Goal: Task Accomplishment & Management: Manage account settings

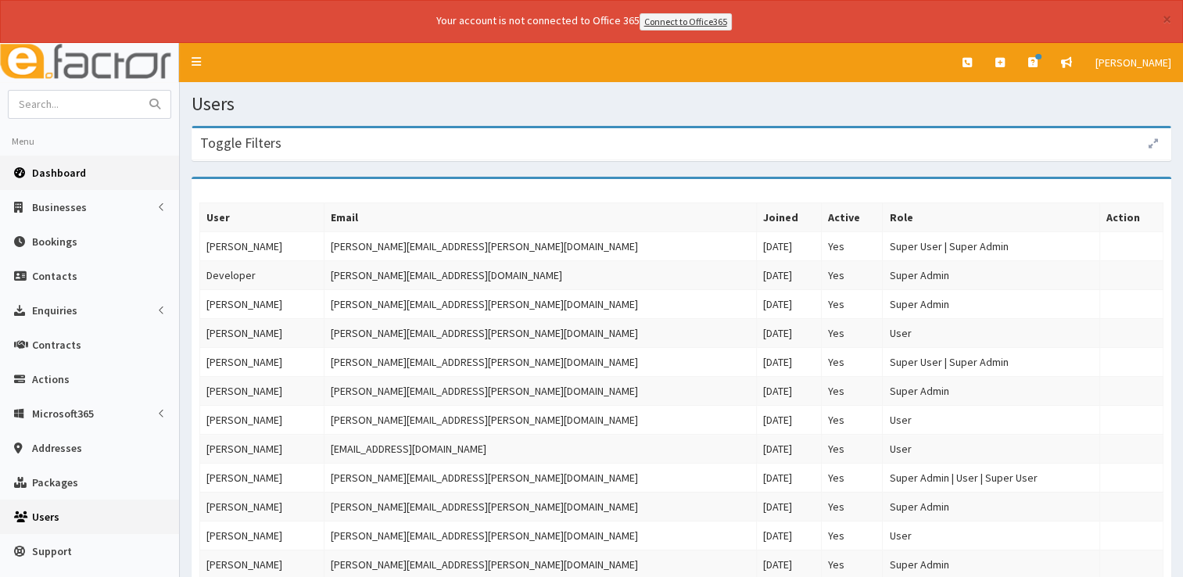
click at [62, 166] on span "Dashboard" at bounding box center [59, 173] width 54 height 14
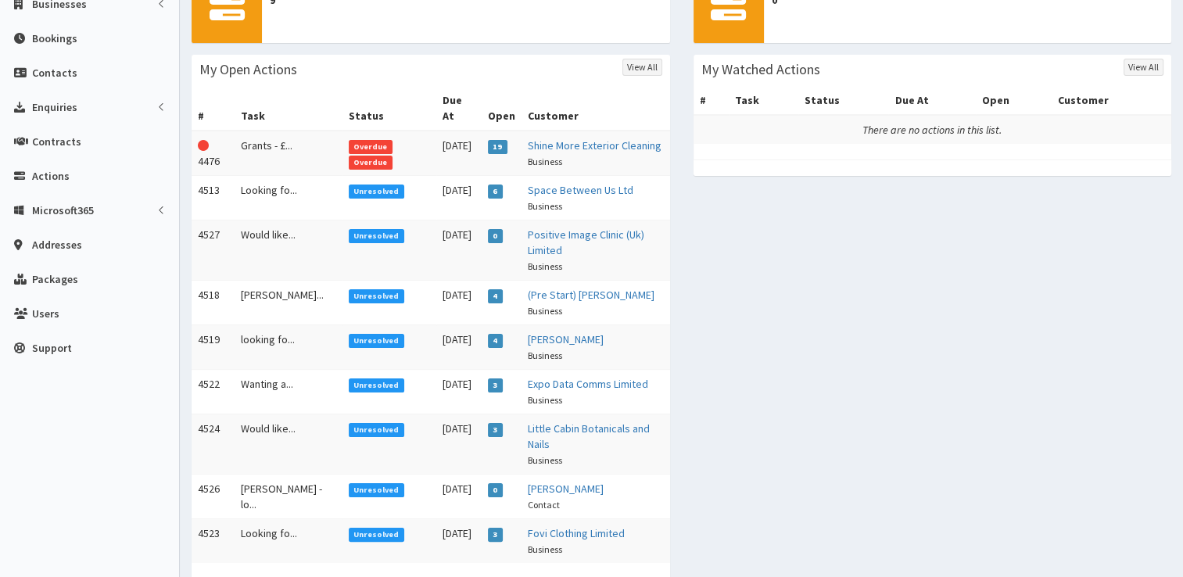
scroll to position [270, 0]
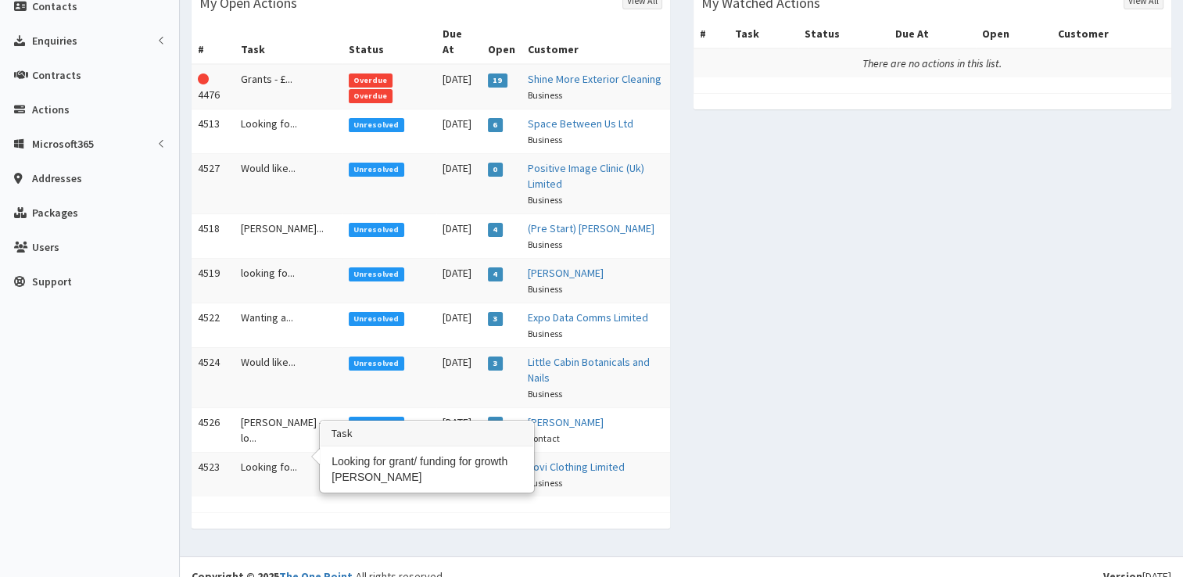
click at [252, 452] on td "Looking fo..." at bounding box center [289, 474] width 108 height 45
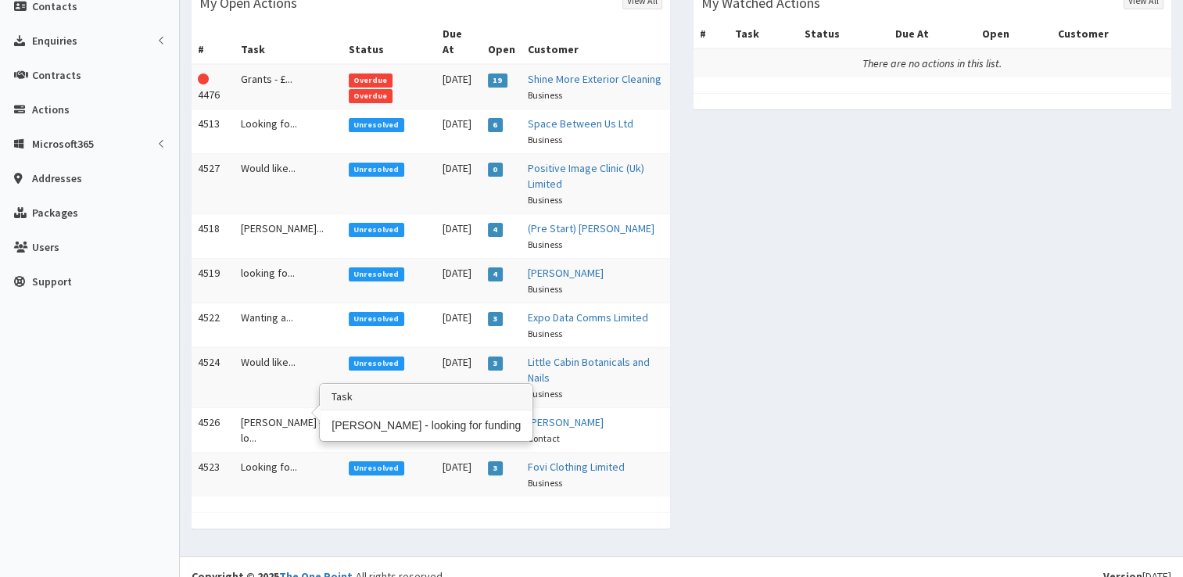
click at [278, 413] on td "Alex - lo..." at bounding box center [289, 429] width 108 height 45
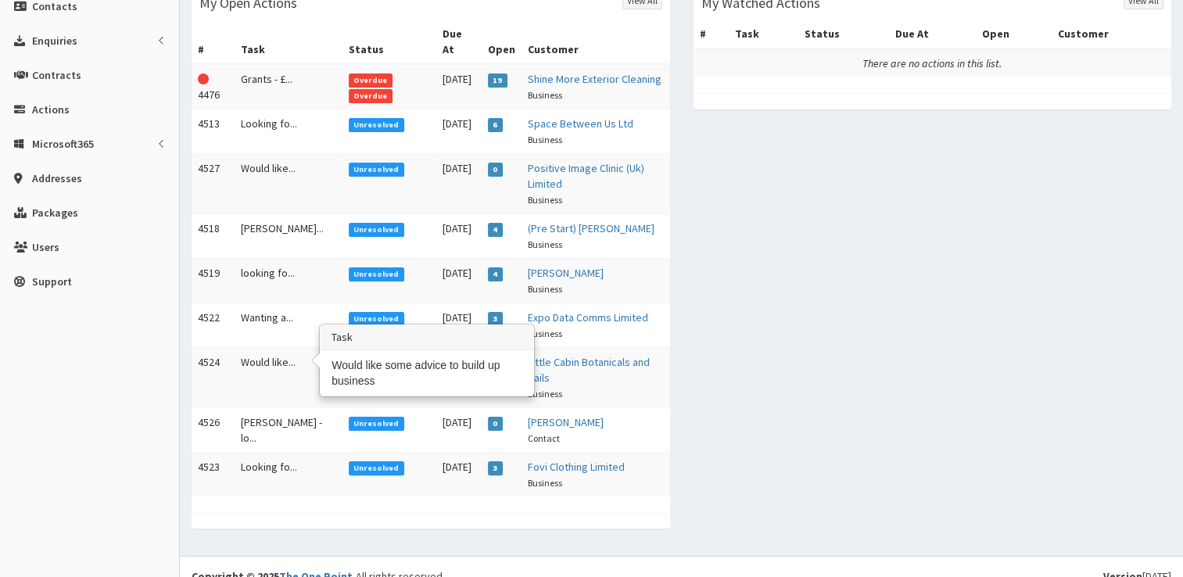
click at [274, 360] on td "Would like..." at bounding box center [289, 377] width 108 height 60
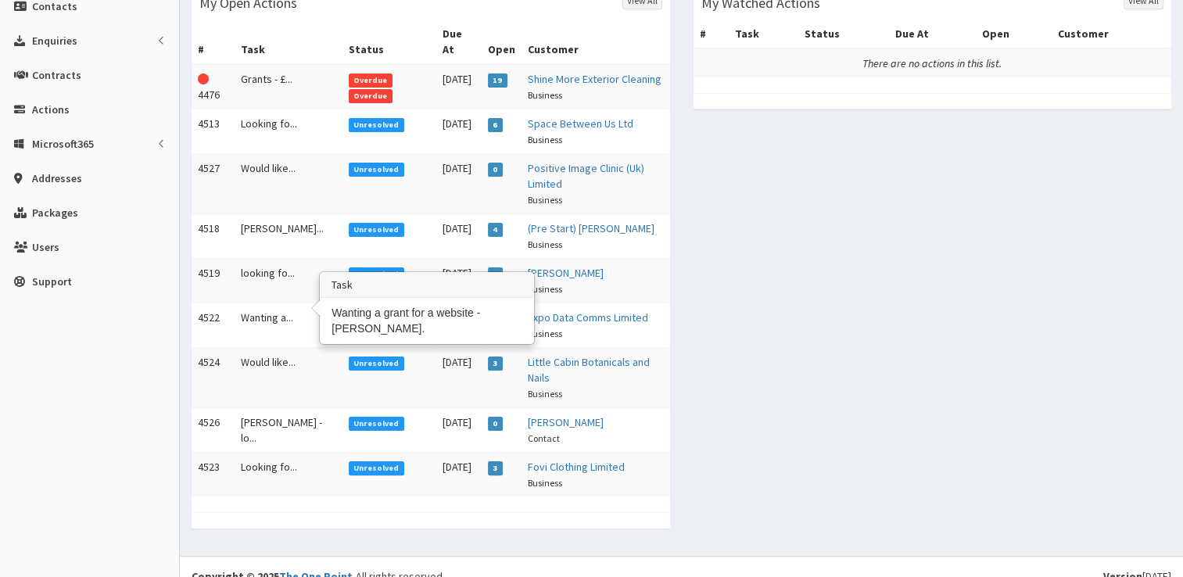
click at [266, 303] on td "Wanting a..." at bounding box center [289, 325] width 108 height 45
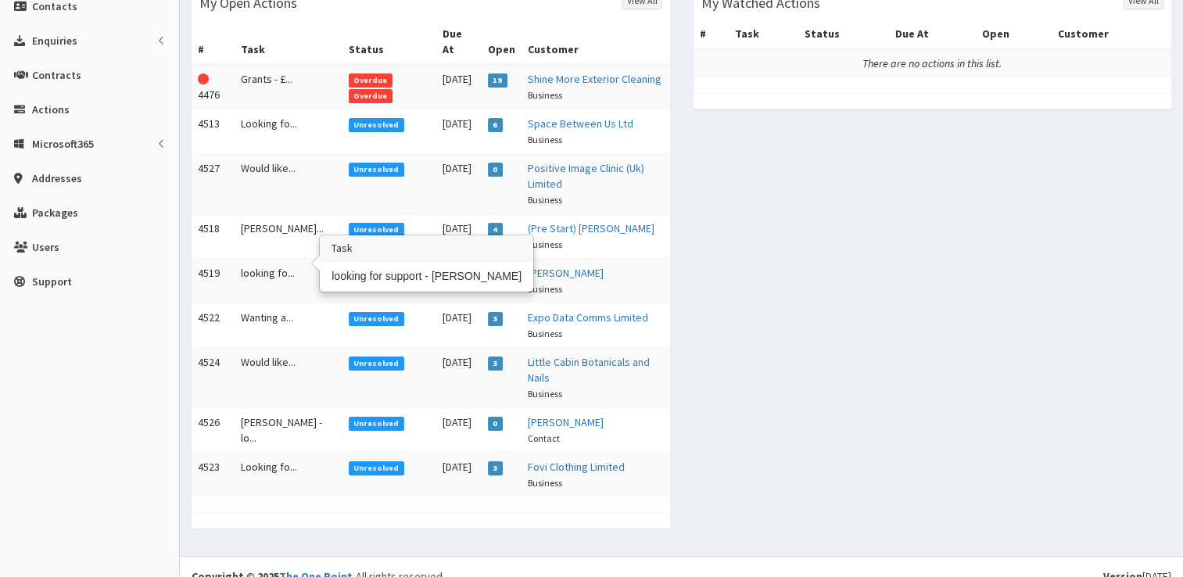
click at [252, 258] on td "looking fo..." at bounding box center [289, 280] width 108 height 45
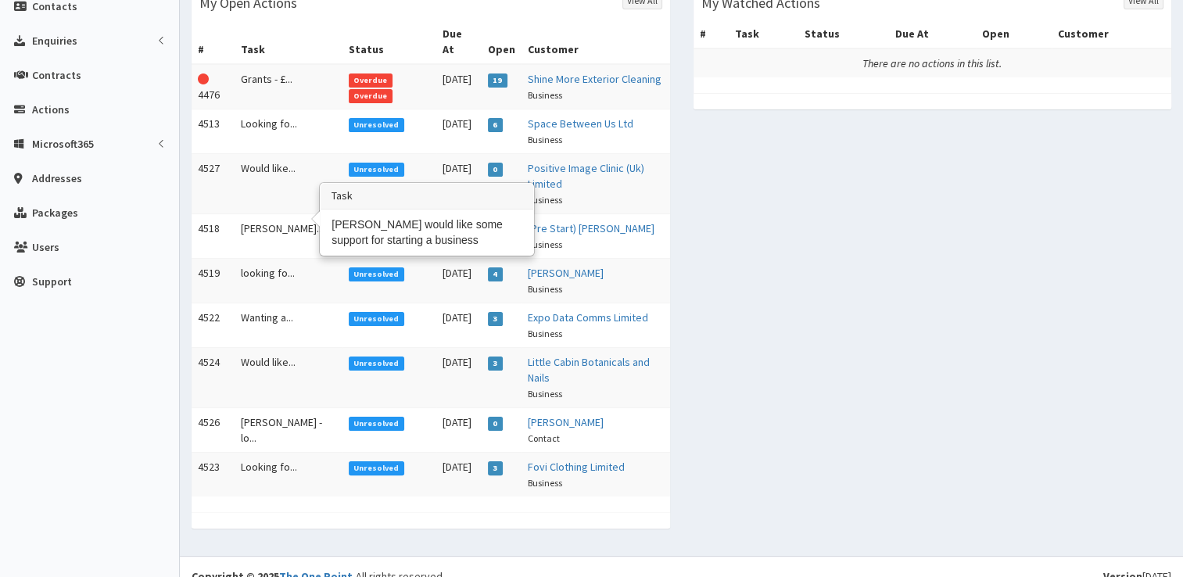
click at [263, 221] on td "Nathan wou..." at bounding box center [289, 235] width 108 height 45
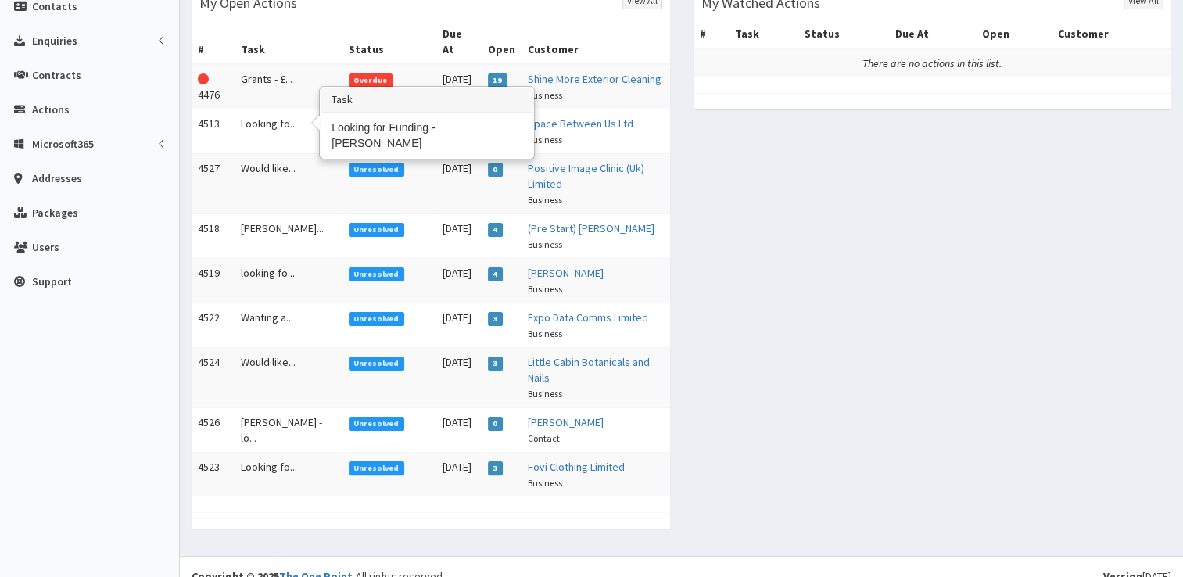
click at [270, 113] on td "Looking fo..." at bounding box center [289, 131] width 108 height 45
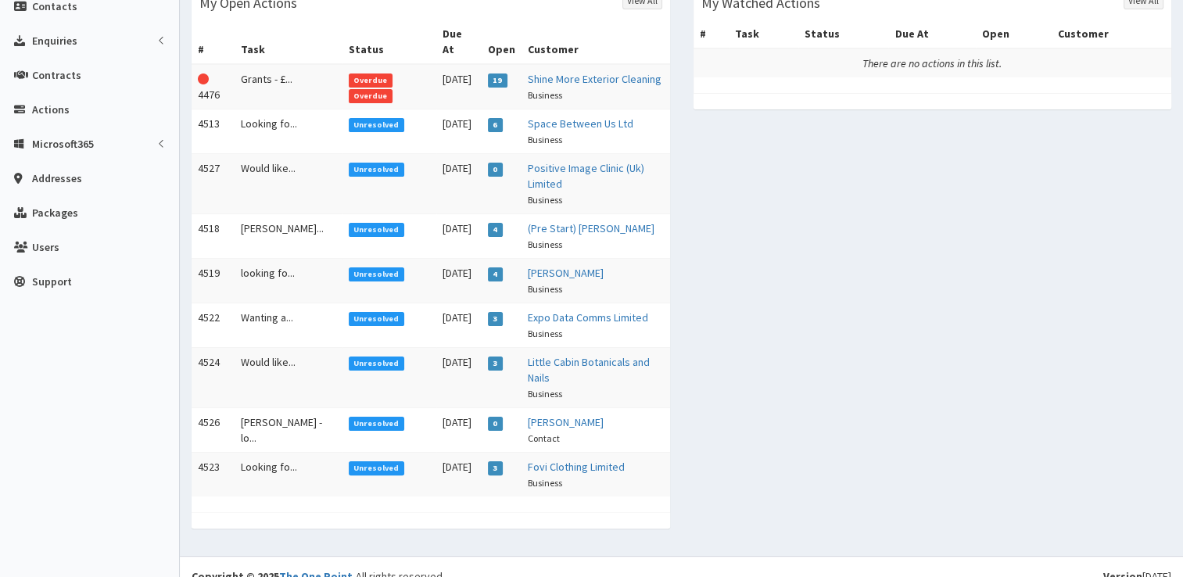
click at [271, 452] on td "Looking fo..." at bounding box center [289, 474] width 108 height 45
click at [263, 408] on td "Alex - lo..." at bounding box center [289, 429] width 108 height 45
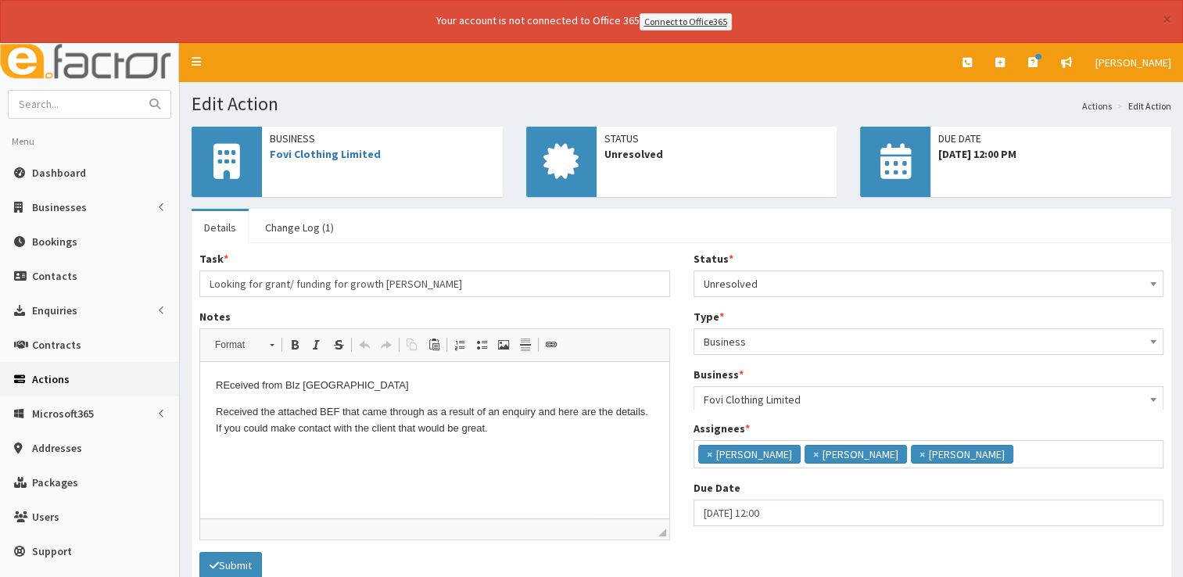
scroll to position [9, 0]
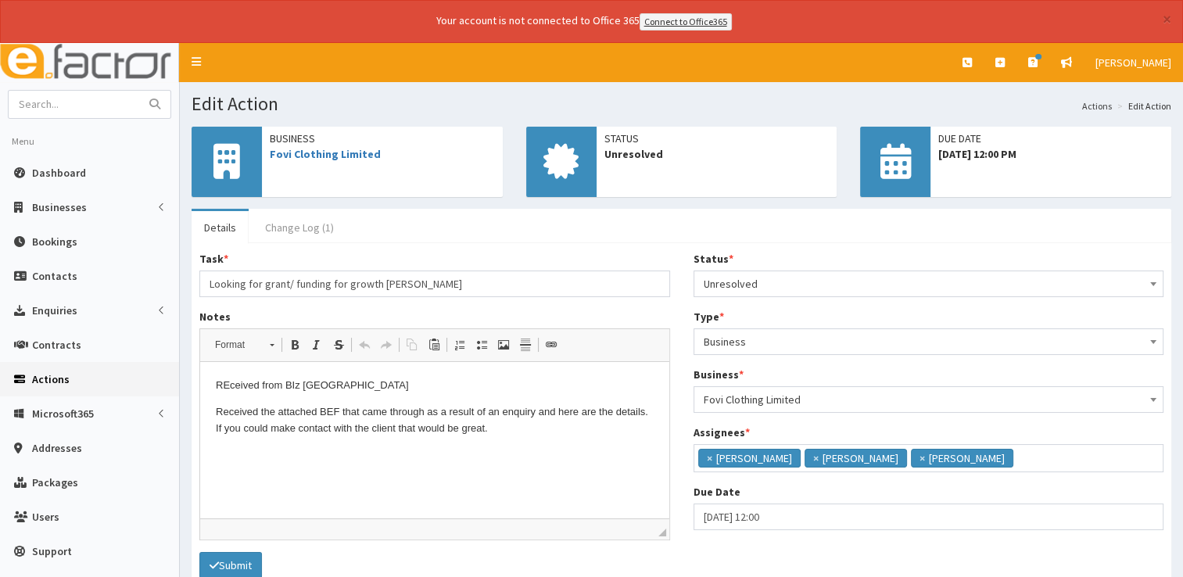
click at [288, 220] on link "Change Log (1)" at bounding box center [300, 227] width 94 height 33
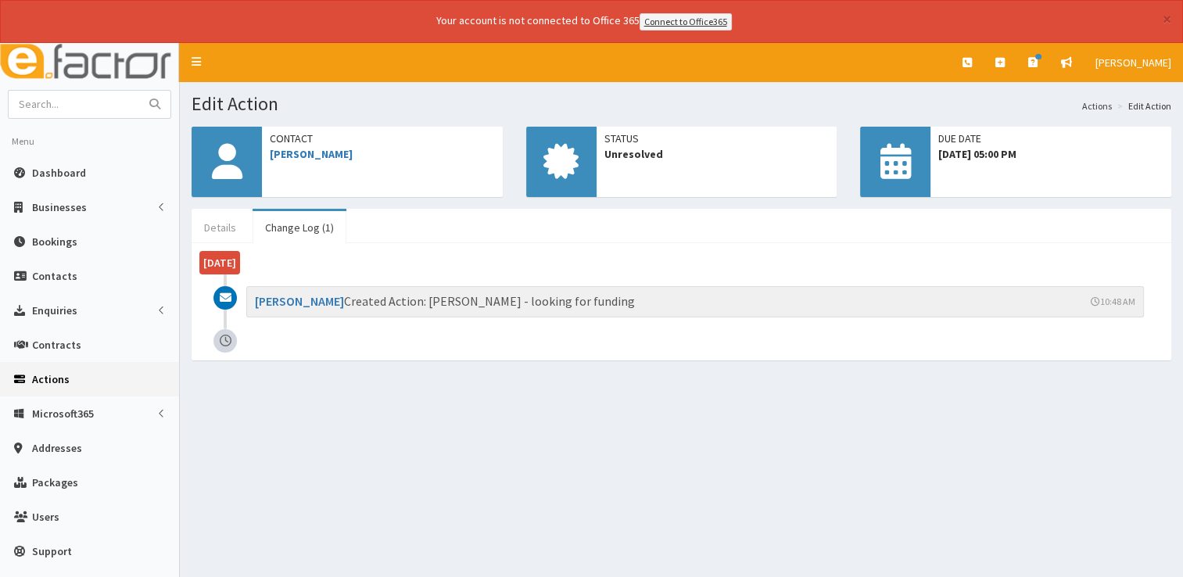
click at [221, 234] on link "Details" at bounding box center [220, 227] width 57 height 33
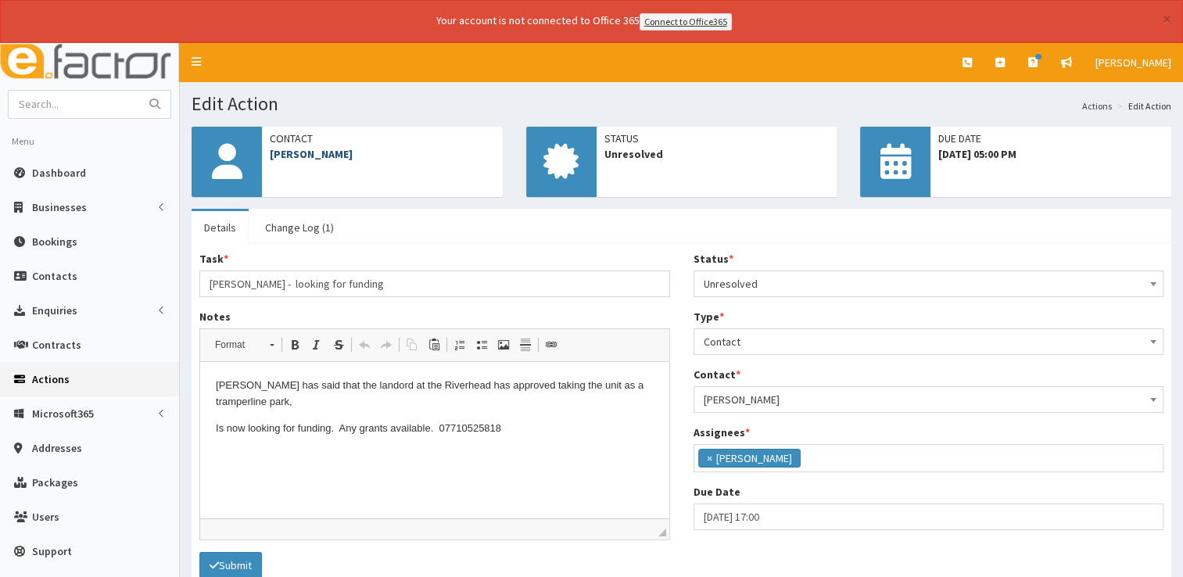
click at [292, 149] on link "[PERSON_NAME]" at bounding box center [311, 154] width 83 height 14
click at [63, 95] on input "text" at bounding box center [74, 104] width 131 height 27
type input "[PERSON_NAME]"
click at [139, 91] on button "submit" at bounding box center [154, 104] width 31 height 27
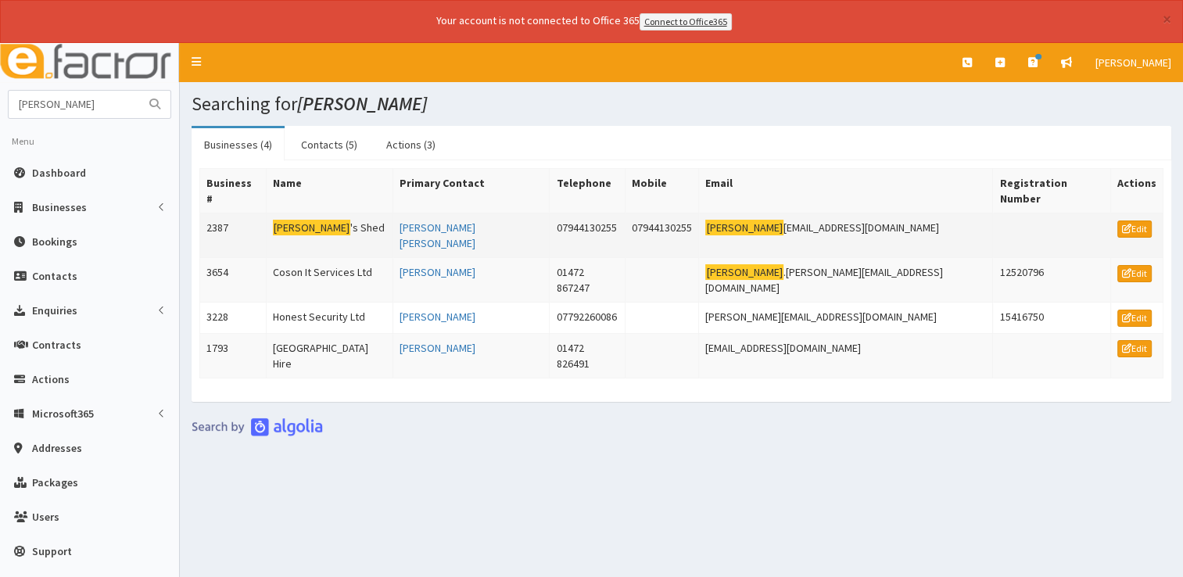
click at [335, 213] on td "[PERSON_NAME] 's Shed" at bounding box center [329, 235] width 127 height 45
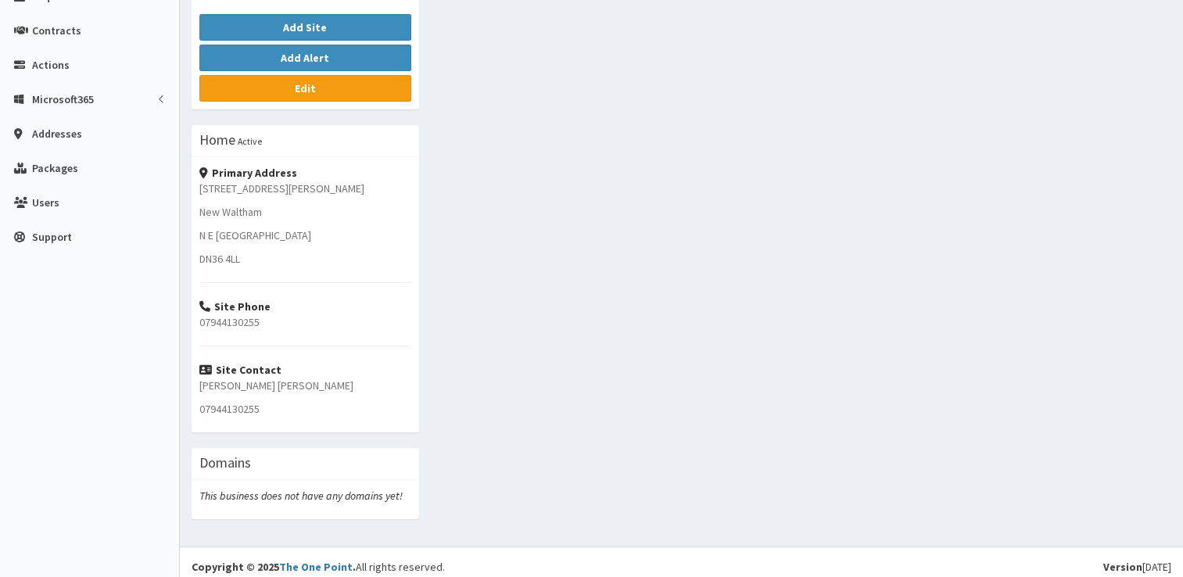
scroll to position [391, 0]
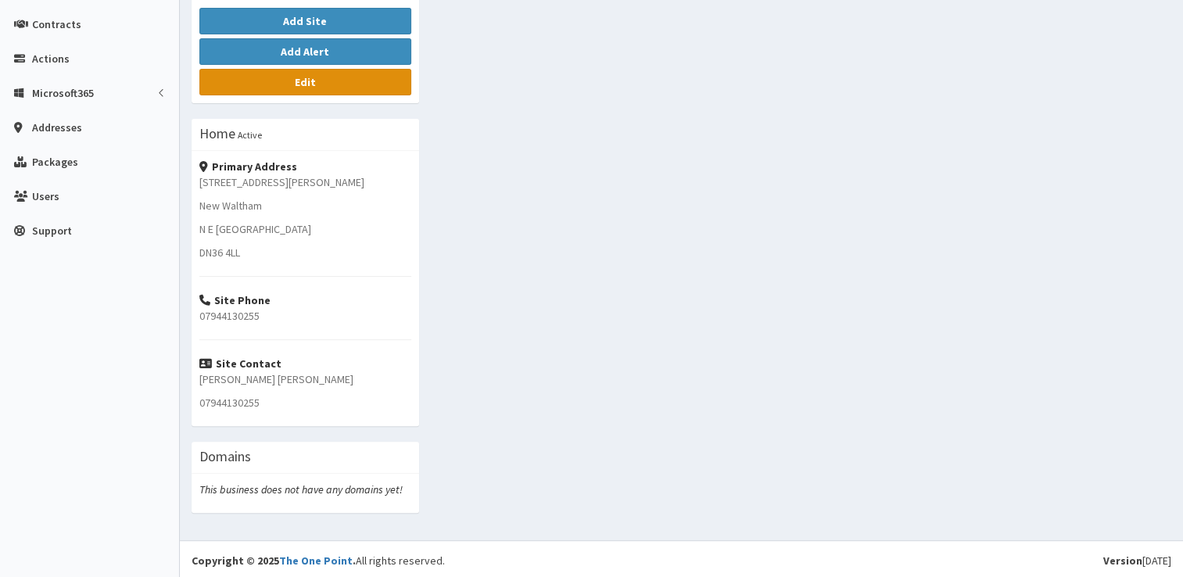
click at [308, 77] on b "Edit" at bounding box center [305, 82] width 21 height 14
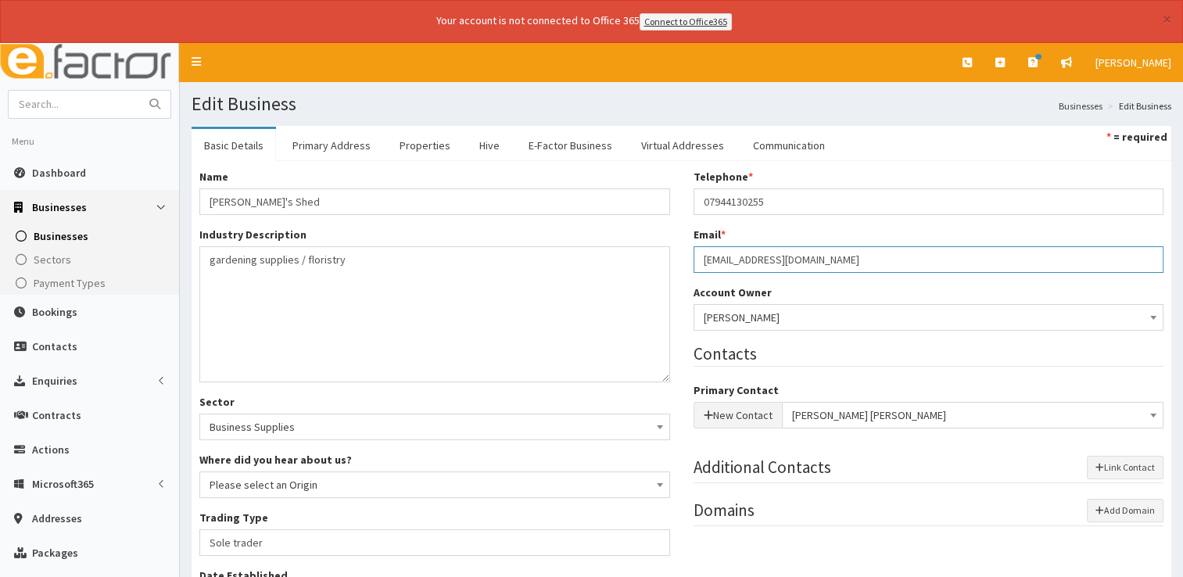
drag, startPoint x: 846, startPoint y: 255, endPoint x: 682, endPoint y: 269, distance: 164.8
click at [682, 269] on div "Telephone * 07944130255 Email * darryls_shed@outlook.com Account Owner * Please…" at bounding box center [929, 355] width 494 height 373
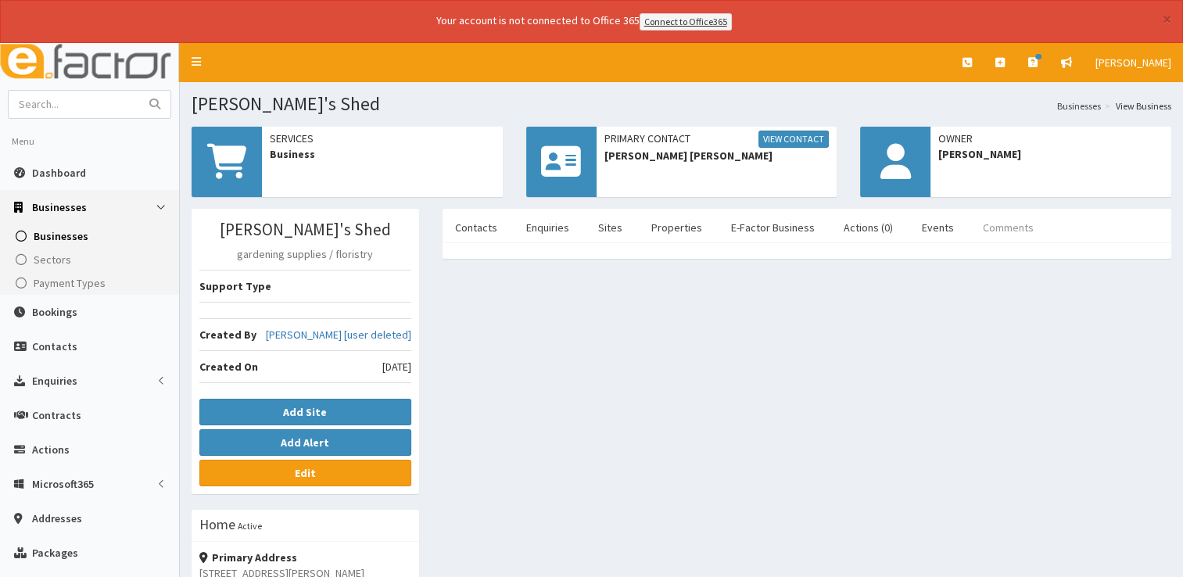
click at [1009, 236] on link "Comments" at bounding box center [1008, 227] width 76 height 33
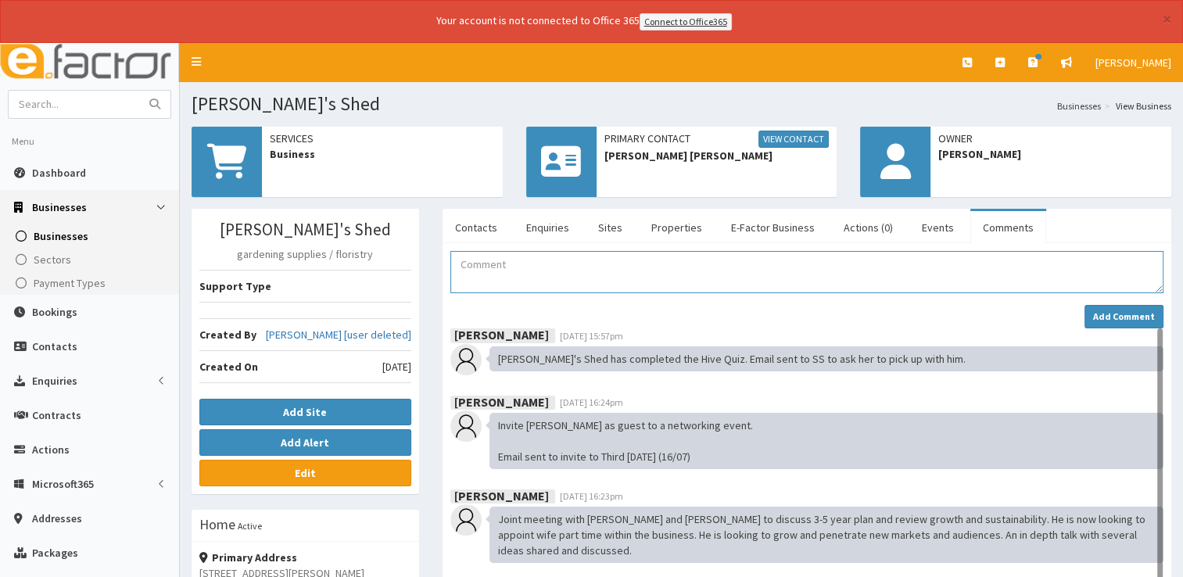
click at [590, 258] on textarea "Comment" at bounding box center [806, 272] width 713 height 42
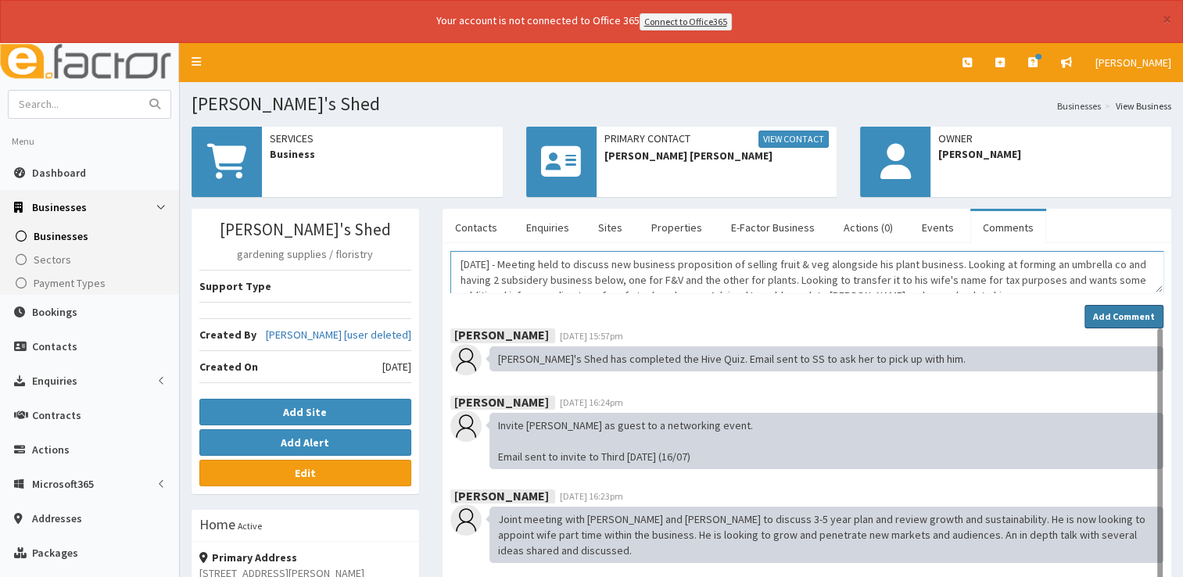
type textarea "05/09/2025 - Meeting held to discuss new business proposition of selling fruit …"
click at [1109, 310] on strong "Add Comment" at bounding box center [1124, 316] width 62 height 12
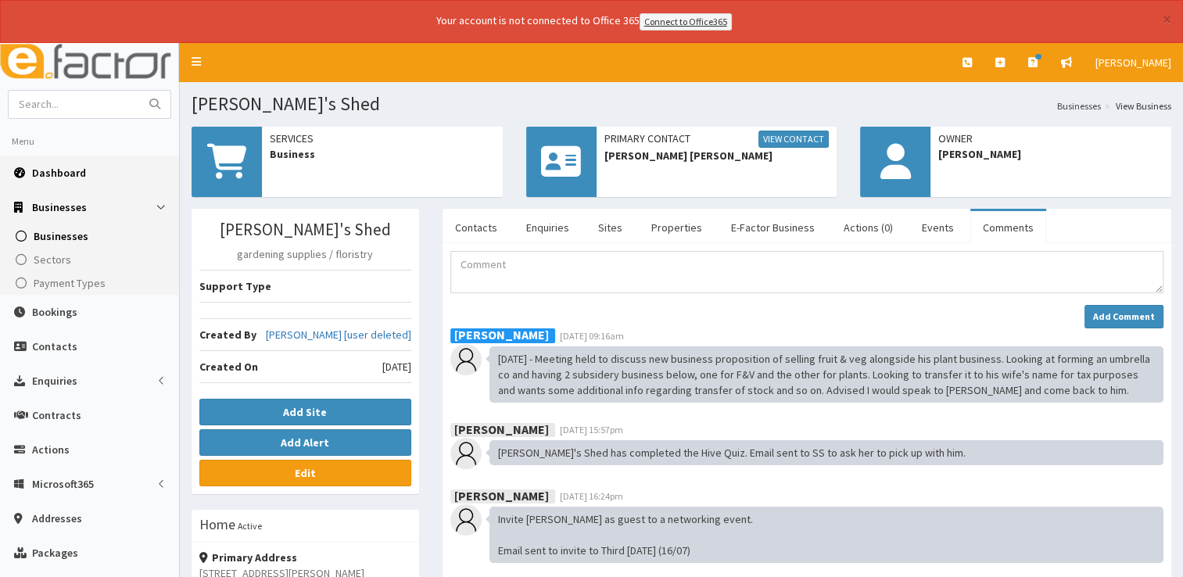
click at [85, 177] on link "Dashboard" at bounding box center [89, 173] width 179 height 34
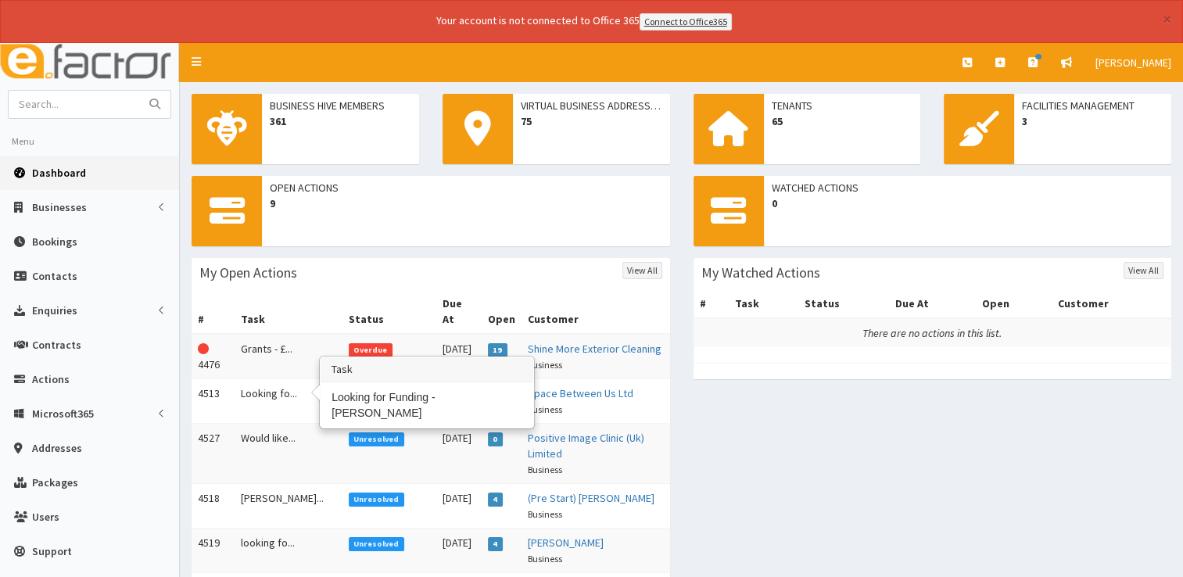
click at [259, 378] on td "Looking fo..." at bounding box center [289, 400] width 108 height 45
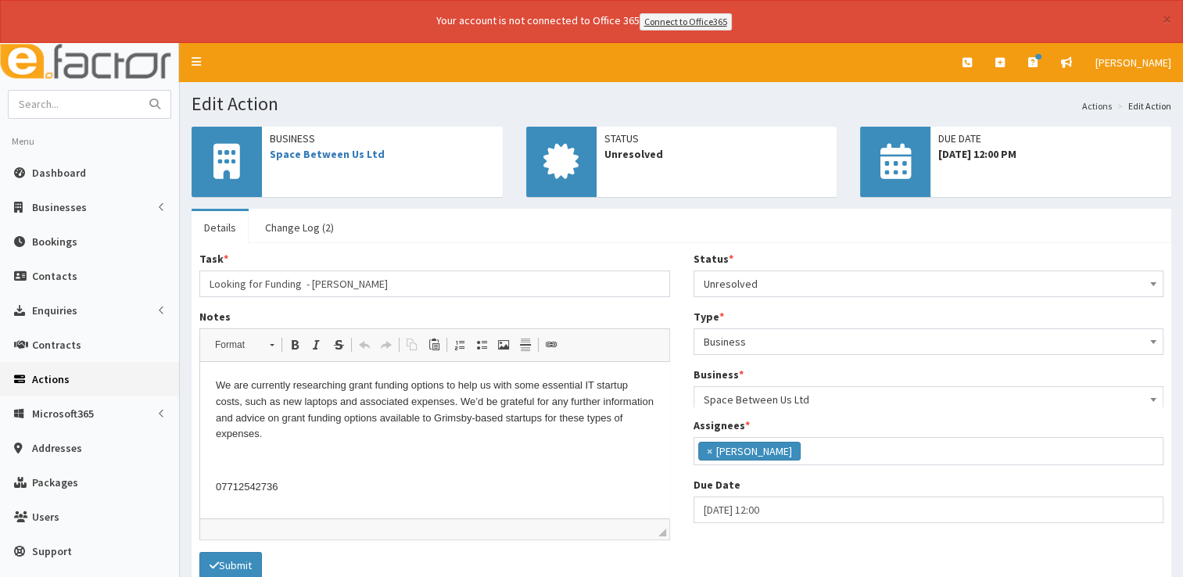
scroll to position [82, 0]
click at [328, 485] on p "07712542736" at bounding box center [435, 487] width 438 height 16
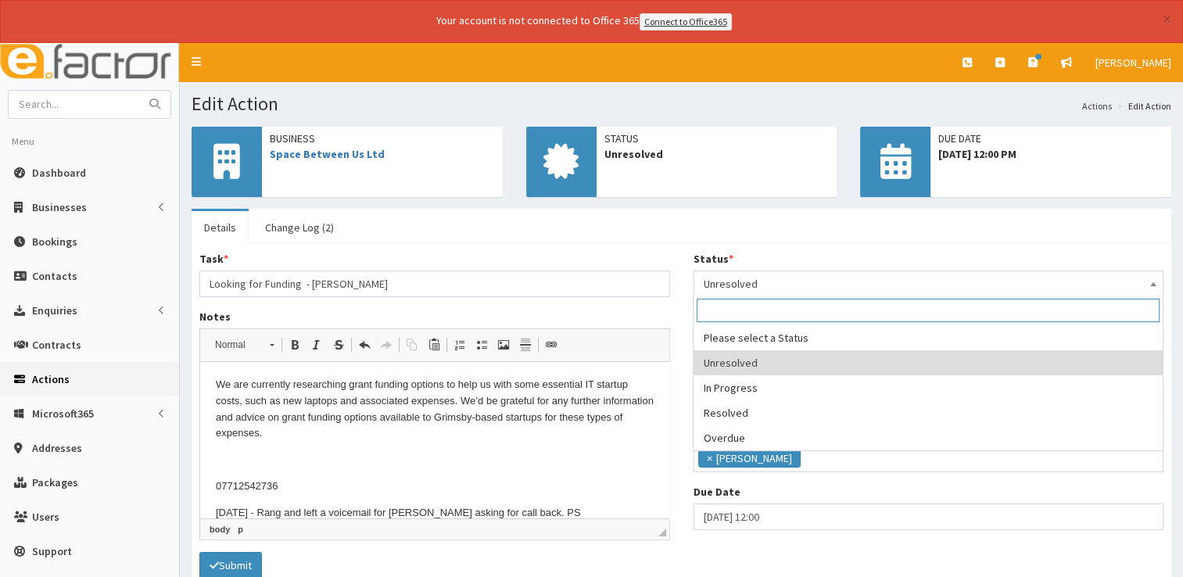
click at [869, 287] on span "Unresolved" at bounding box center [929, 284] width 450 height 22
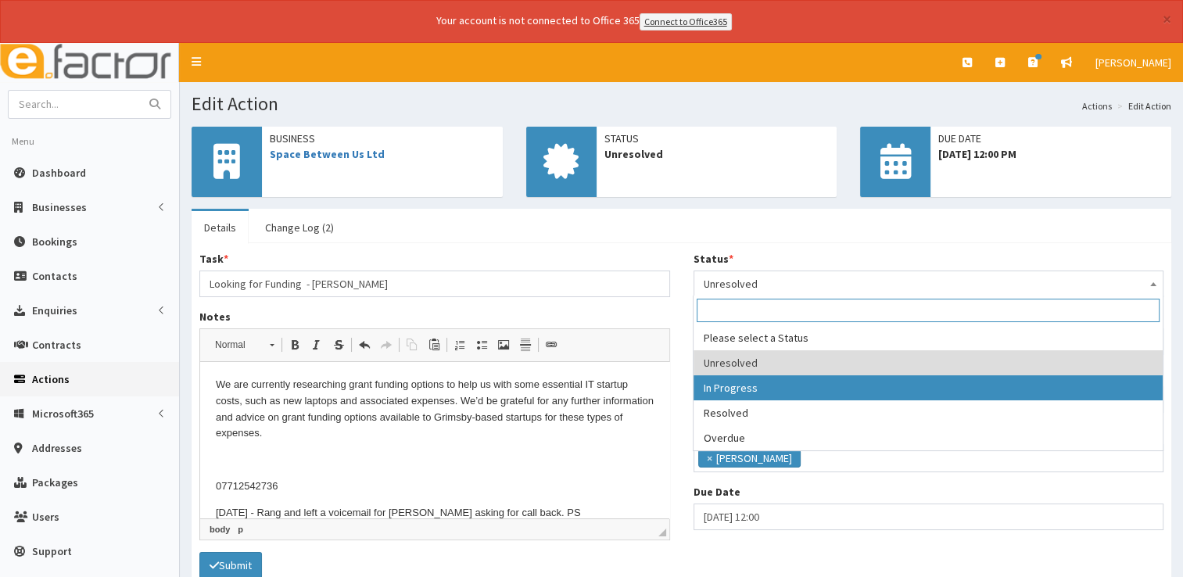
select select "2"
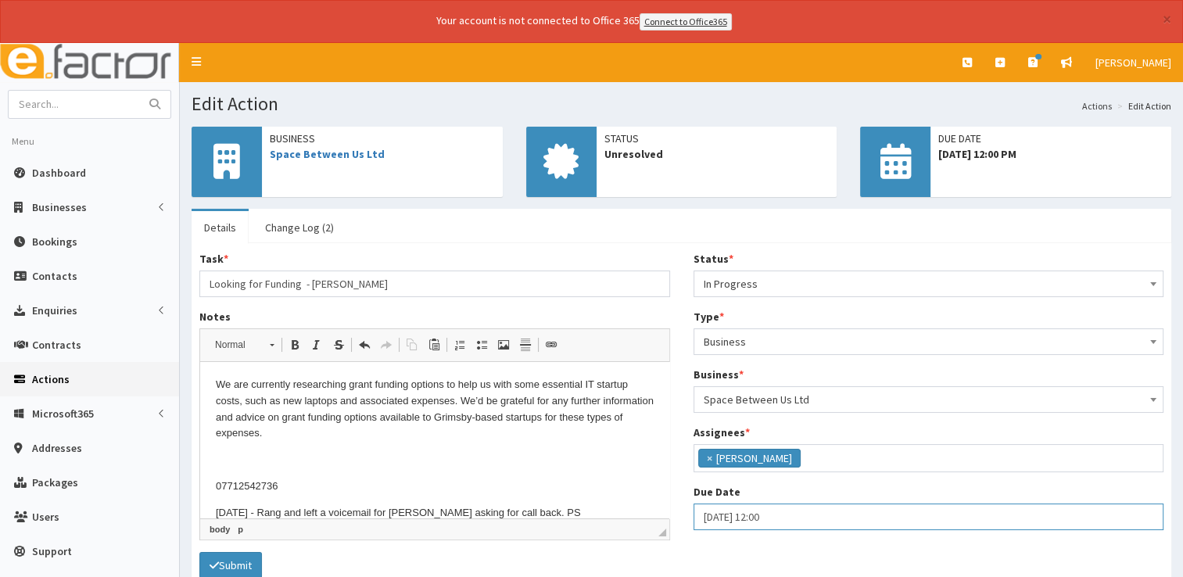
click at [787, 508] on input "09-09-2025 12:00" at bounding box center [928, 516] width 471 height 27
select select "12"
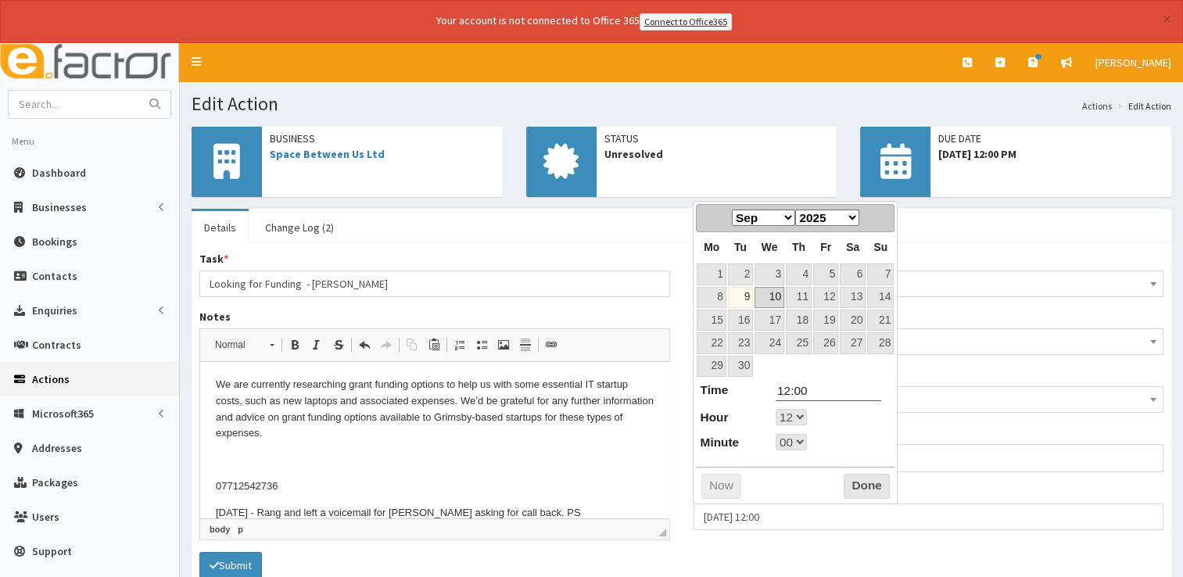
click at [770, 299] on link "10" at bounding box center [769, 297] width 30 height 21
type input "10-09-2025 12:00"
select select "12"
click at [863, 489] on button "Done" at bounding box center [867, 486] width 46 height 25
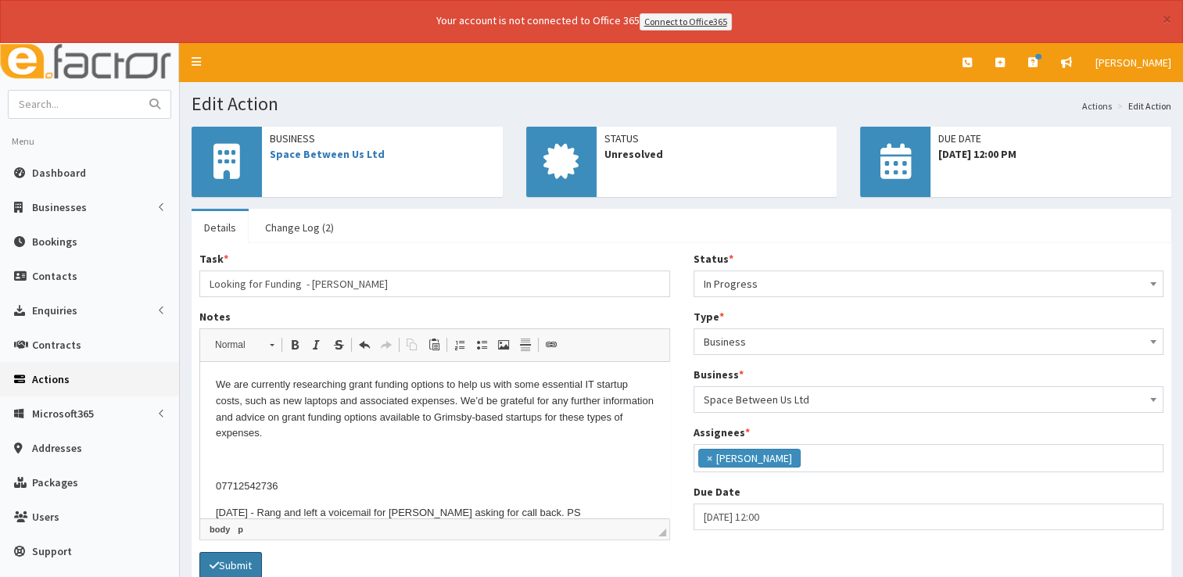
click at [247, 564] on button "Submit" at bounding box center [230, 565] width 63 height 27
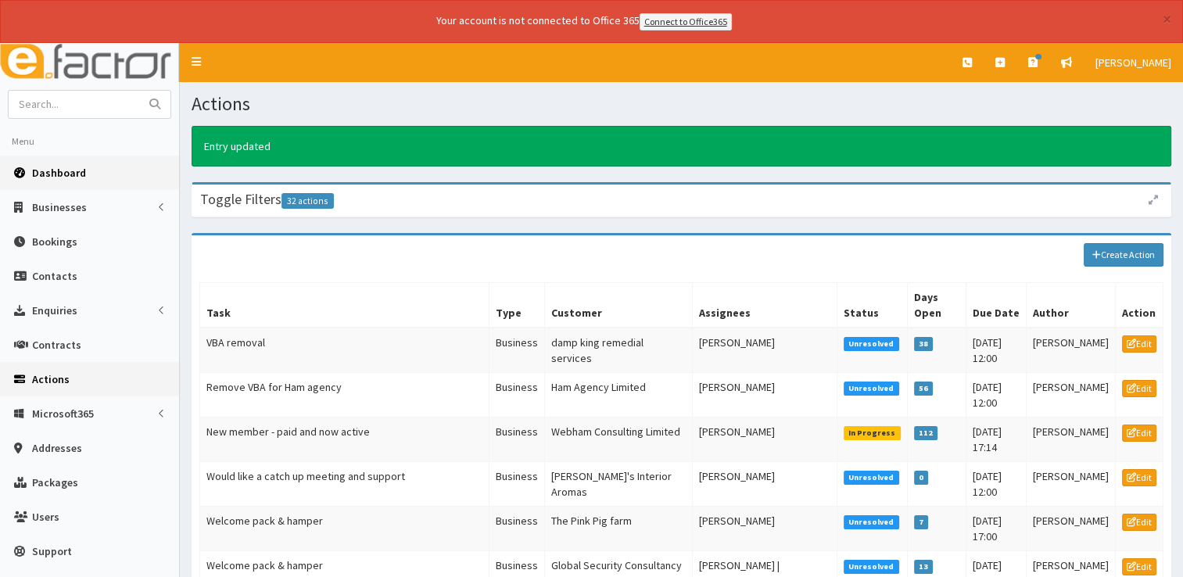
click at [81, 172] on span "Dashboard" at bounding box center [59, 173] width 54 height 14
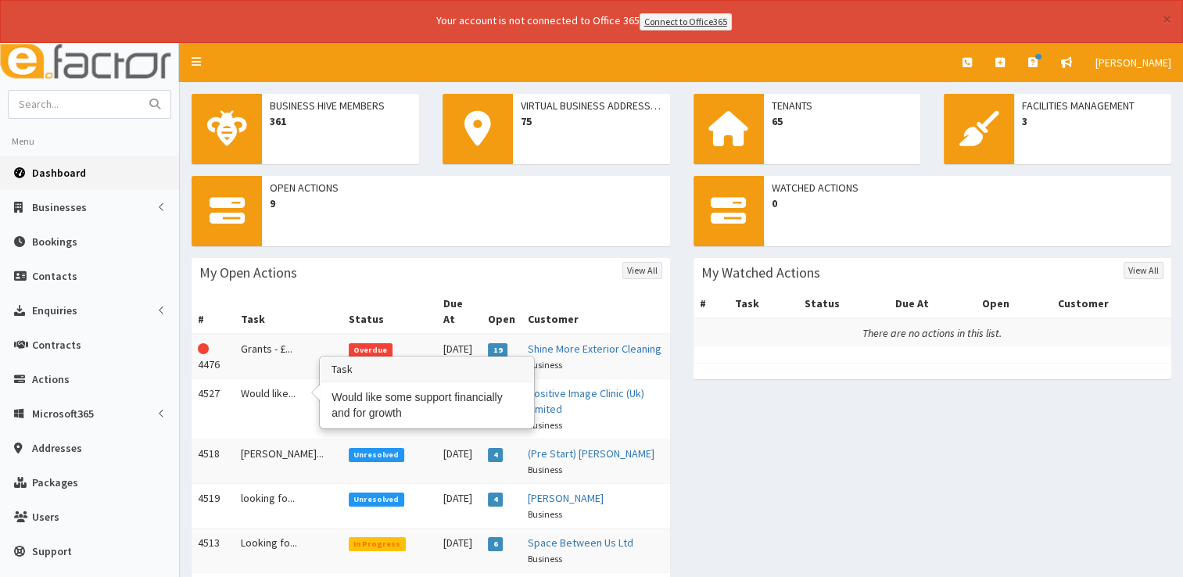
click at [283, 378] on td "Would like..." at bounding box center [289, 408] width 108 height 60
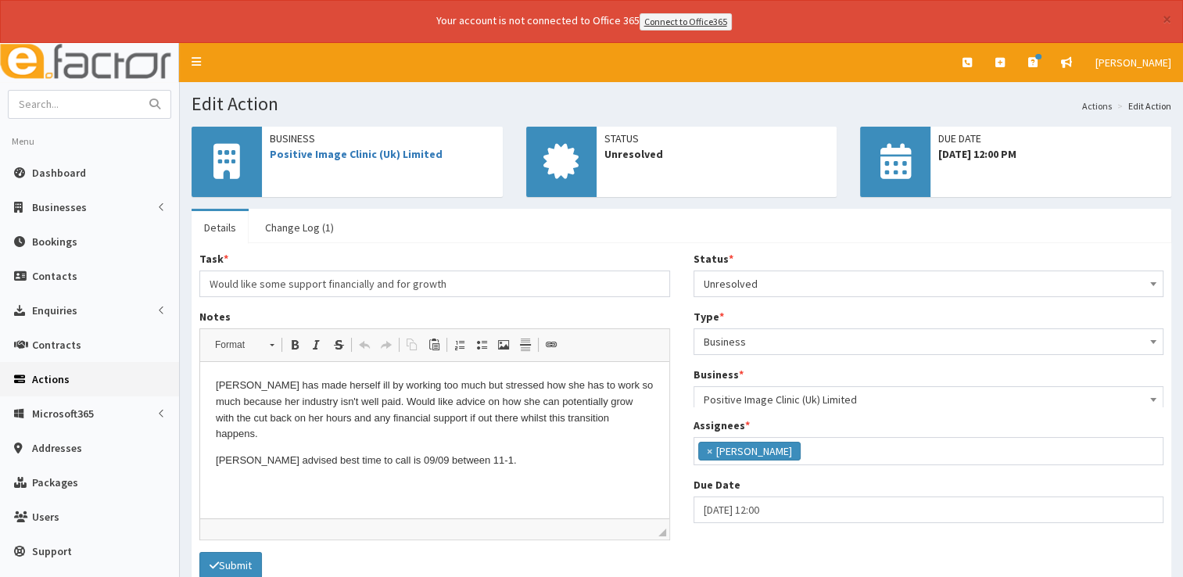
scroll to position [82, 0]
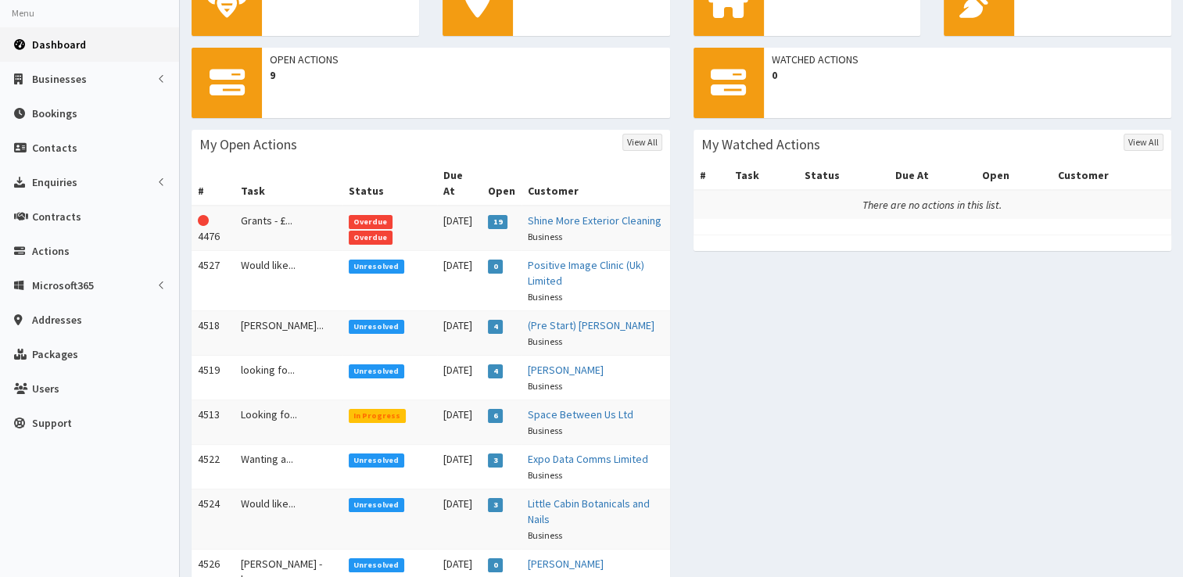
scroll to position [156, 0]
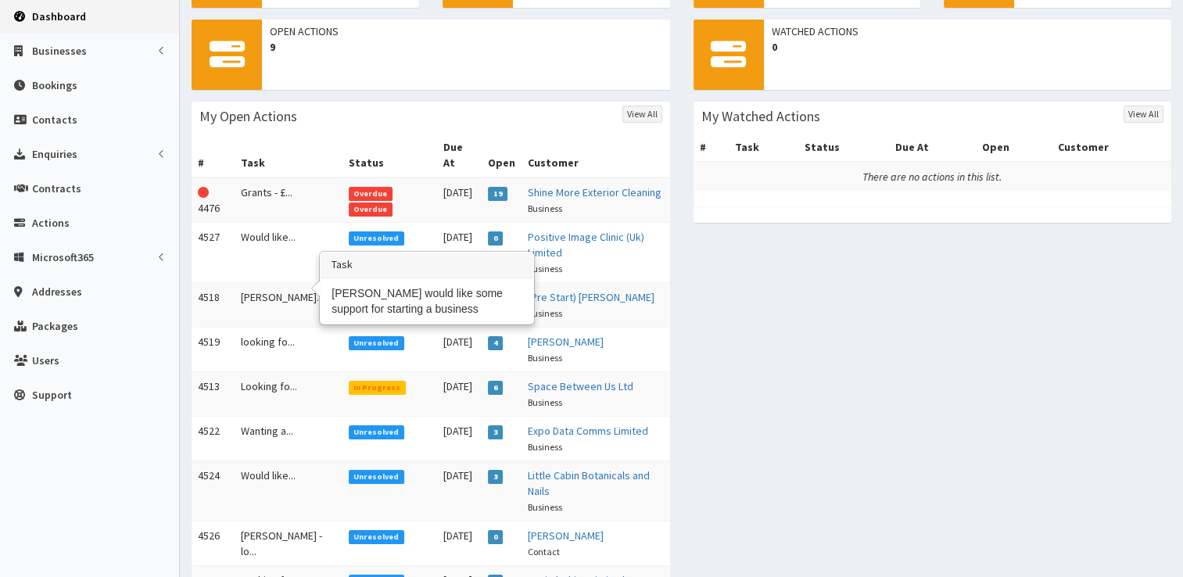
click at [266, 282] on td "Nathan wou..." at bounding box center [289, 304] width 108 height 45
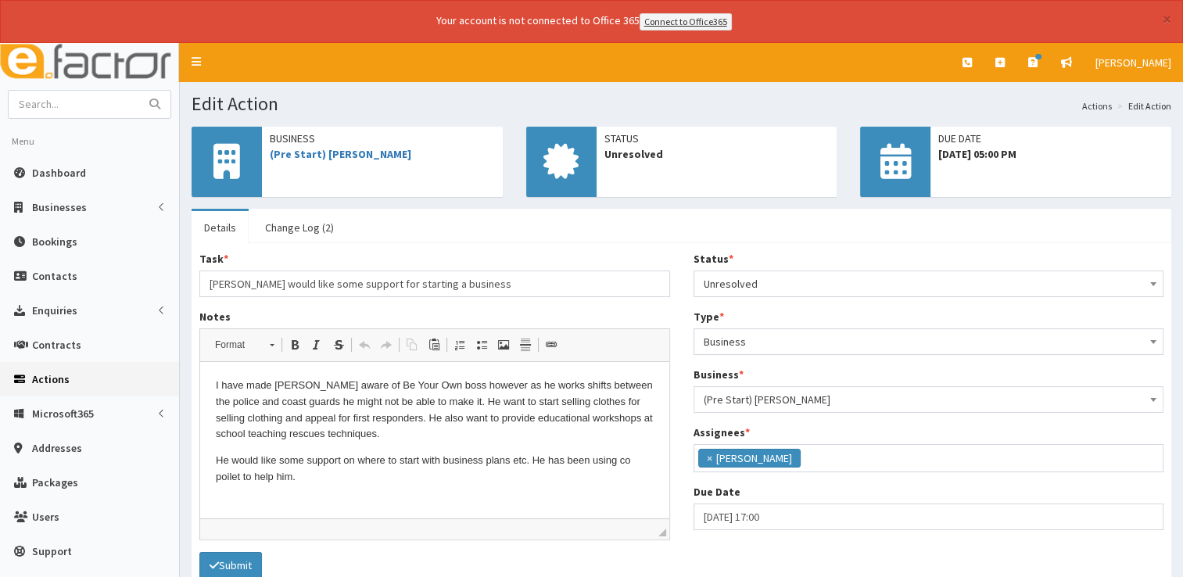
scroll to position [82, 0]
click at [325, 158] on link "(Pre Start) [PERSON_NAME]" at bounding box center [341, 154] width 142 height 14
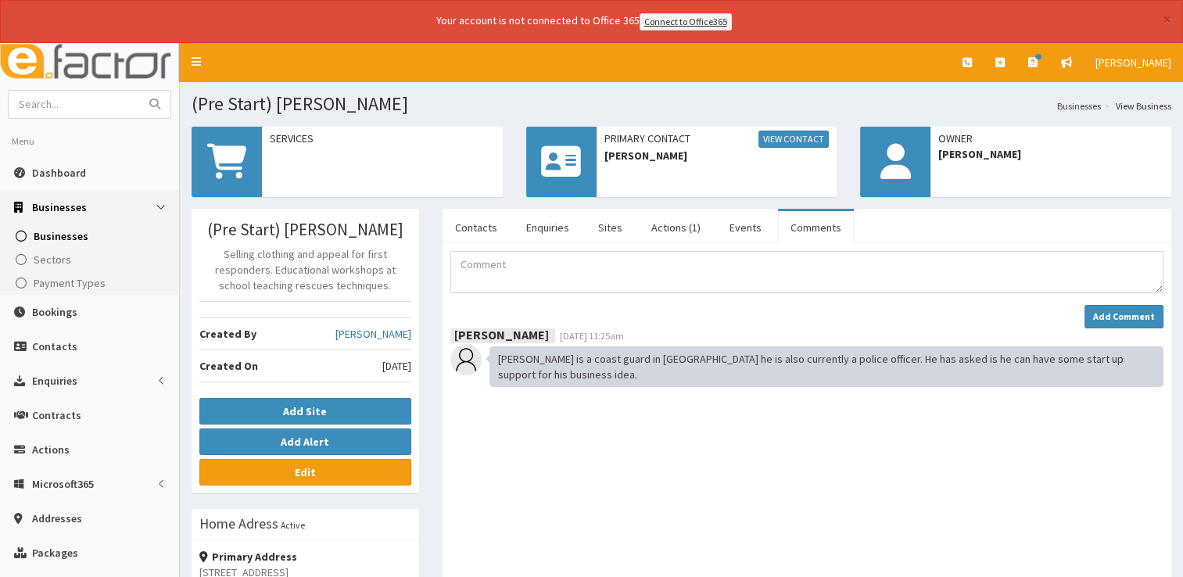
click at [812, 227] on link "Comments" at bounding box center [816, 227] width 76 height 33
click at [466, 224] on link "Contacts" at bounding box center [475, 227] width 67 height 33
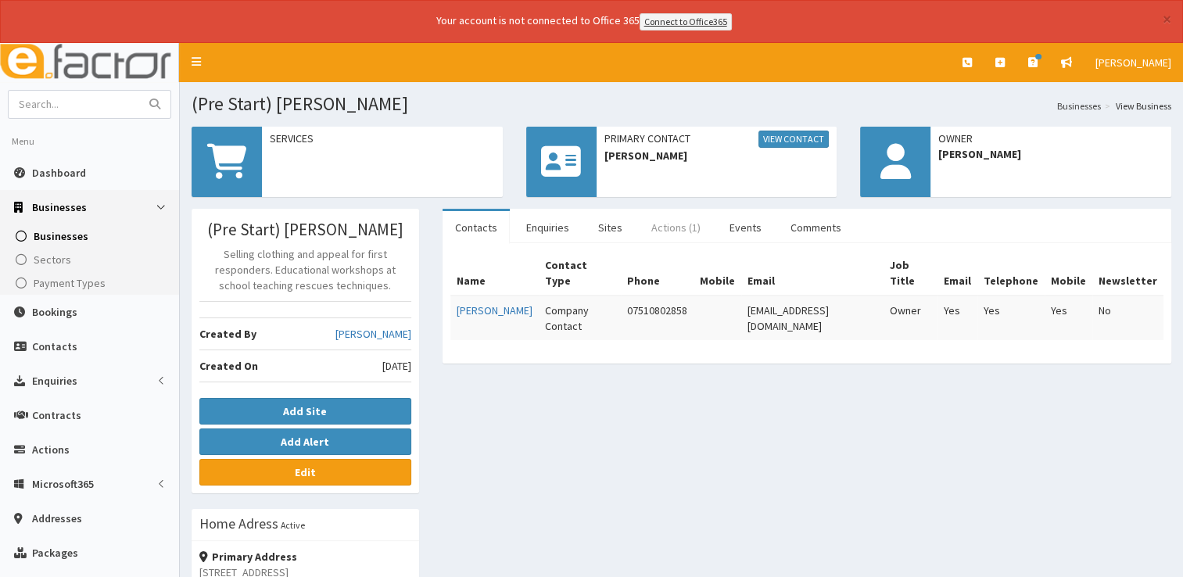
click at [667, 220] on link "Actions (1)" at bounding box center [676, 227] width 74 height 33
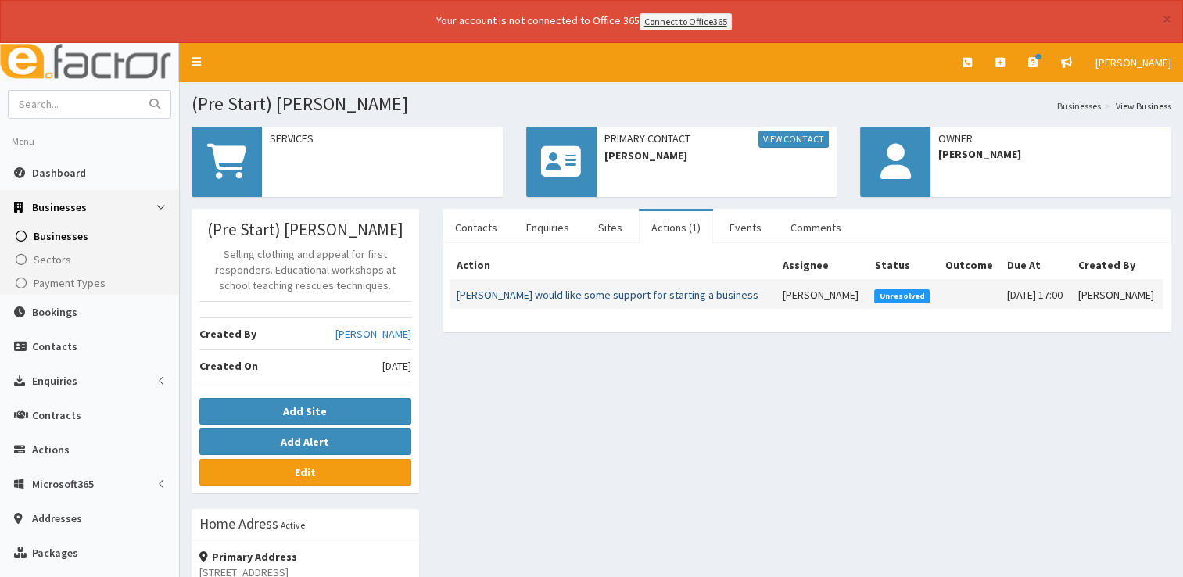
click at [543, 295] on link "[PERSON_NAME] would like some support for starting a business" at bounding box center [608, 295] width 302 height 14
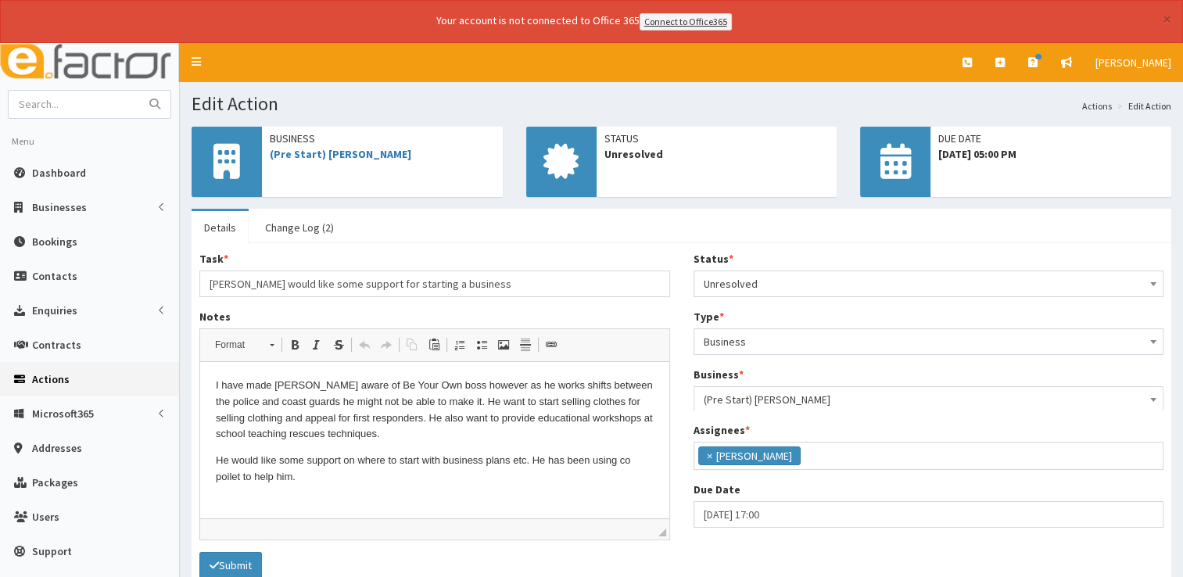
scroll to position [82, 0]
click at [332, 468] on p "He would like some support on where to start with business plans etc. He has be…" at bounding box center [435, 469] width 438 height 33
click at [332, 475] on p "He would like some support on where to start with business plans etc. He has be…" at bounding box center [435, 469] width 438 height 33
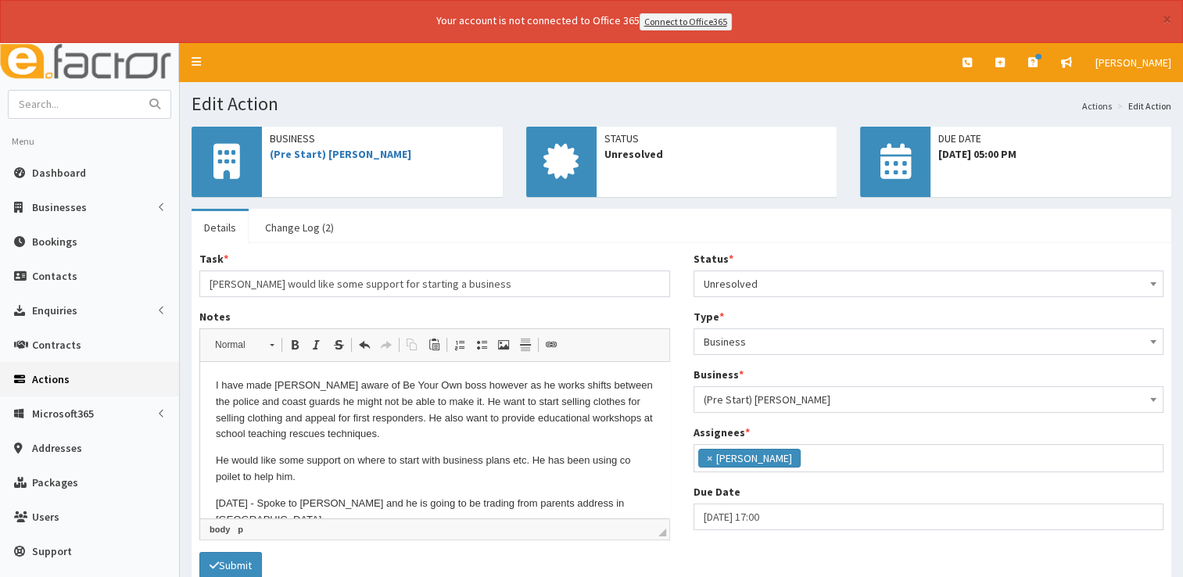
scroll to position [7, 0]
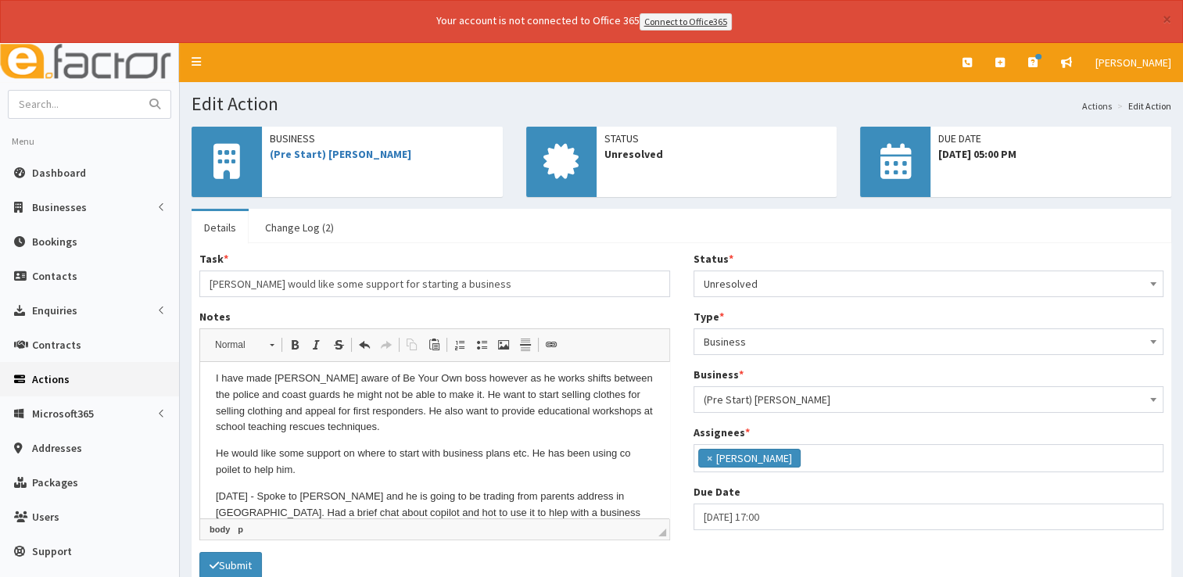
click at [744, 271] on div "Status * Please select a Status Unresolved In Progress Resolved Overdue Unresol…" at bounding box center [928, 274] width 471 height 46
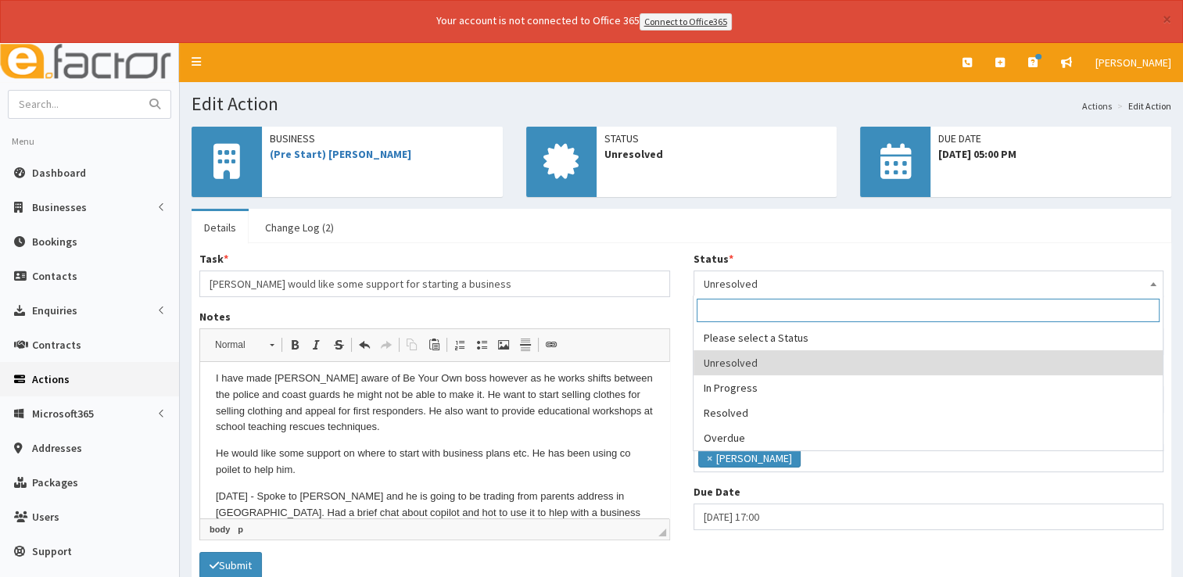
drag, startPoint x: 744, startPoint y: 271, endPoint x: 763, endPoint y: 280, distance: 20.6
click at [763, 280] on span "Unresolved" at bounding box center [929, 284] width 450 height 22
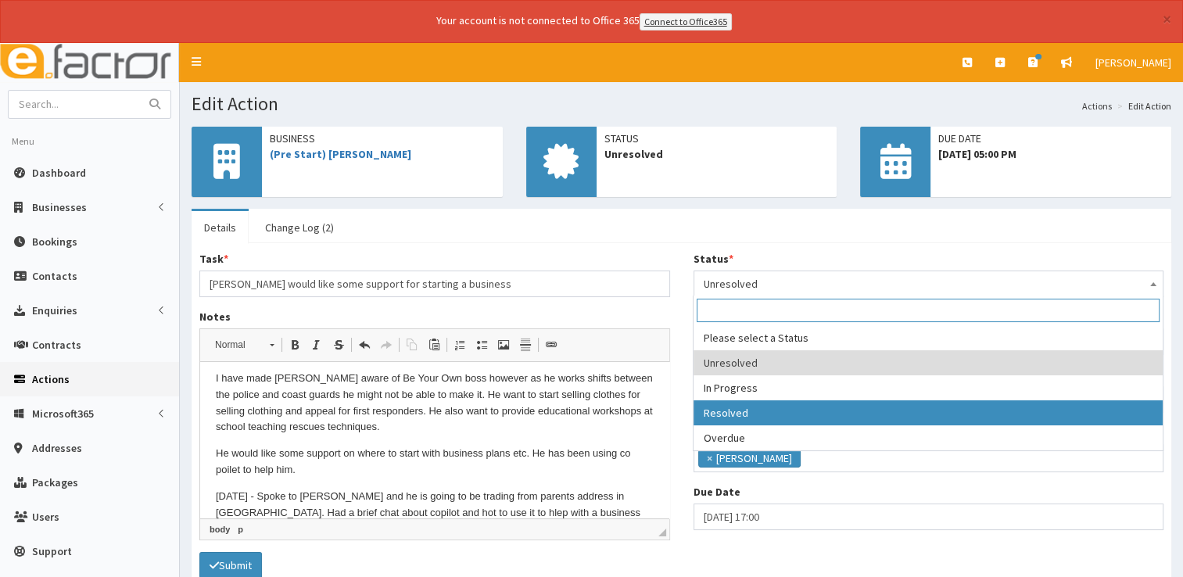
select select "3"
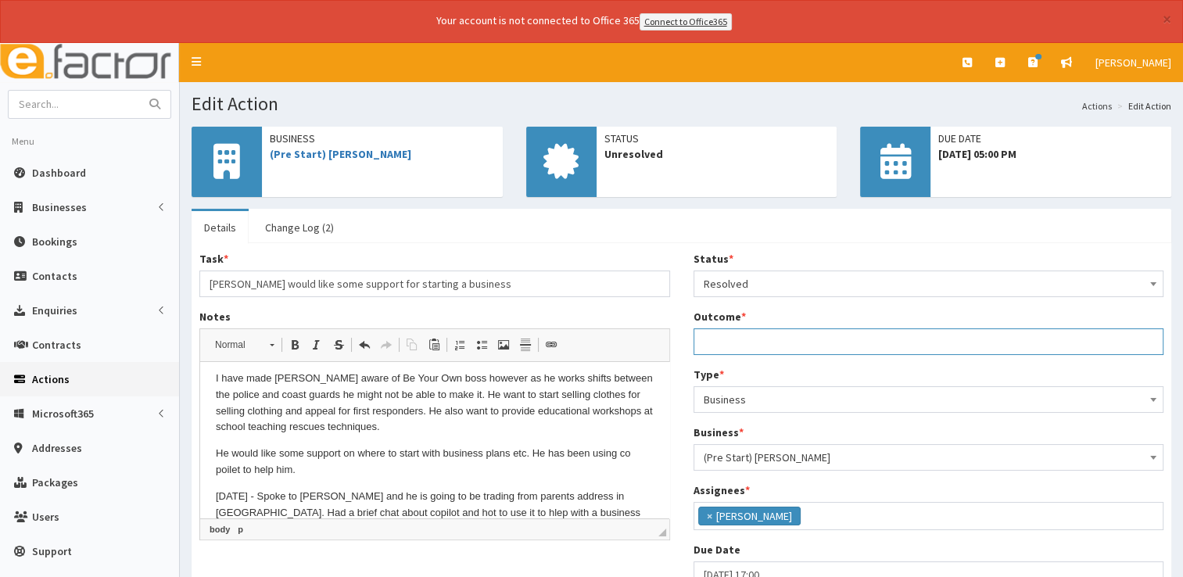
click at [748, 340] on input "Outcome *" at bounding box center [928, 341] width 471 height 27
type input "See notes."
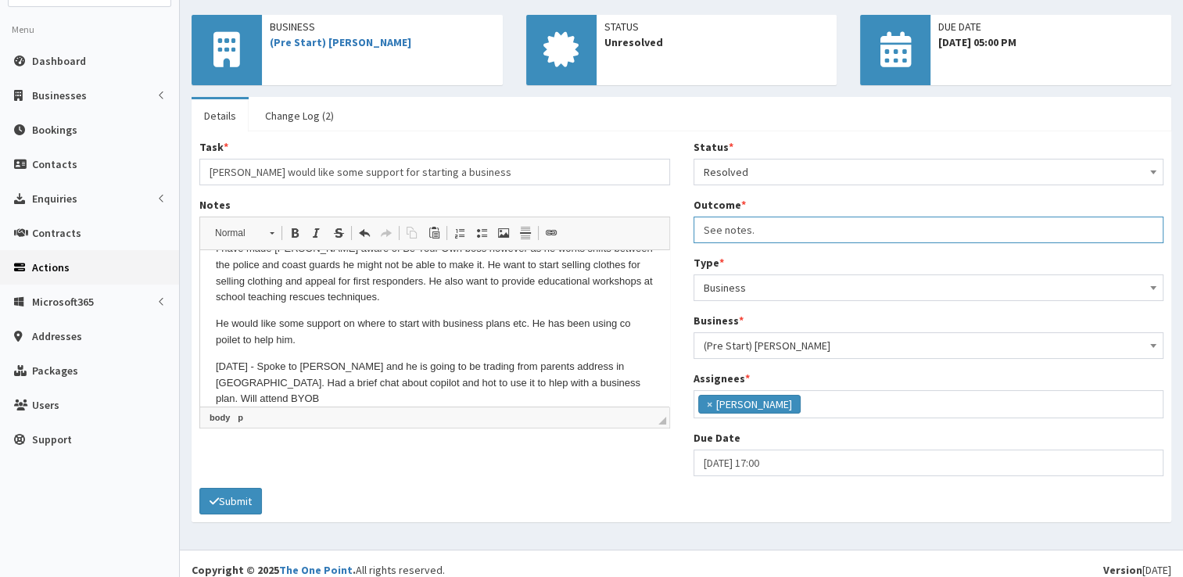
scroll to position [122, 0]
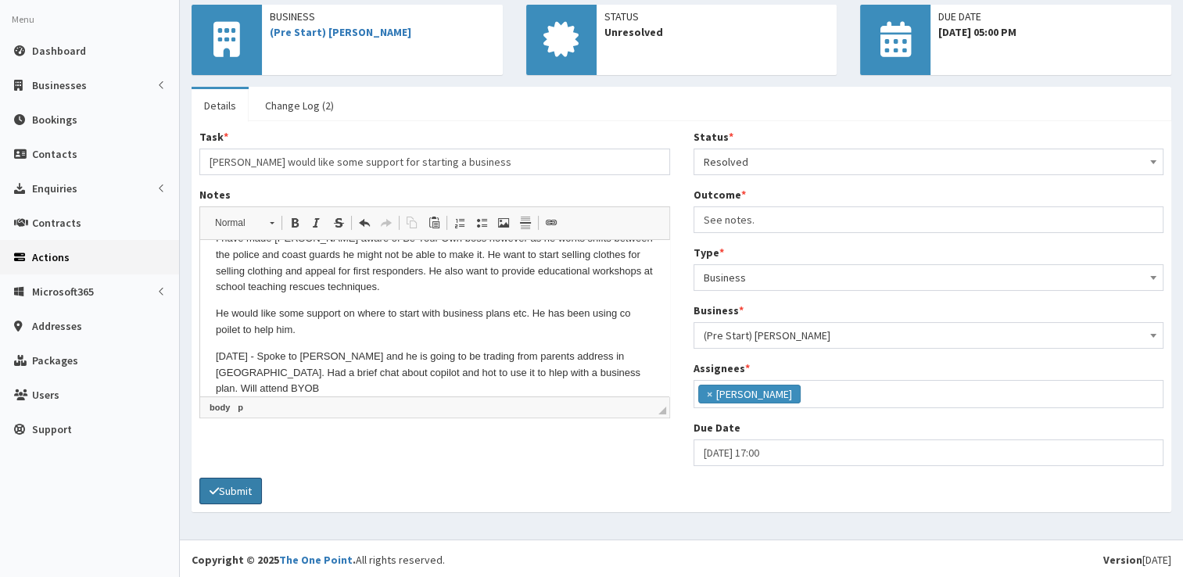
click at [232, 478] on button "Submit" at bounding box center [230, 491] width 63 height 27
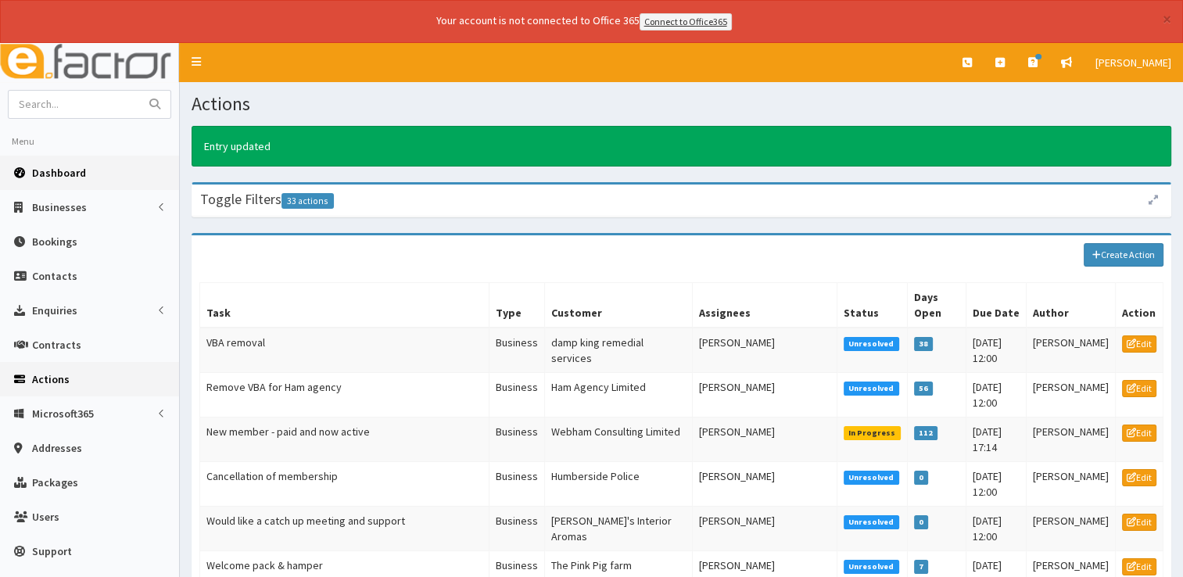
click at [72, 186] on ul "Menu Dashboard Businesses Businesses Sectors Payment Types" at bounding box center [89, 348] width 179 height 442
click at [72, 159] on link "Dashboard" at bounding box center [89, 173] width 179 height 34
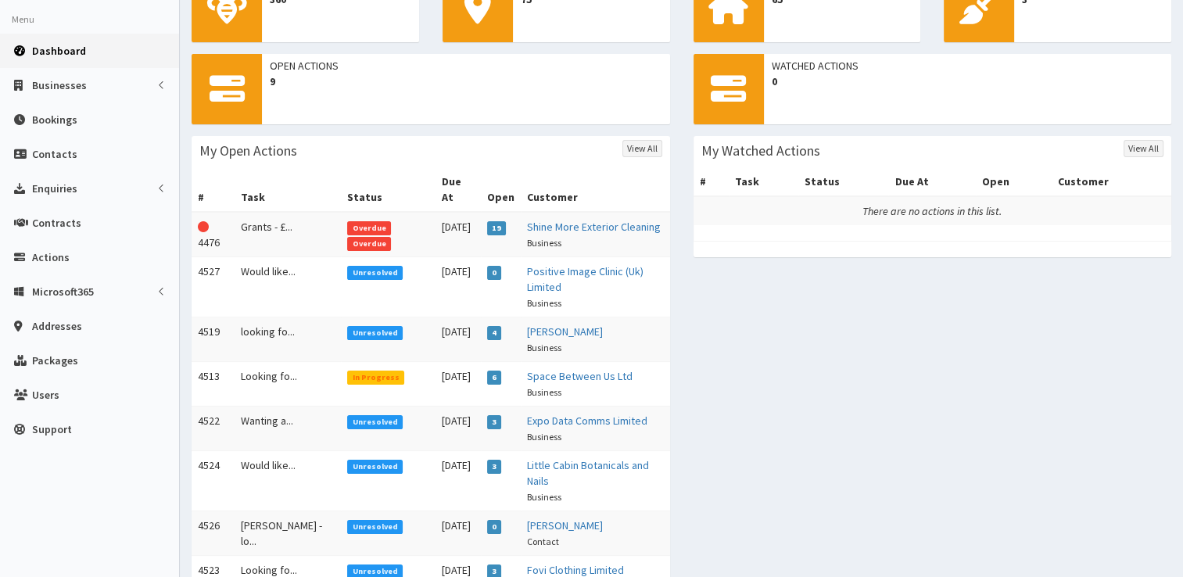
scroll to position [270, 0]
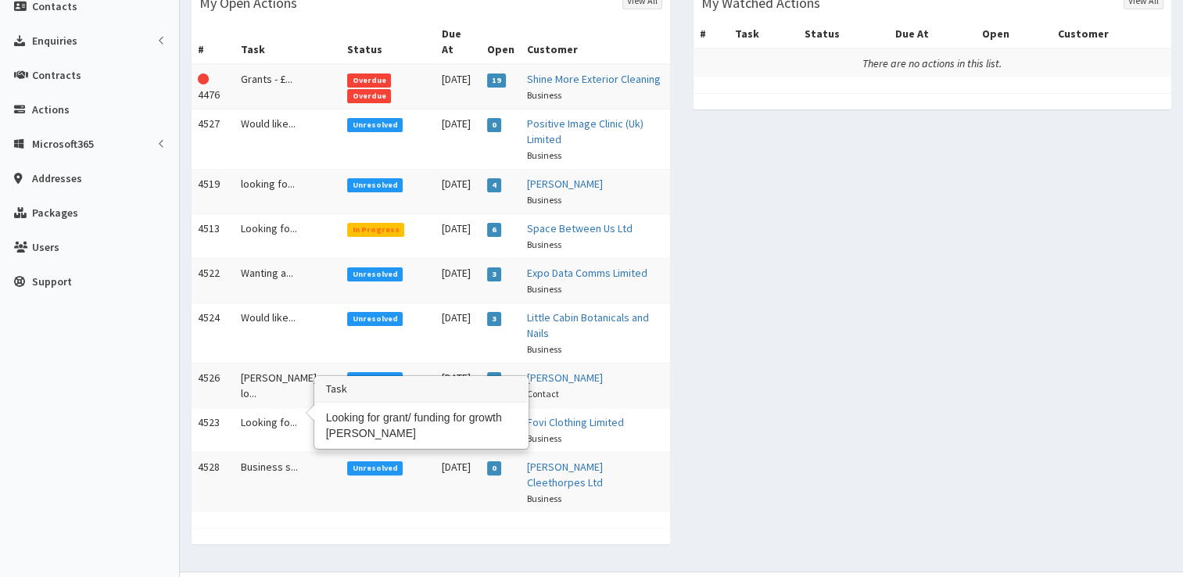
click at [250, 410] on td "Looking fo..." at bounding box center [288, 429] width 106 height 45
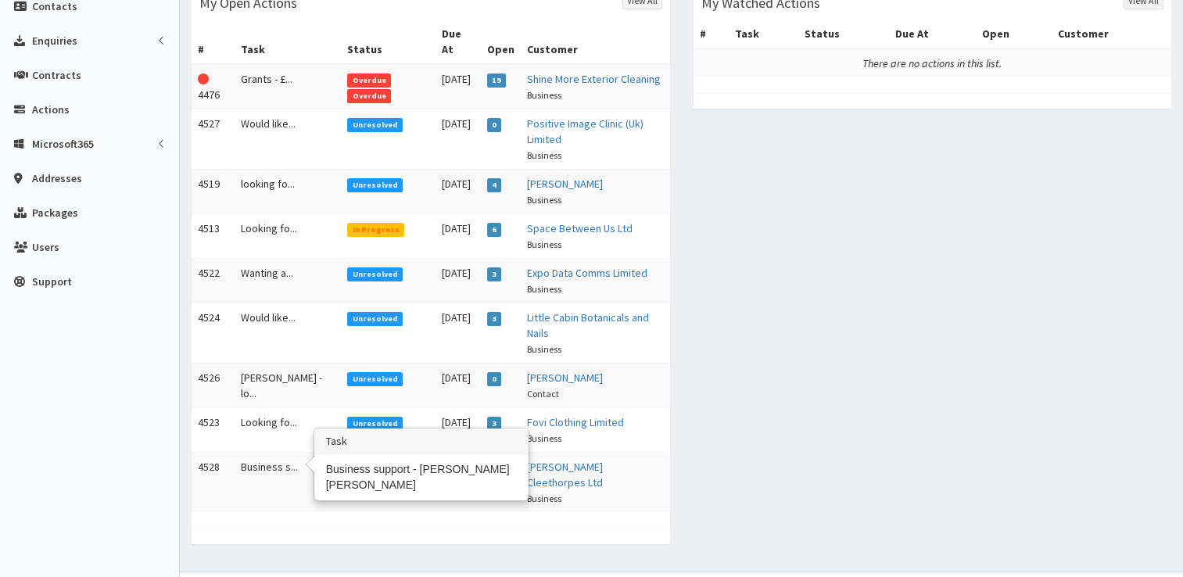
click at [259, 452] on td "Business s..." at bounding box center [288, 482] width 106 height 60
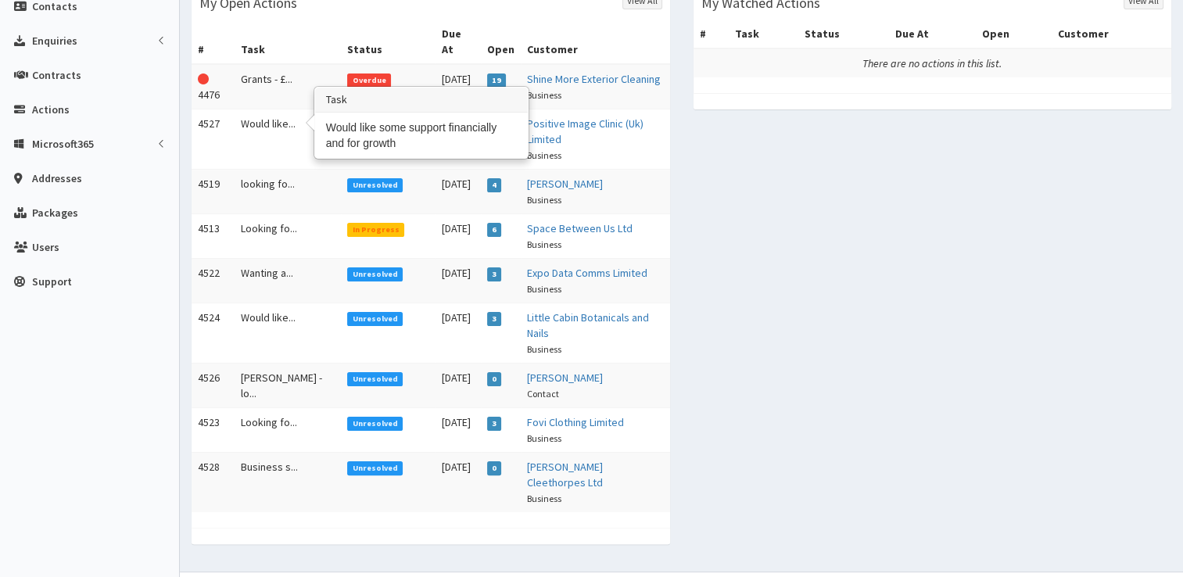
click at [249, 109] on td "Would like..." at bounding box center [288, 139] width 106 height 60
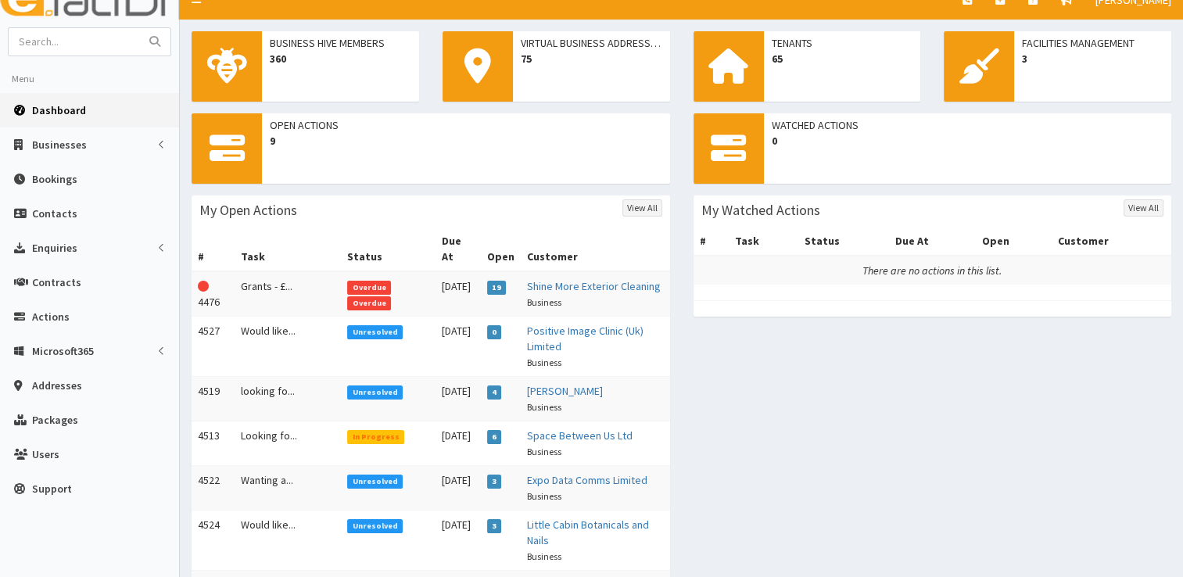
scroll to position [59, 0]
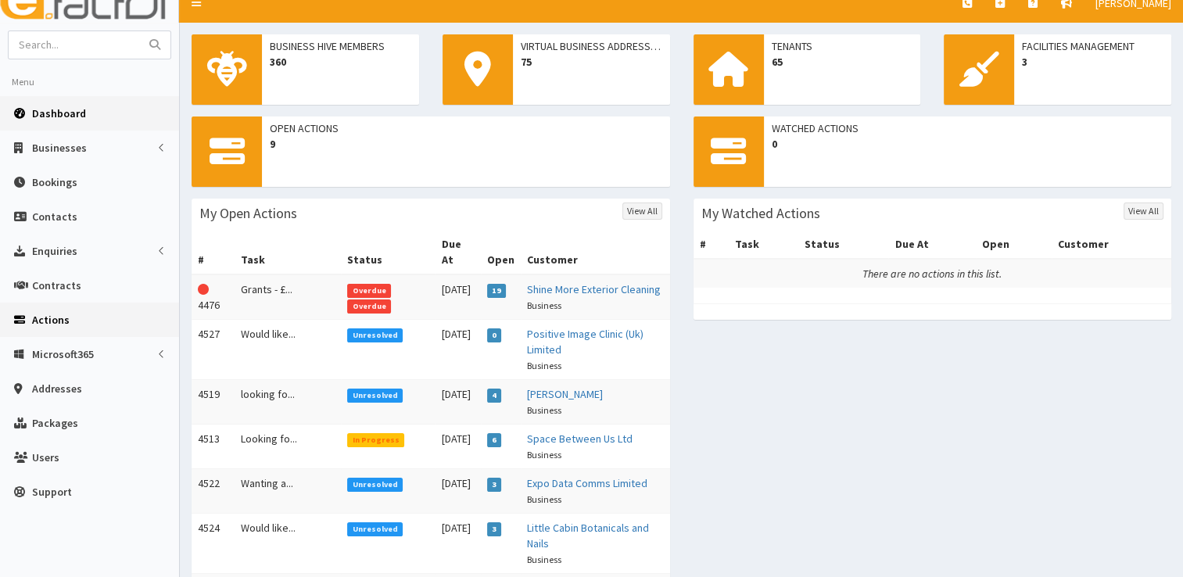
click at [45, 328] on link "Actions" at bounding box center [89, 320] width 179 height 34
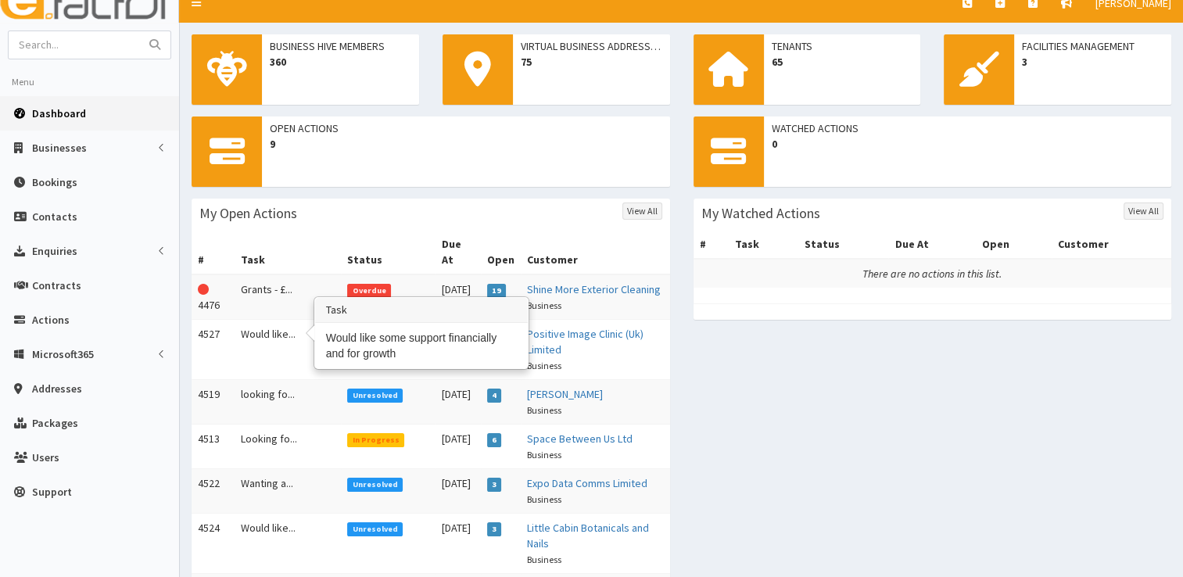
click at [256, 325] on td "Would like..." at bounding box center [288, 349] width 106 height 60
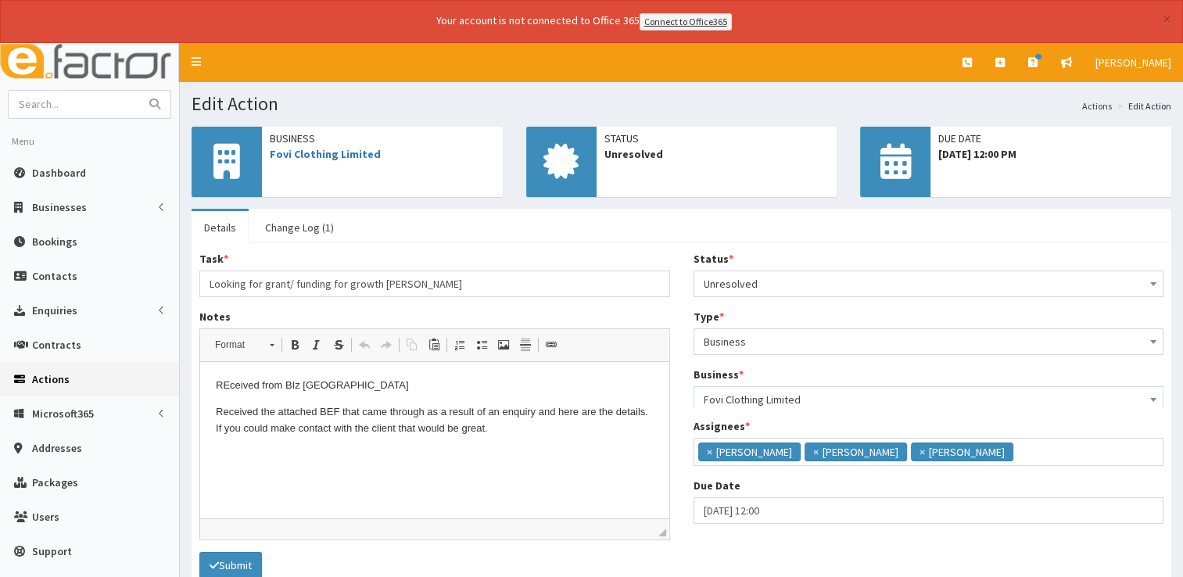
scroll to position [9, 0]
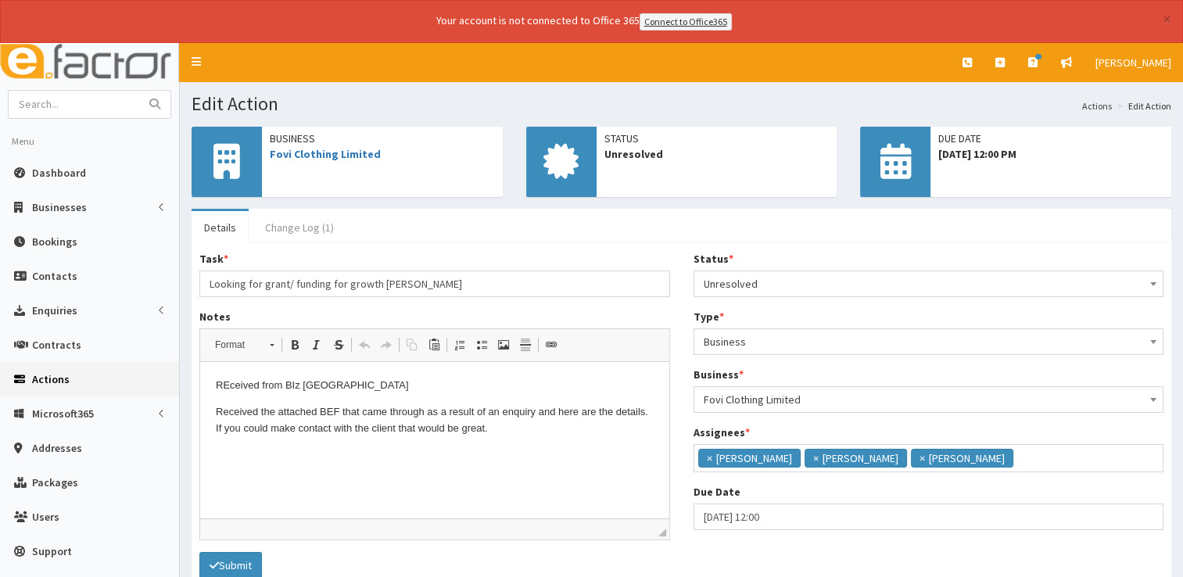
click at [278, 224] on link "Change Log (1)" at bounding box center [300, 227] width 94 height 33
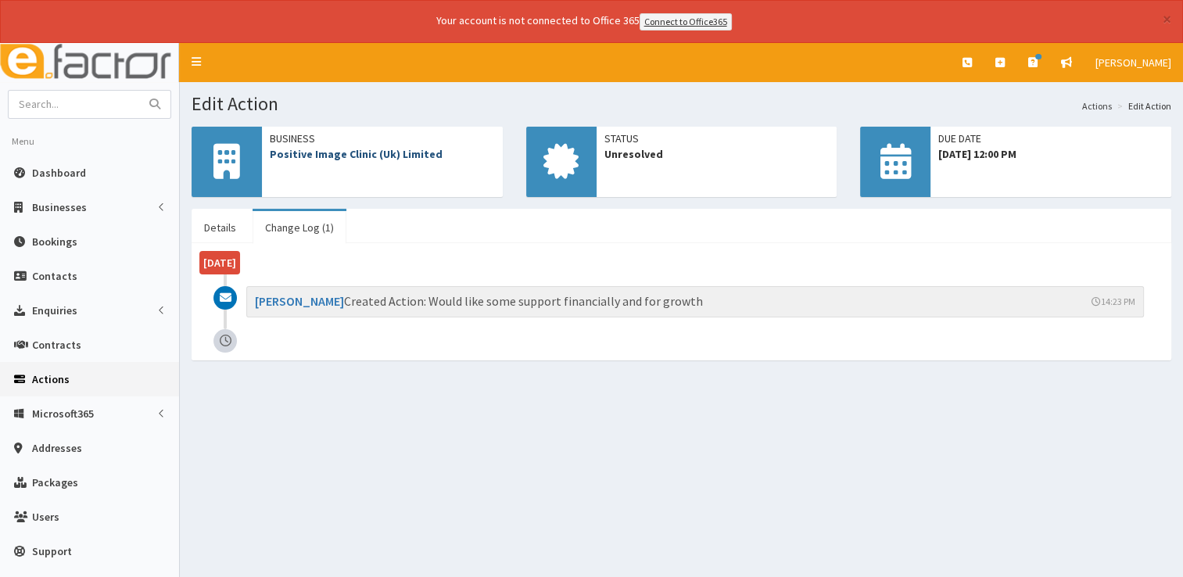
click at [385, 149] on link "Positive Image Clinic (Uk) Limited" at bounding box center [356, 154] width 173 height 14
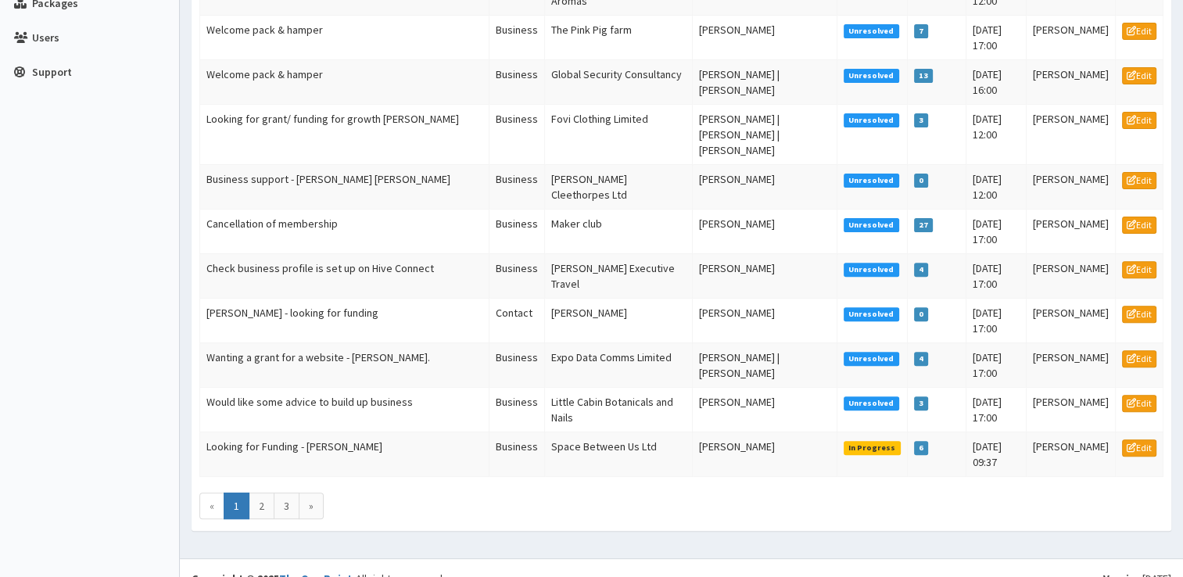
scroll to position [478, 0]
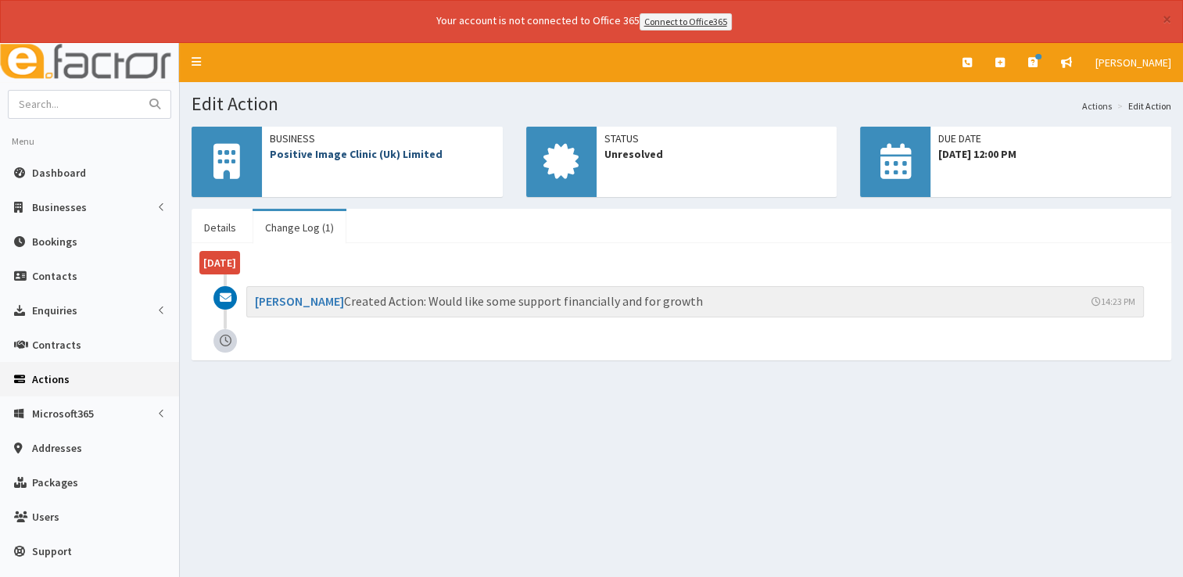
click at [326, 158] on link "Positive Image Clinic (Uk) Limited" at bounding box center [356, 154] width 173 height 14
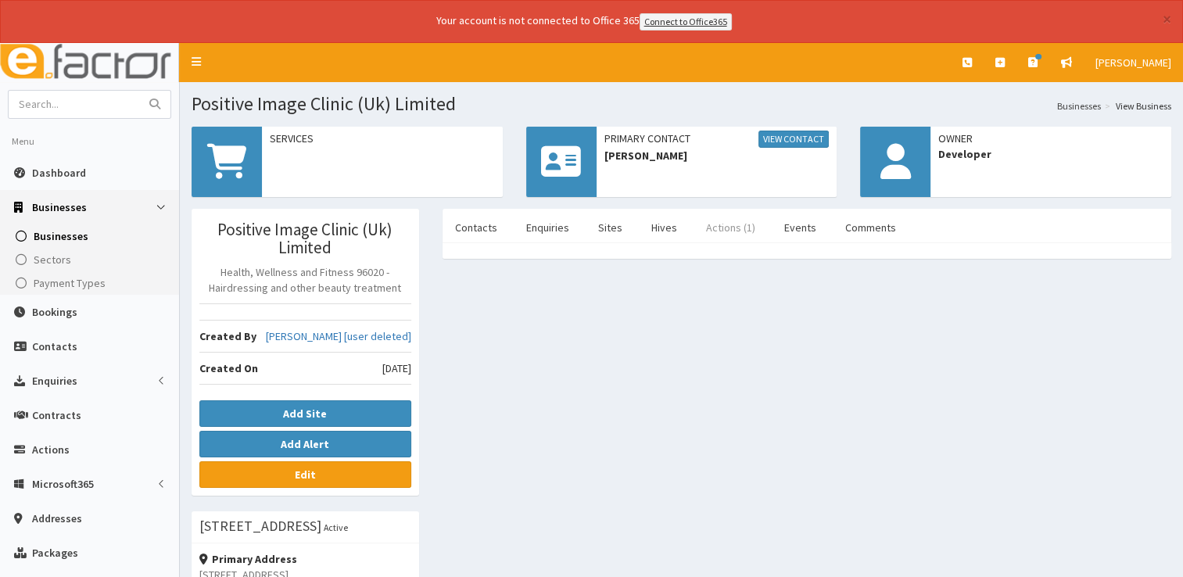
click at [733, 228] on link "Actions (1)" at bounding box center [730, 227] width 74 height 33
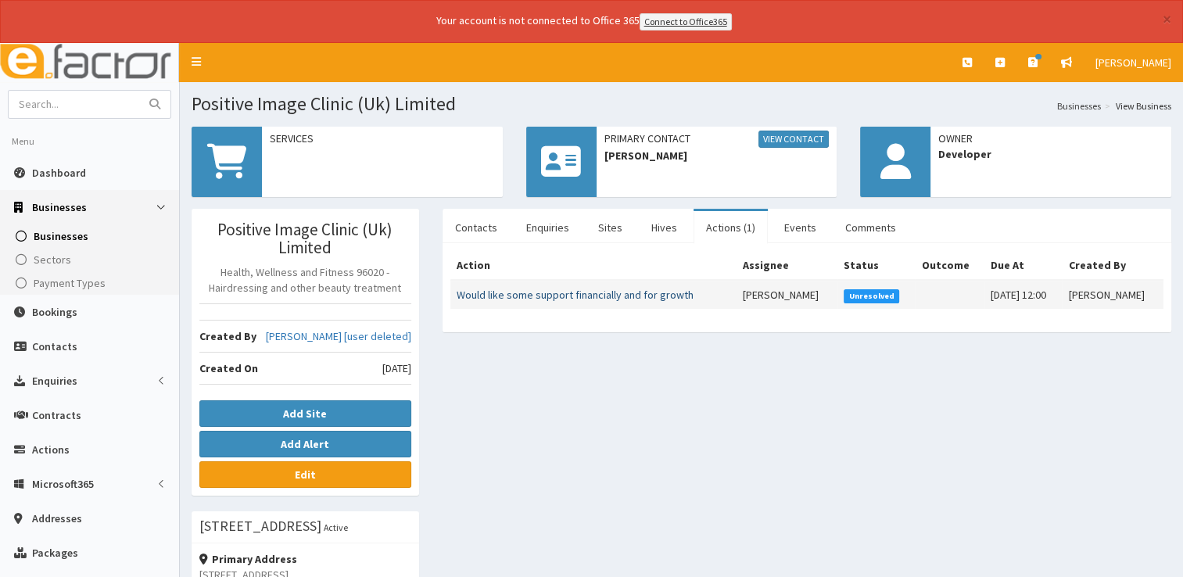
click at [632, 289] on link "Would like some support financially and for growth" at bounding box center [575, 295] width 237 height 14
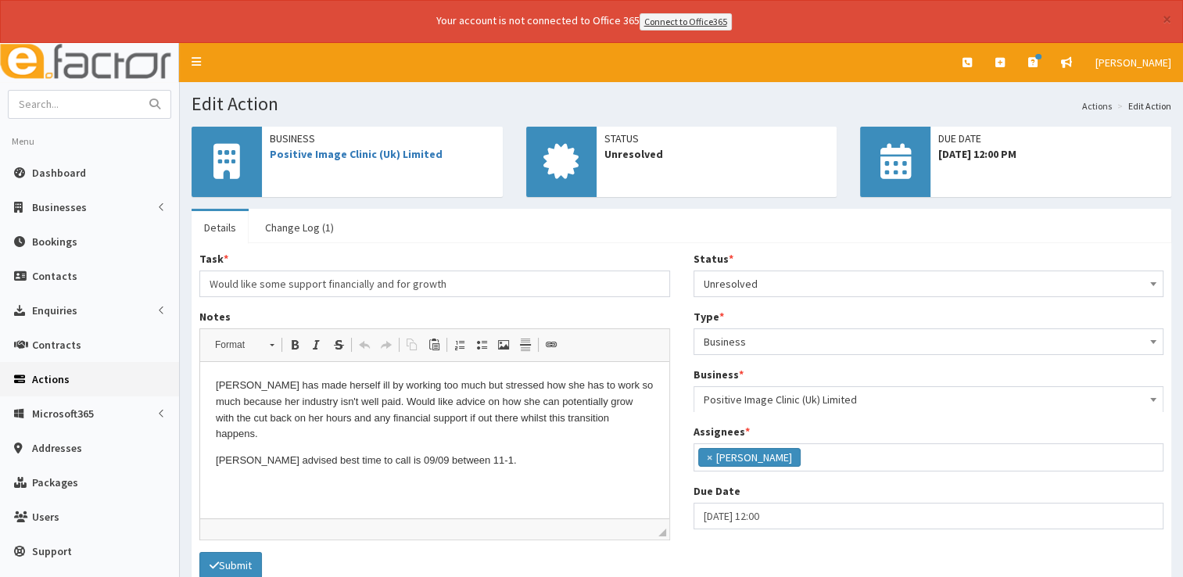
scroll to position [82, 0]
click at [341, 149] on link "Positive Image Clinic (Uk) Limited" at bounding box center [356, 154] width 173 height 14
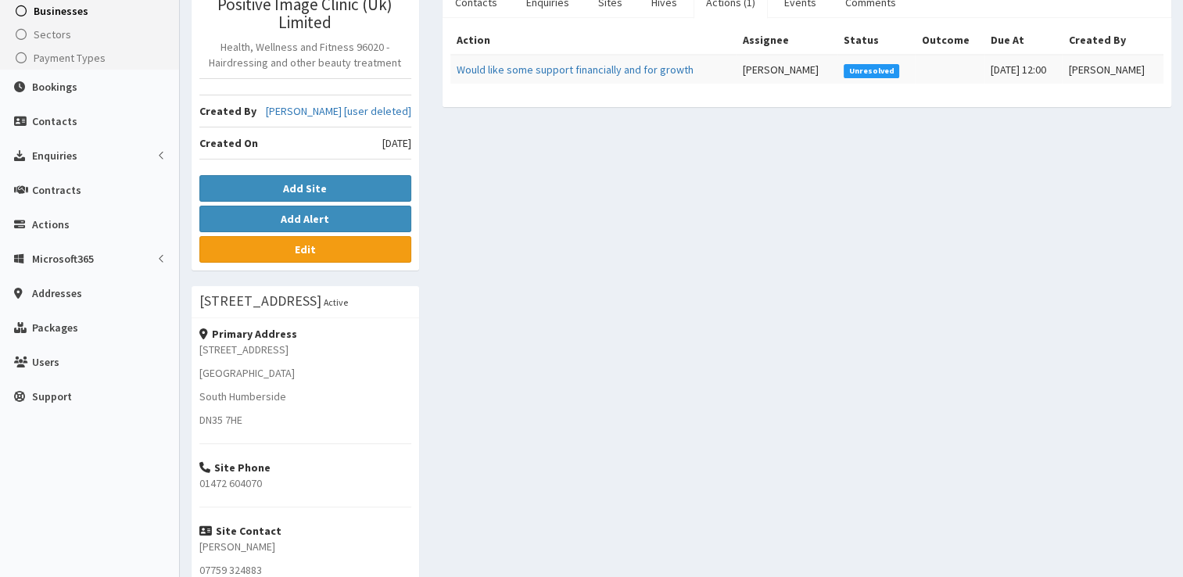
scroll to position [227, 0]
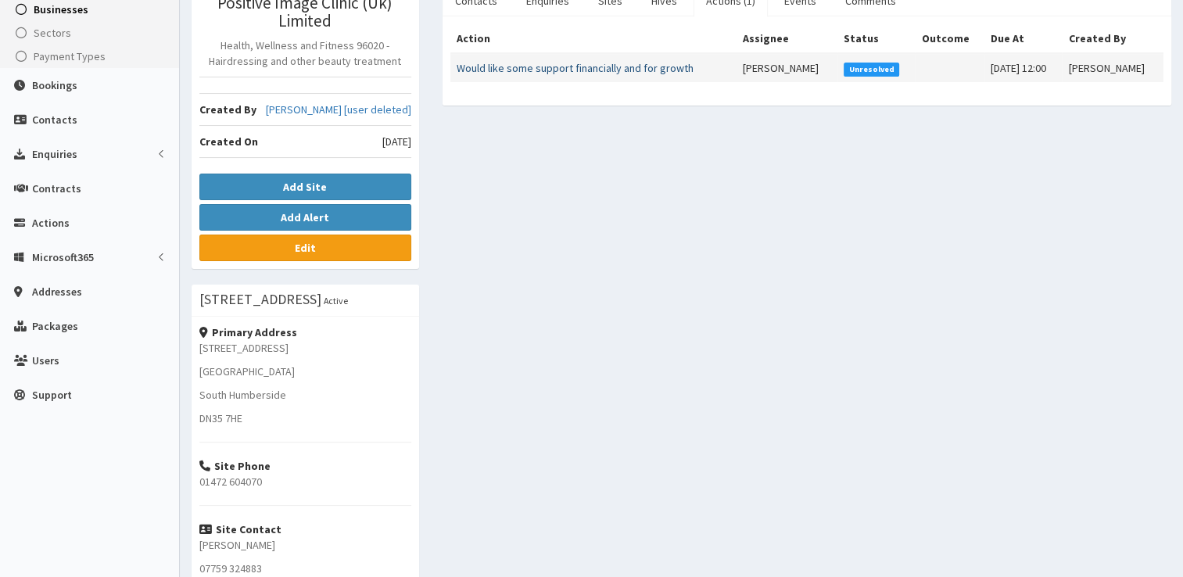
click at [675, 64] on link "Would like some support financially and for growth" at bounding box center [575, 68] width 237 height 14
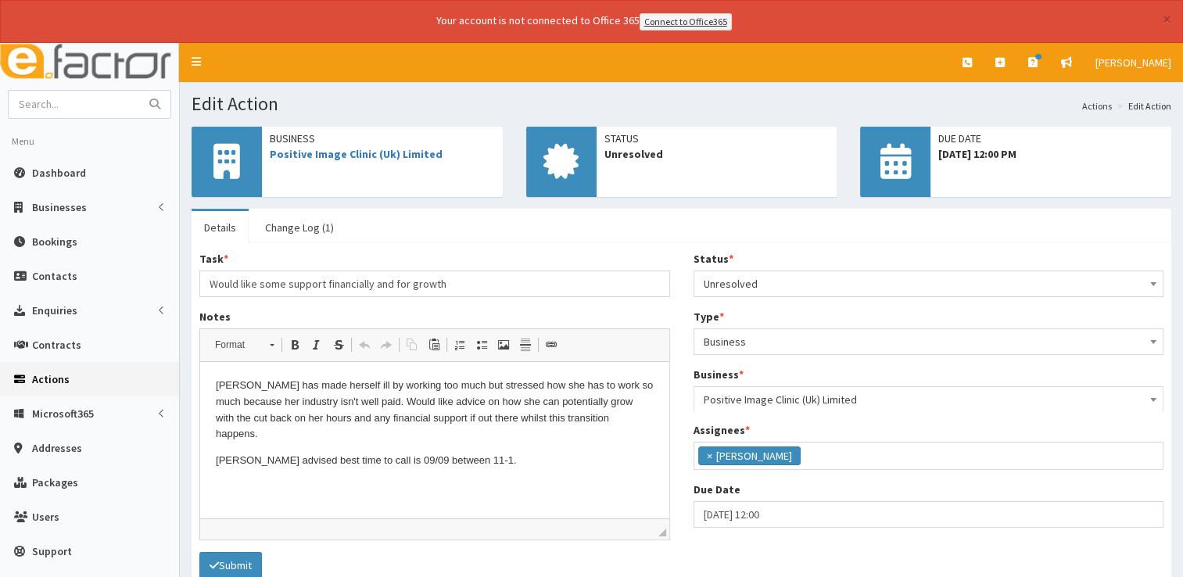
scroll to position [82, 0]
click at [425, 161] on div "Business Positive Image Clinic (Uk) Limited" at bounding box center [382, 146] width 241 height 39
click at [417, 155] on link "Positive Image Clinic (Uk) Limited" at bounding box center [356, 154] width 173 height 14
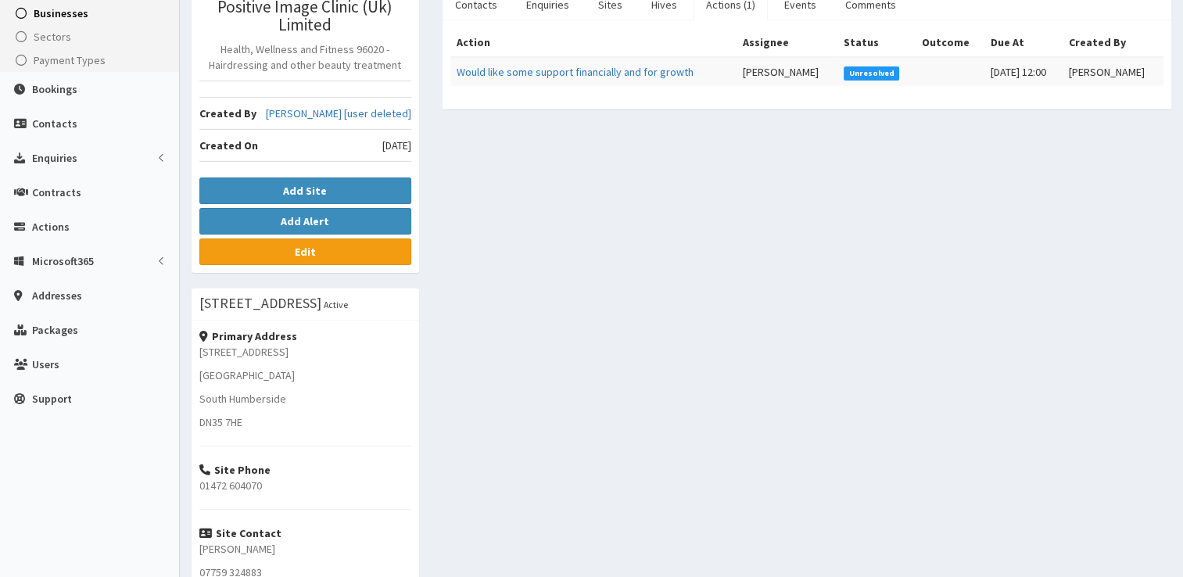
scroll to position [247, 0]
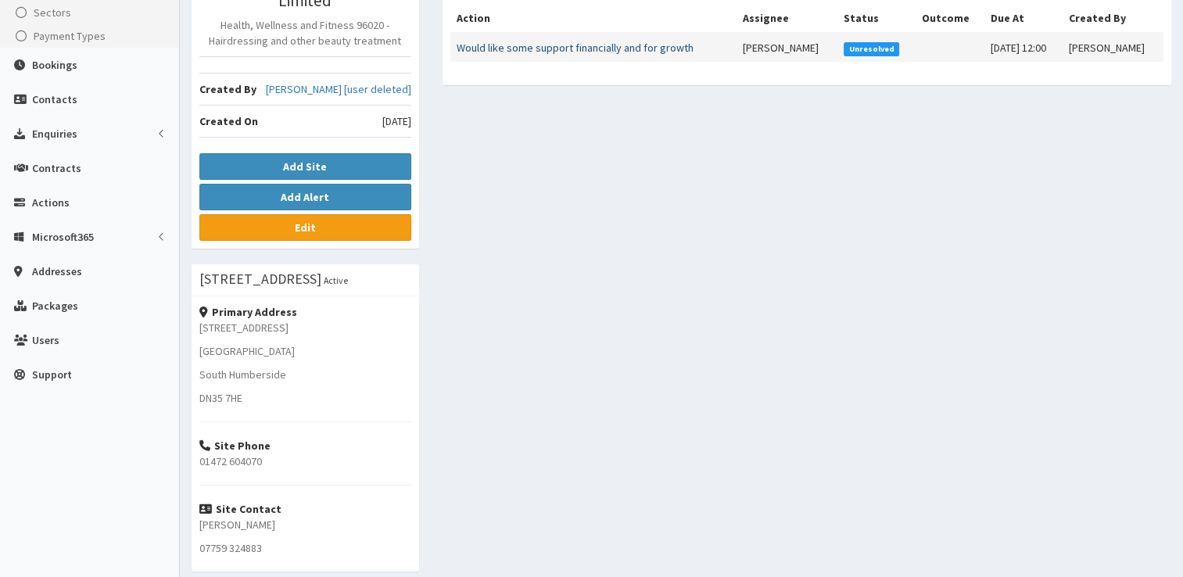
click at [522, 46] on link "Would like some support financially and for growth" at bounding box center [575, 48] width 237 height 14
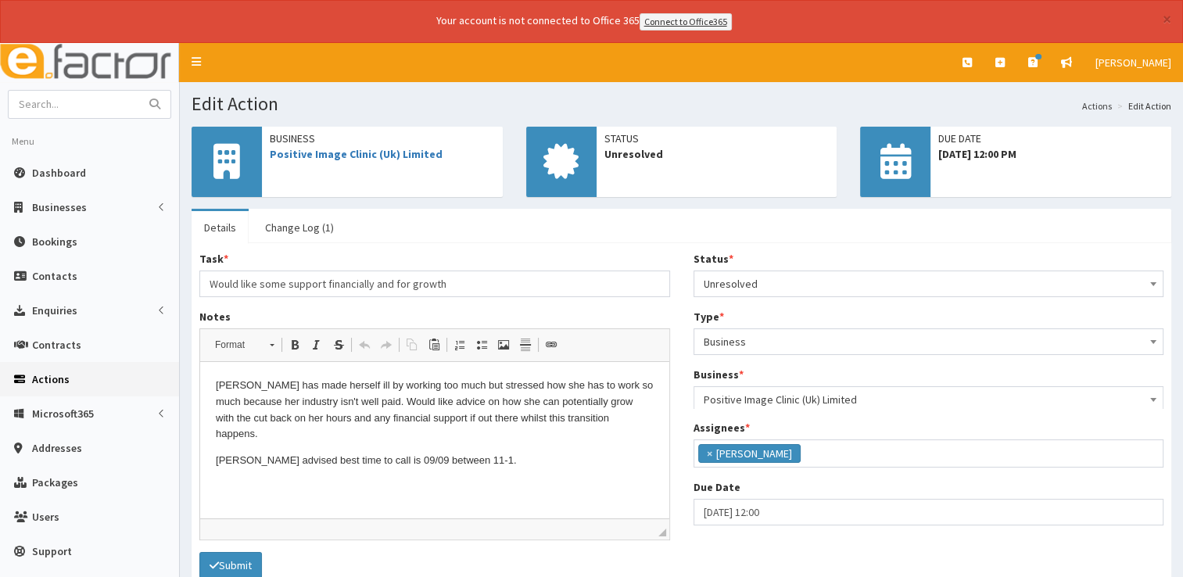
scroll to position [82, 0]
click at [470, 457] on html "Angie has made herself ill by working too much but stressed how she has to work…" at bounding box center [434, 423] width 469 height 123
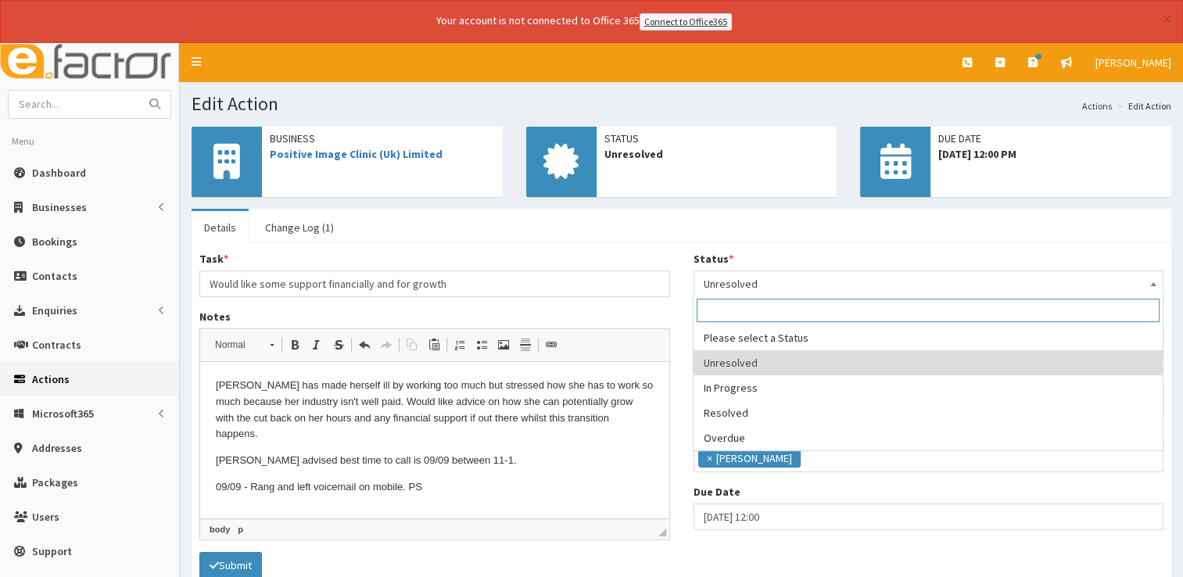
click at [766, 283] on span "Unresolved" at bounding box center [929, 284] width 450 height 22
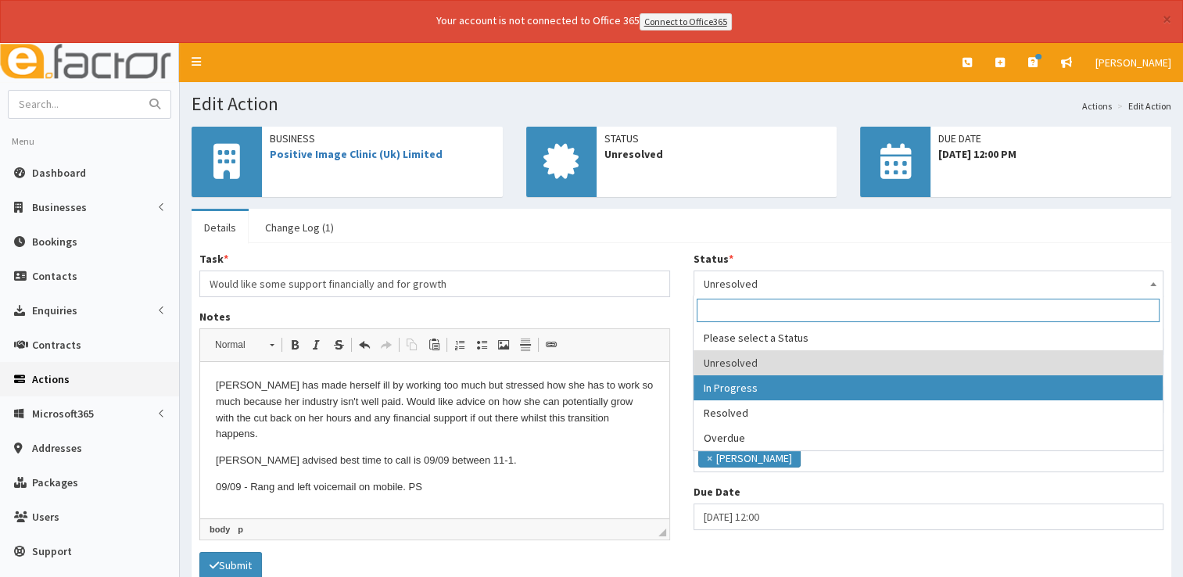
select select "2"
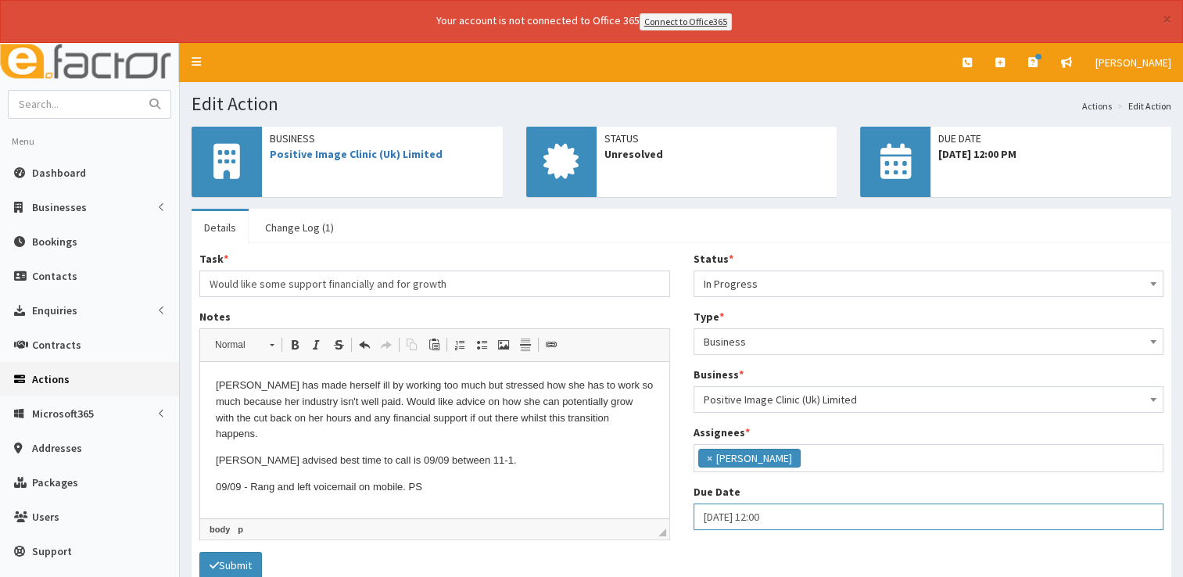
click at [790, 516] on input "09-09-2025 12:00" at bounding box center [928, 516] width 471 height 27
select select "12"
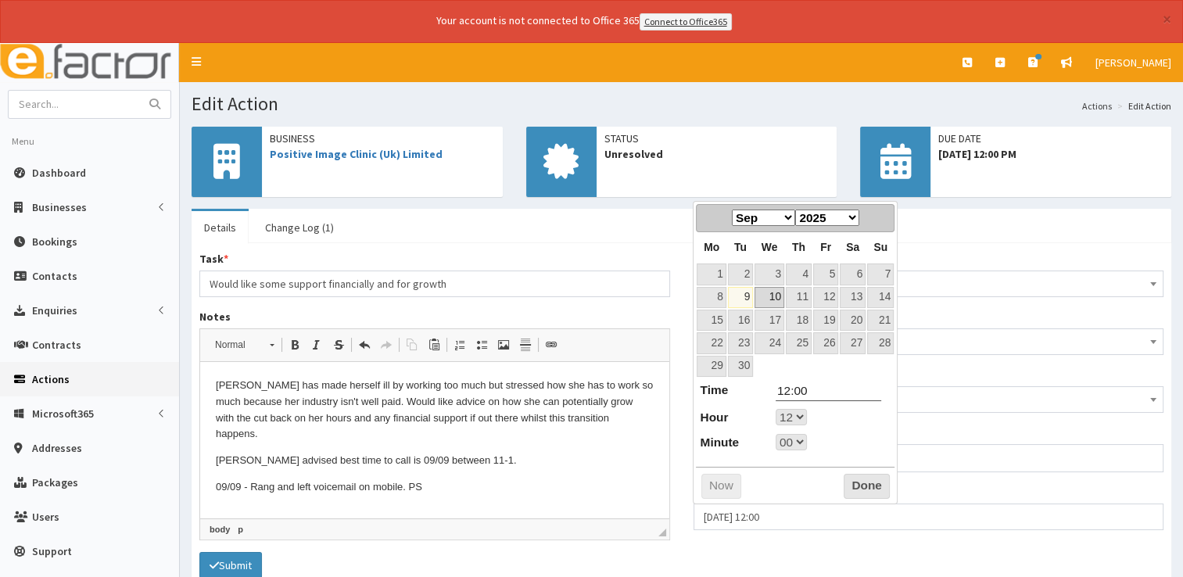
click at [774, 302] on link "10" at bounding box center [769, 297] width 30 height 21
type input "10-09-2025 12:00"
select select "12"
click at [882, 479] on button "Done" at bounding box center [867, 486] width 46 height 25
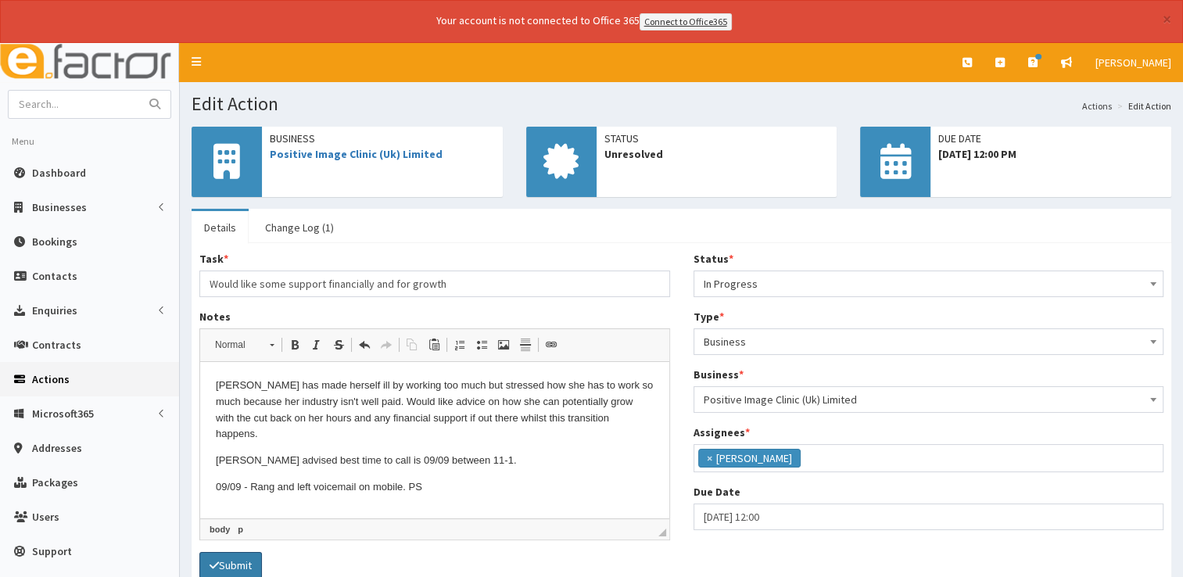
click at [218, 566] on icon "submit" at bounding box center [214, 565] width 9 height 11
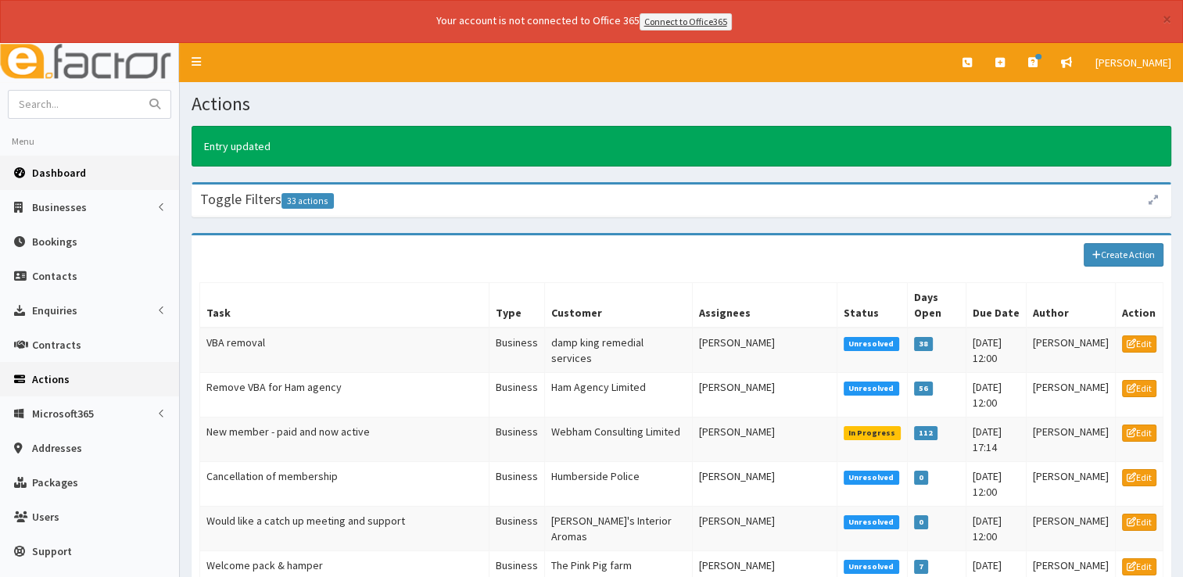
click at [57, 168] on span "Dashboard" at bounding box center [59, 173] width 54 height 14
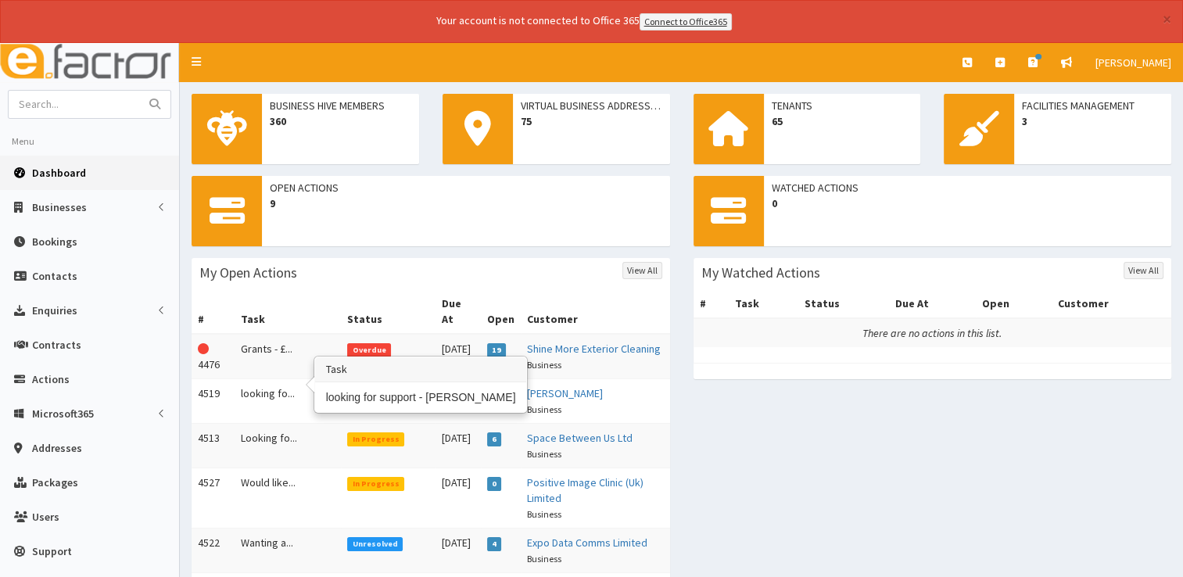
click at [263, 378] on td "looking fo..." at bounding box center [288, 400] width 106 height 45
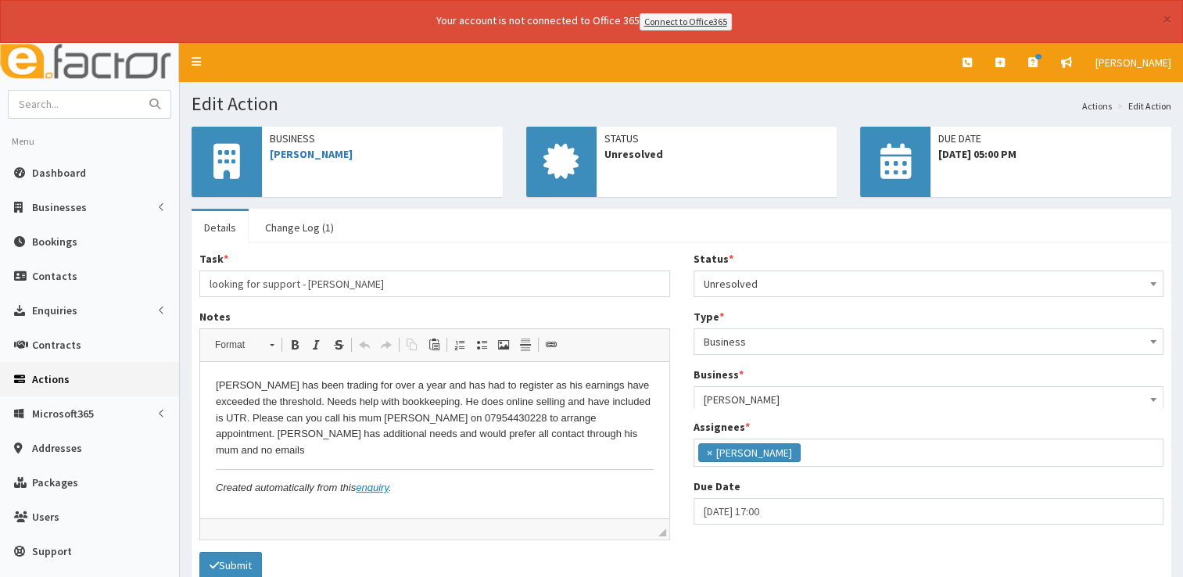
scroll to position [82, 0]
click at [435, 485] on html "Lewis has been trading for over a year and has had to register as his earnings …" at bounding box center [434, 437] width 469 height 150
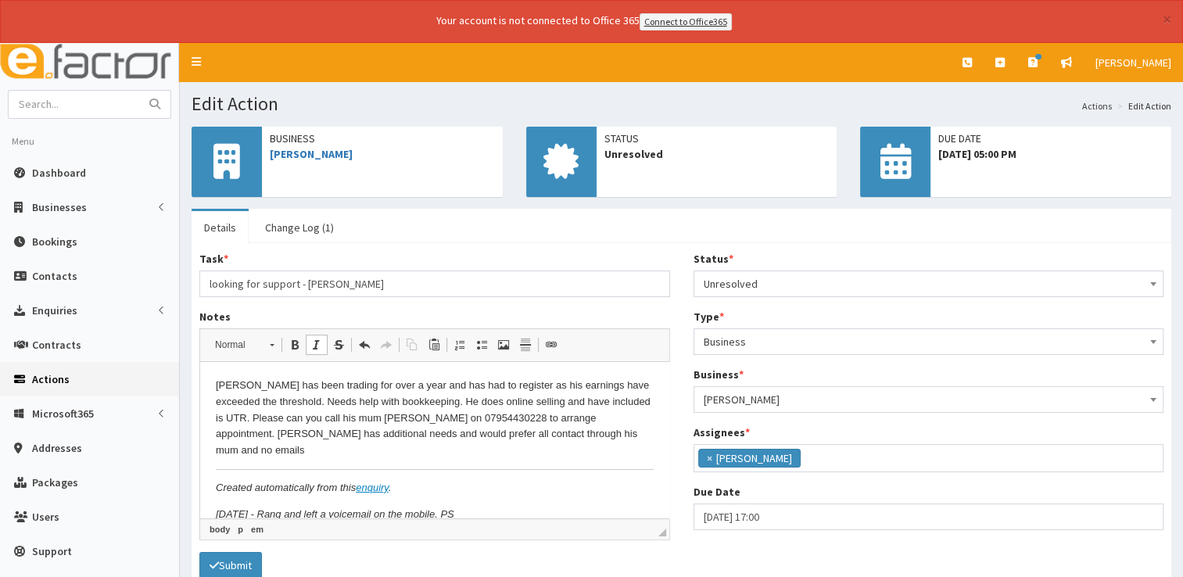
click at [777, 281] on span "Unresolved" at bounding box center [929, 284] width 450 height 22
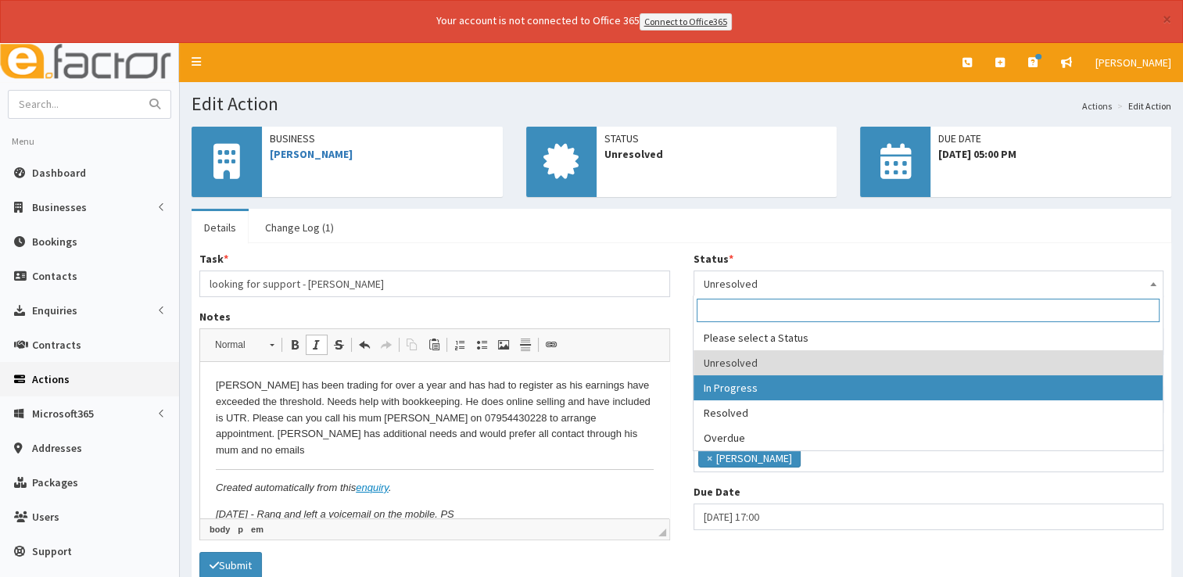
select select "2"
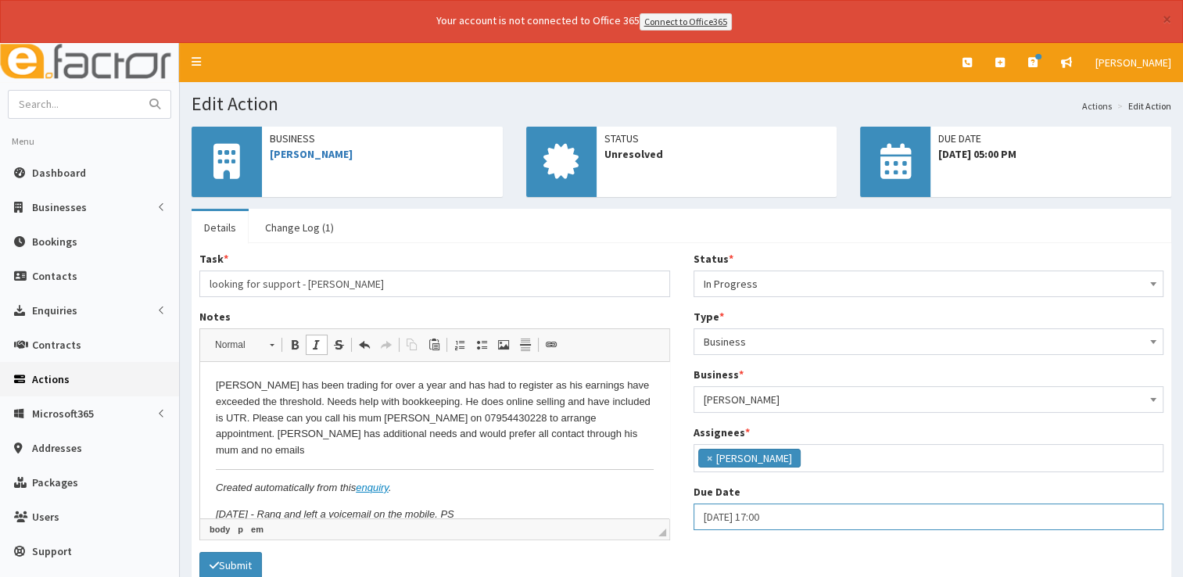
click at [804, 518] on input "09-09-2025 17:00" at bounding box center [928, 516] width 471 height 27
select select "17"
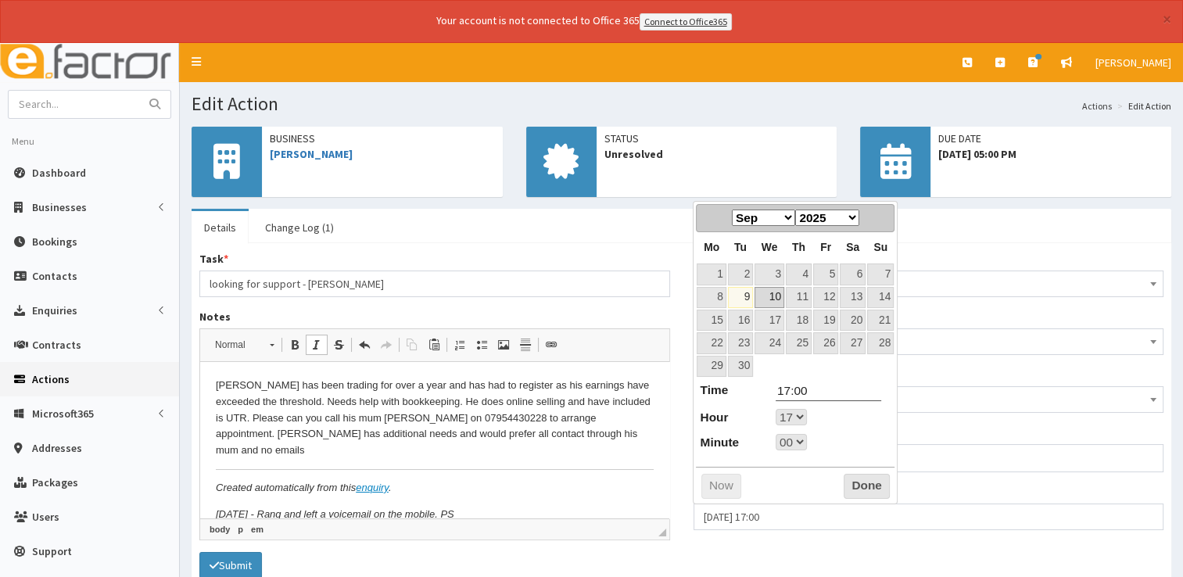
click at [770, 295] on link "10" at bounding box center [769, 297] width 30 height 21
type input "[DATE] 17:00"
select select "17"
click at [862, 479] on button "Done" at bounding box center [867, 486] width 46 height 25
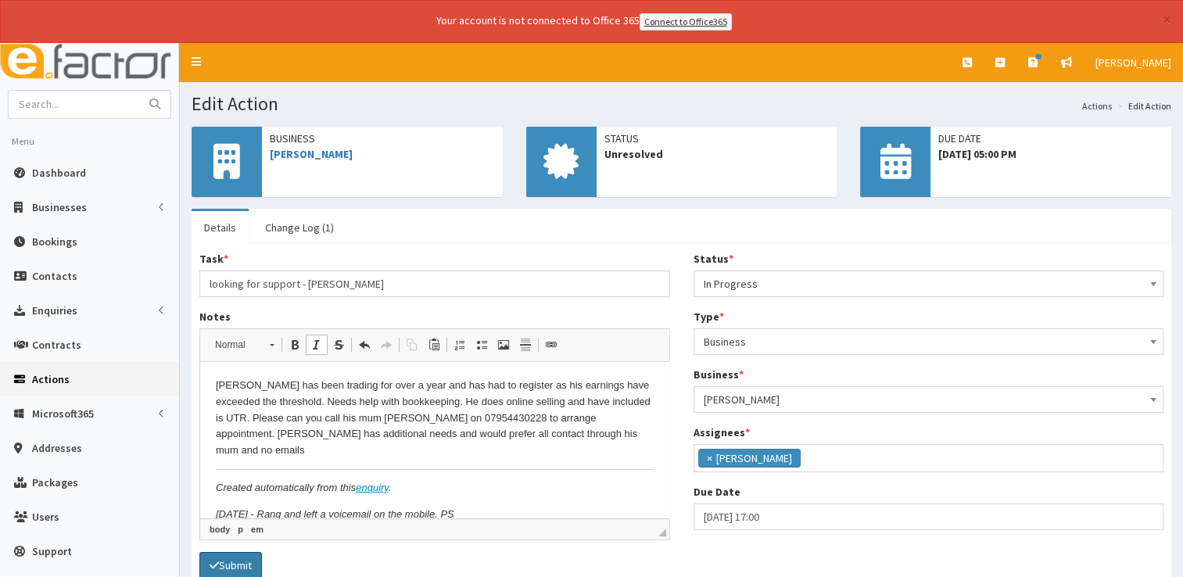
click at [253, 559] on button "Submit" at bounding box center [230, 565] width 63 height 27
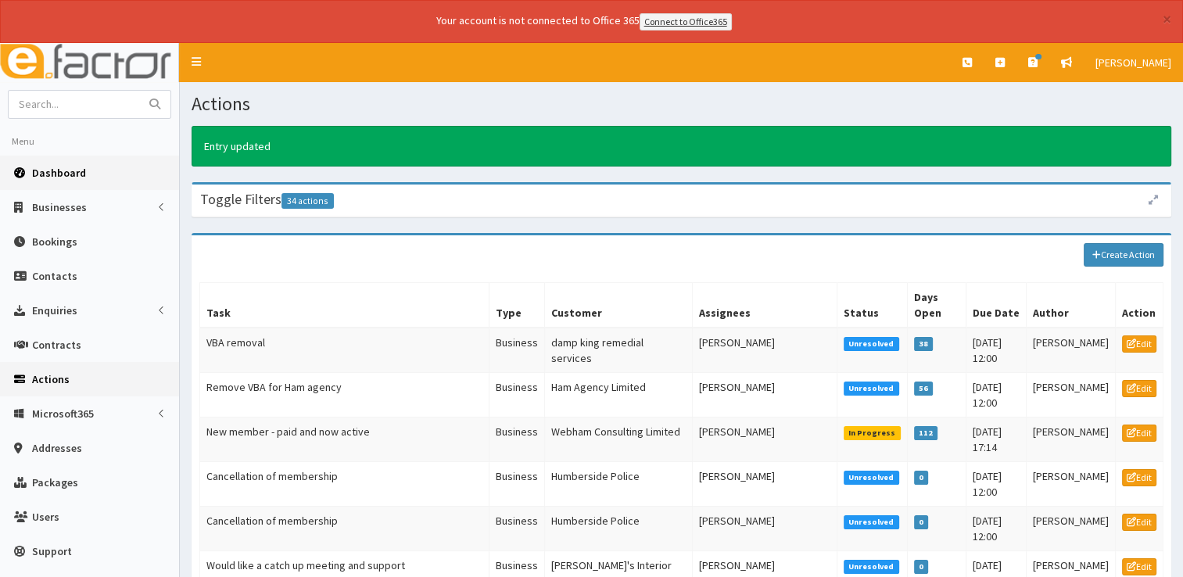
click at [58, 166] on span "Dashboard" at bounding box center [59, 173] width 54 height 14
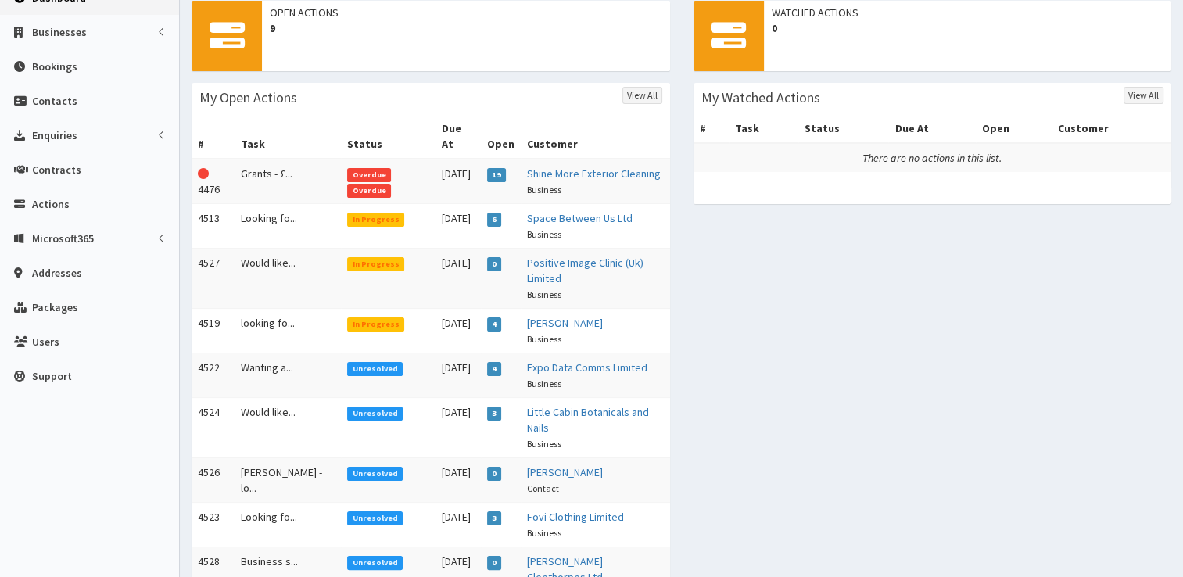
scroll to position [213, 0]
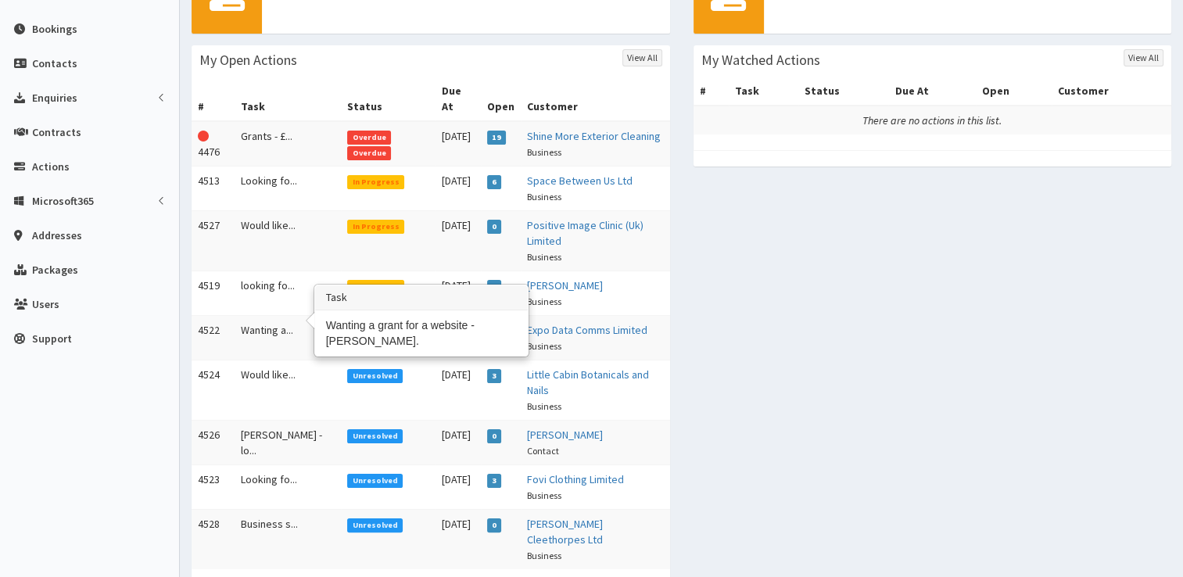
click at [268, 315] on td "Wanting a..." at bounding box center [288, 337] width 106 height 45
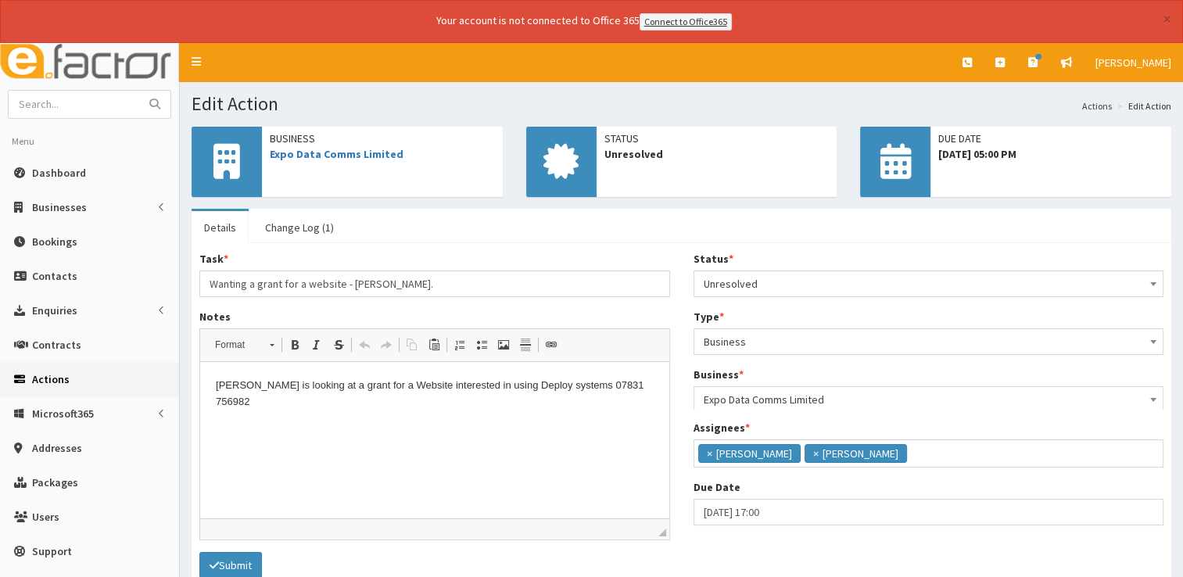
scroll to position [9, 0]
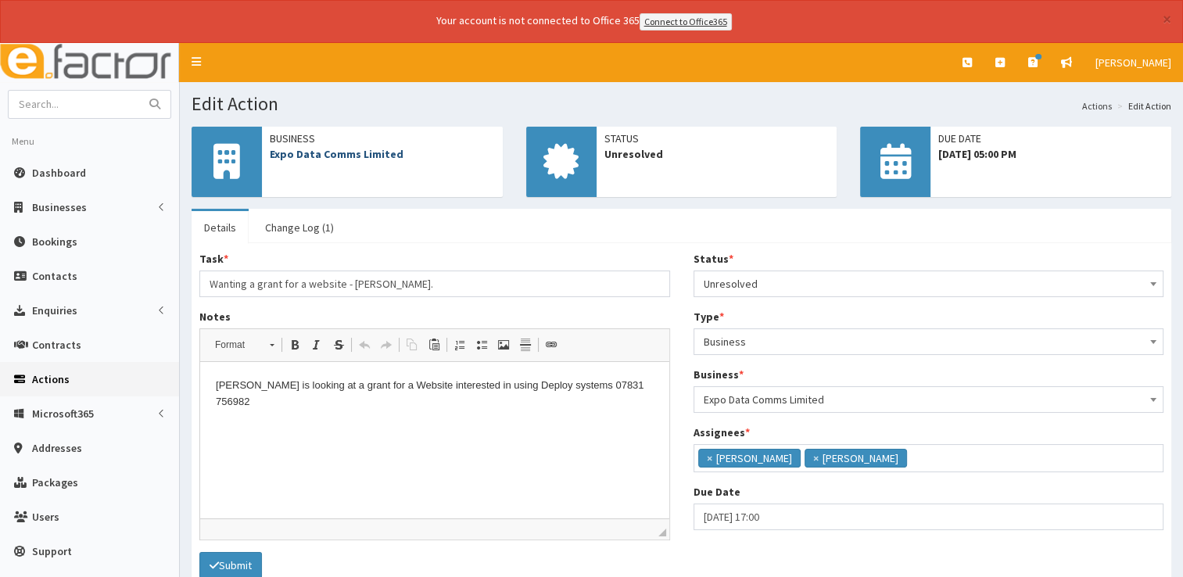
click at [361, 156] on link "Expo Data Comms Limited" at bounding box center [337, 154] width 134 height 14
click at [289, 224] on link "Change Log (1)" at bounding box center [300, 227] width 94 height 33
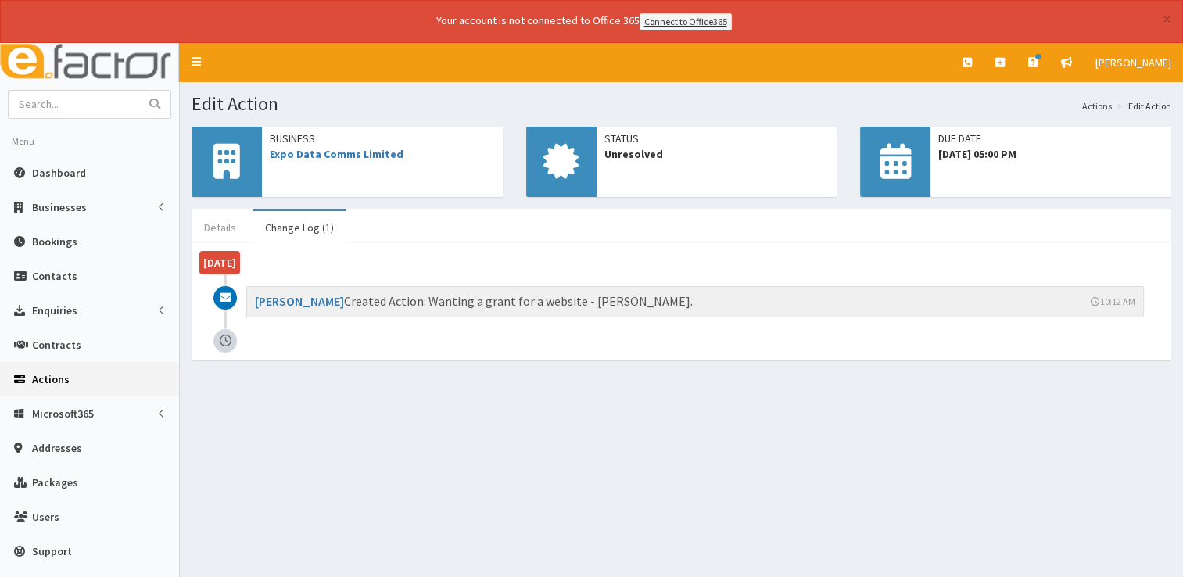
click at [222, 237] on link "Details" at bounding box center [220, 227] width 57 height 33
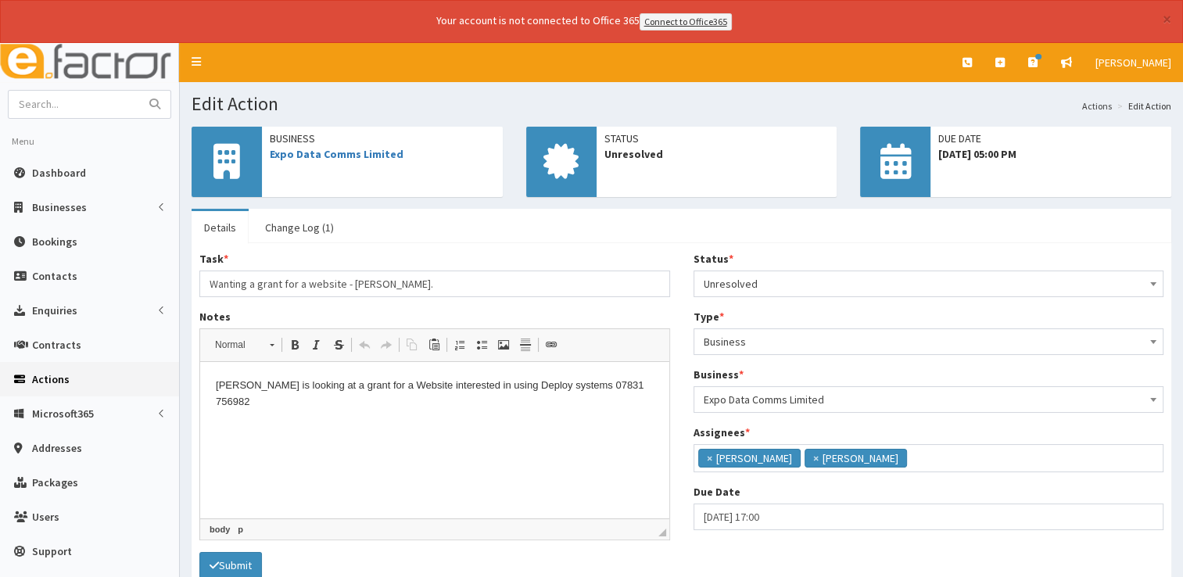
click at [634, 382] on p "[PERSON_NAME] is looking at a grant for a Website interested in using Deploy sy…" at bounding box center [435, 394] width 438 height 33
click at [760, 283] on span "Unresolved" at bounding box center [929, 284] width 450 height 22
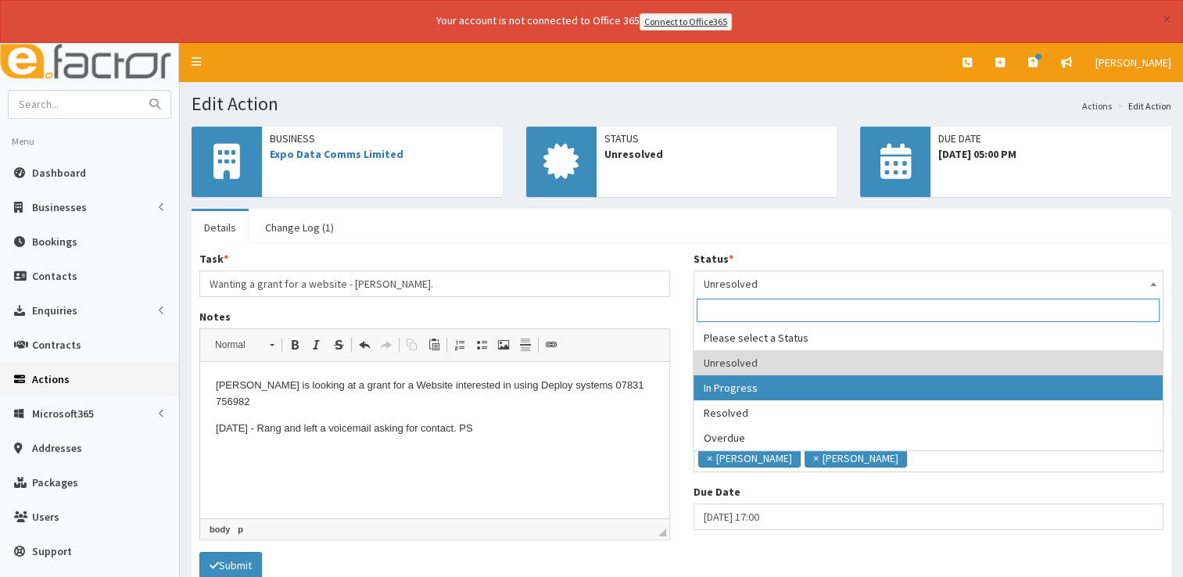
select select "2"
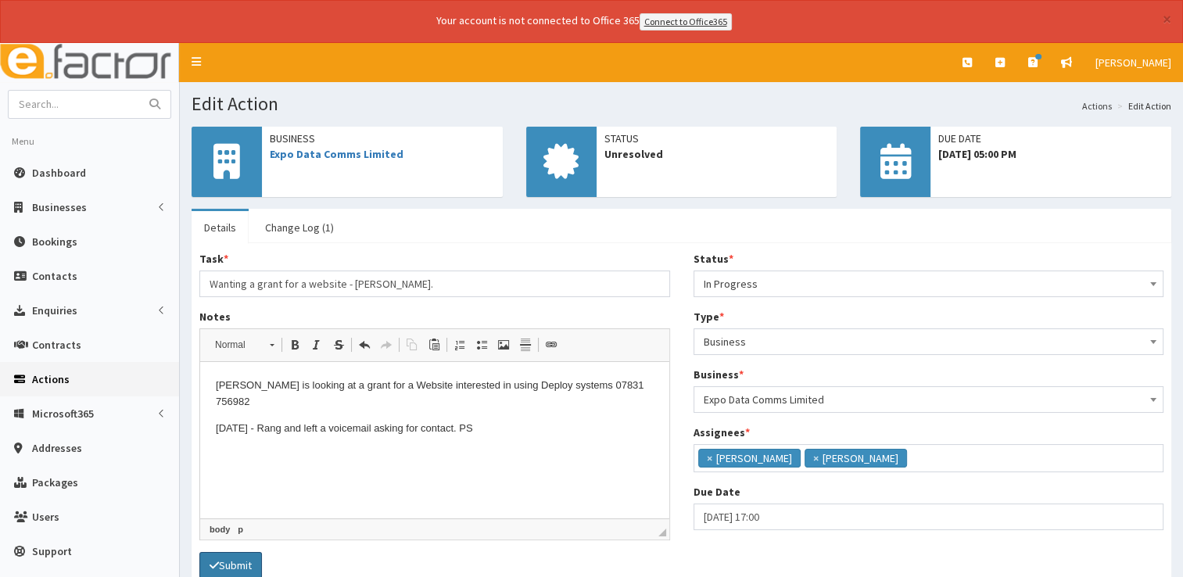
click at [229, 557] on button "Submit" at bounding box center [230, 565] width 63 height 27
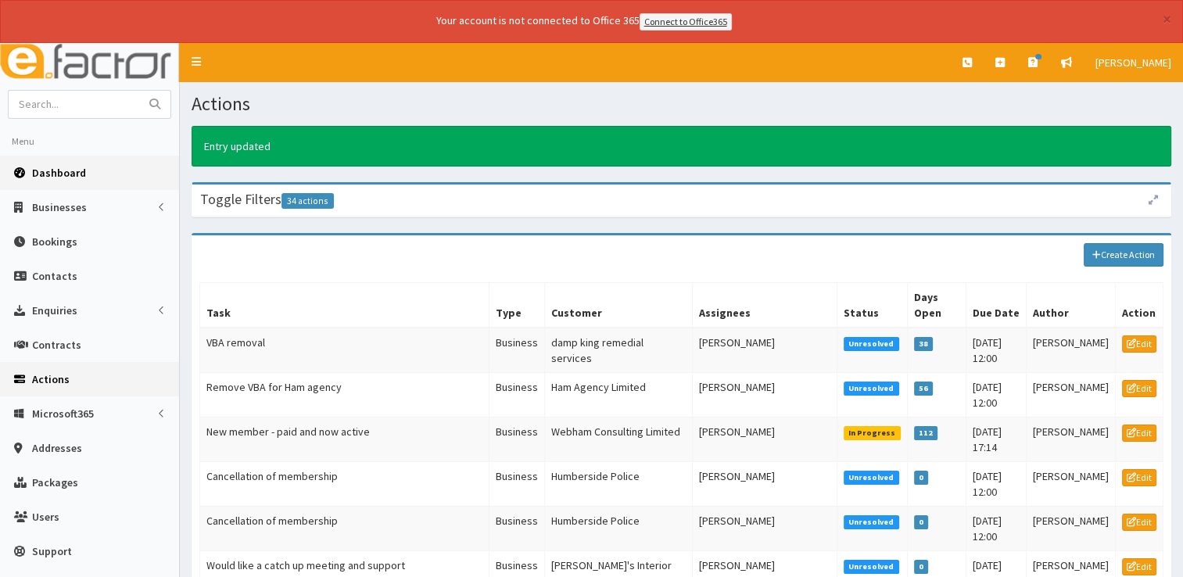
click at [81, 166] on span "Dashboard" at bounding box center [59, 173] width 54 height 14
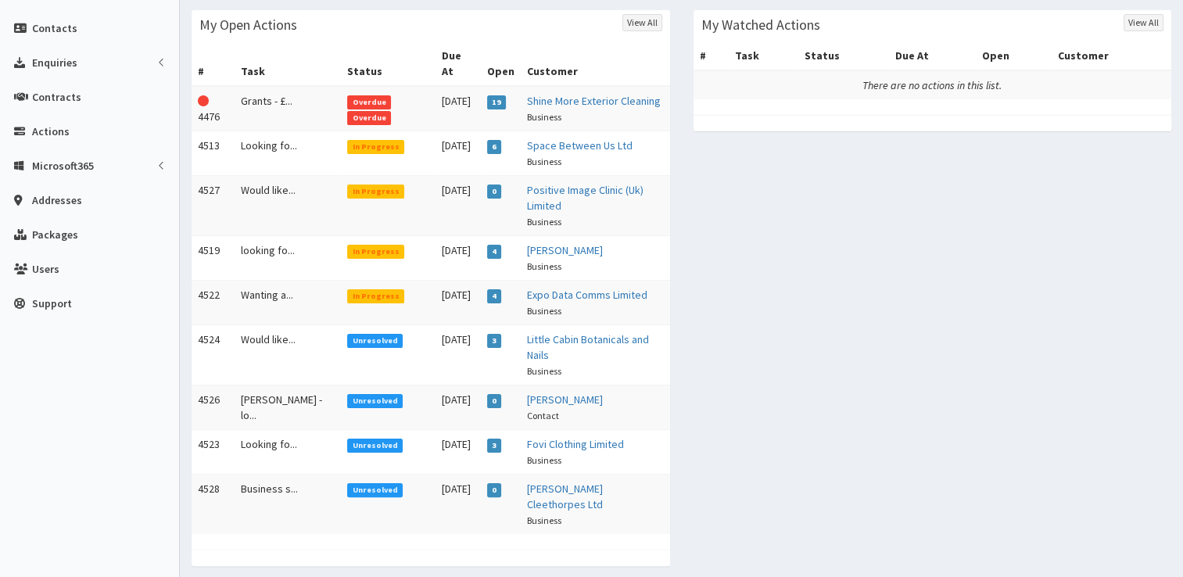
scroll to position [250, 0]
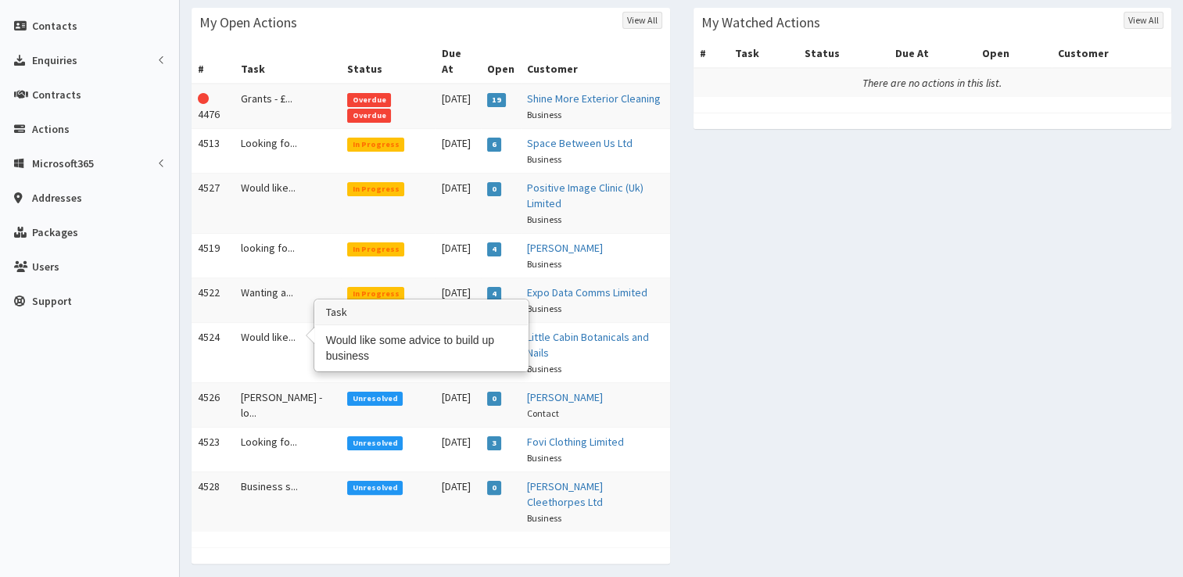
click at [257, 326] on td "Would like..." at bounding box center [288, 352] width 106 height 60
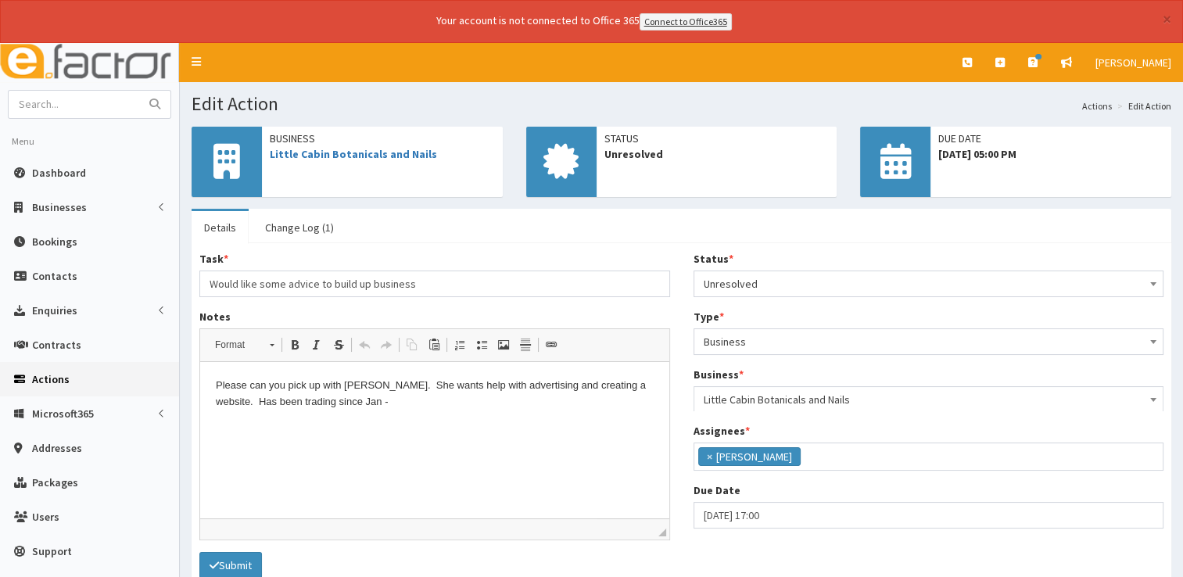
scroll to position [82, 0]
click at [328, 157] on link "Little Cabin Botanicals and Nails" at bounding box center [353, 154] width 167 height 14
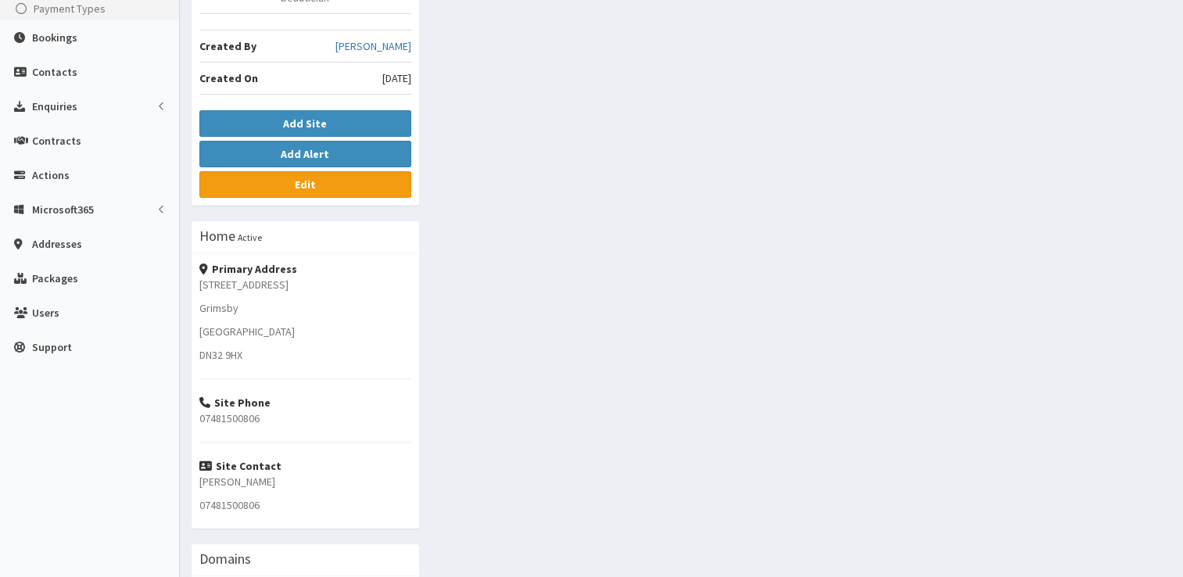
scroll to position [12, 0]
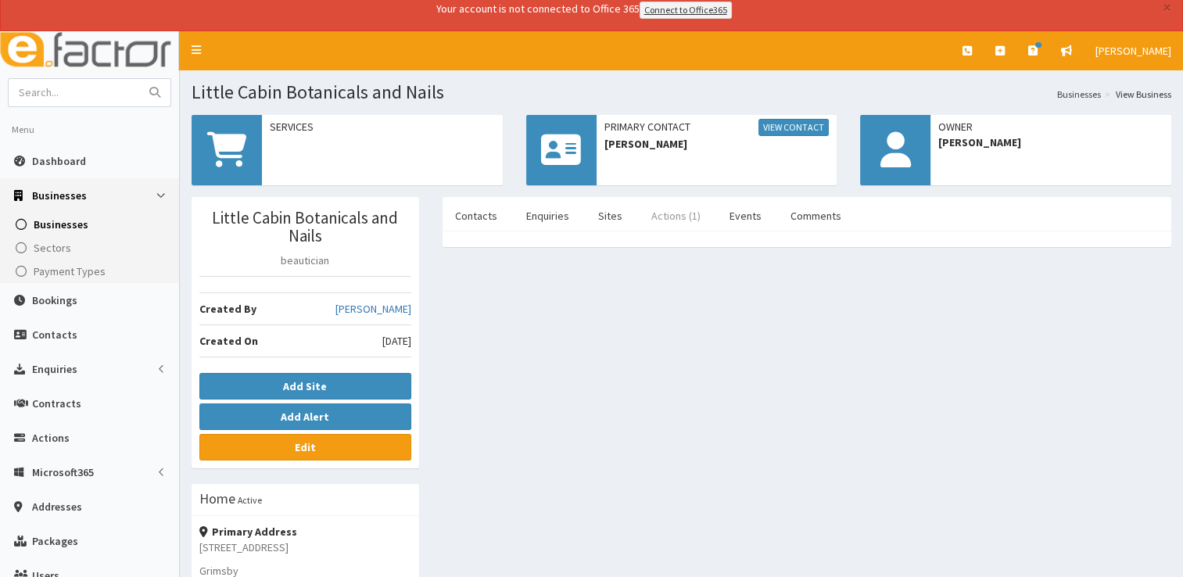
click at [666, 218] on link "Actions (1)" at bounding box center [676, 215] width 74 height 33
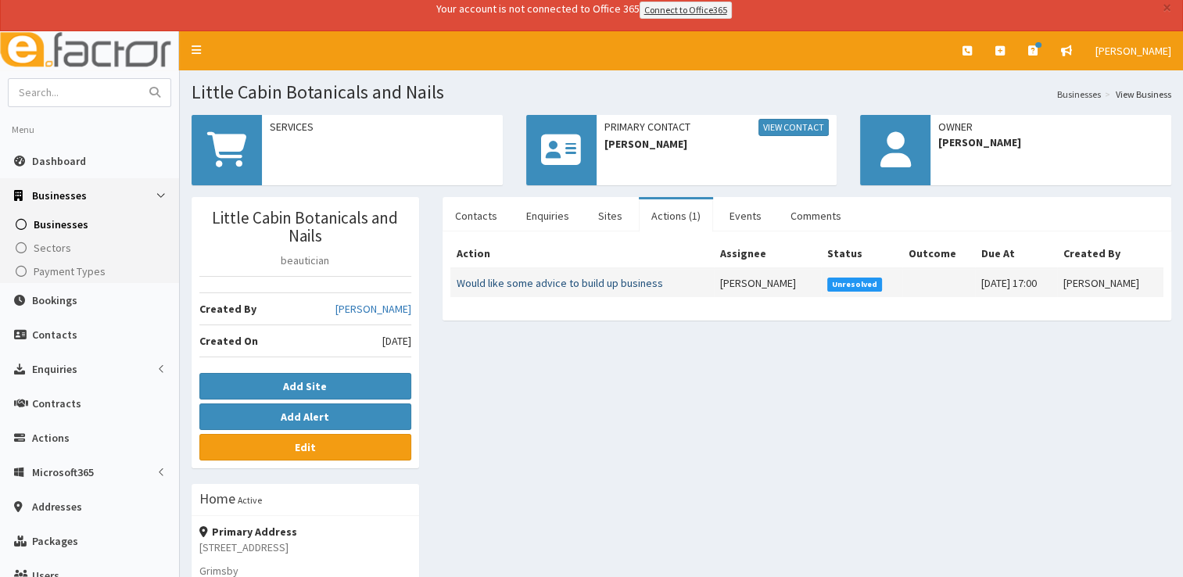
click at [578, 281] on link "Would like some advice to build up business" at bounding box center [560, 283] width 206 height 14
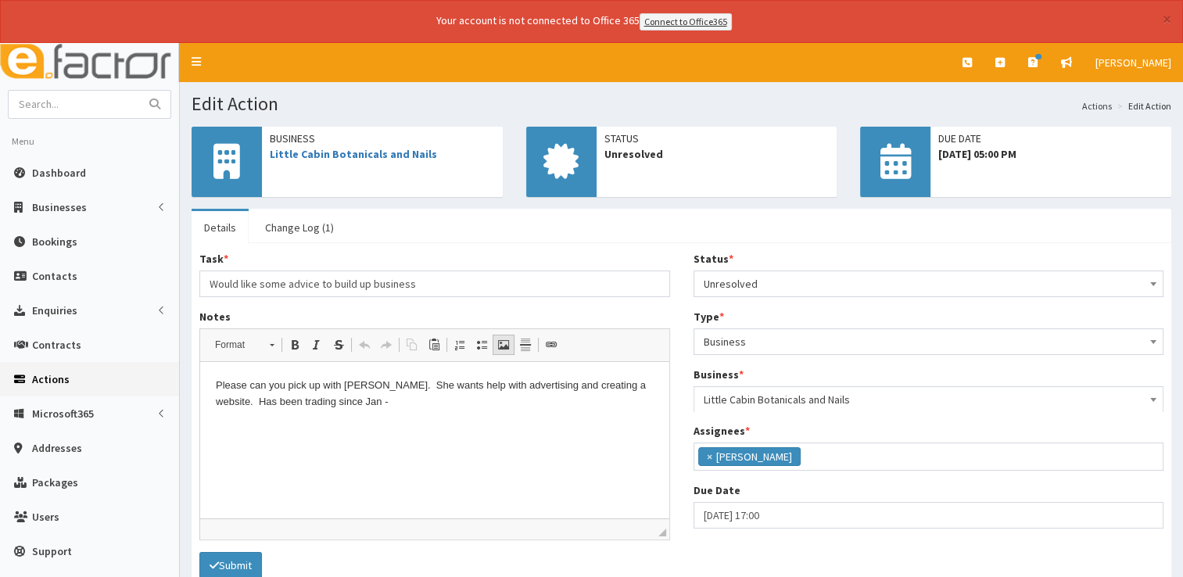
scroll to position [82, 0]
click at [398, 406] on p "Please can you pick up with [PERSON_NAME]. She wants help with advertising and …" at bounding box center [435, 394] width 438 height 33
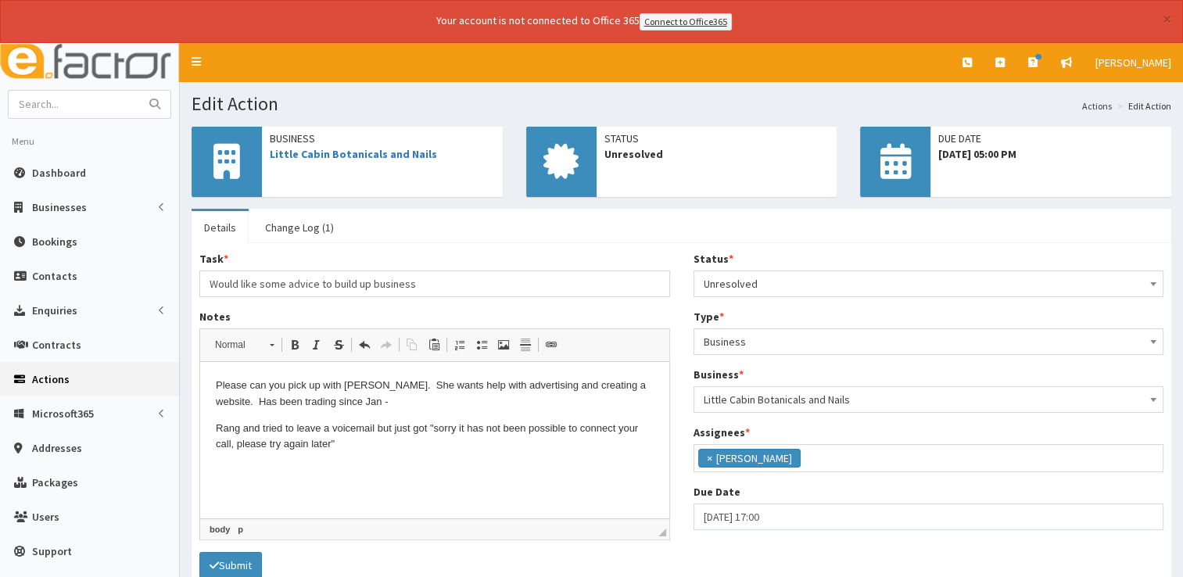
click at [213, 425] on html "Please can you pick up with [PERSON_NAME]. She wants help with advertising and …" at bounding box center [434, 415] width 469 height 106
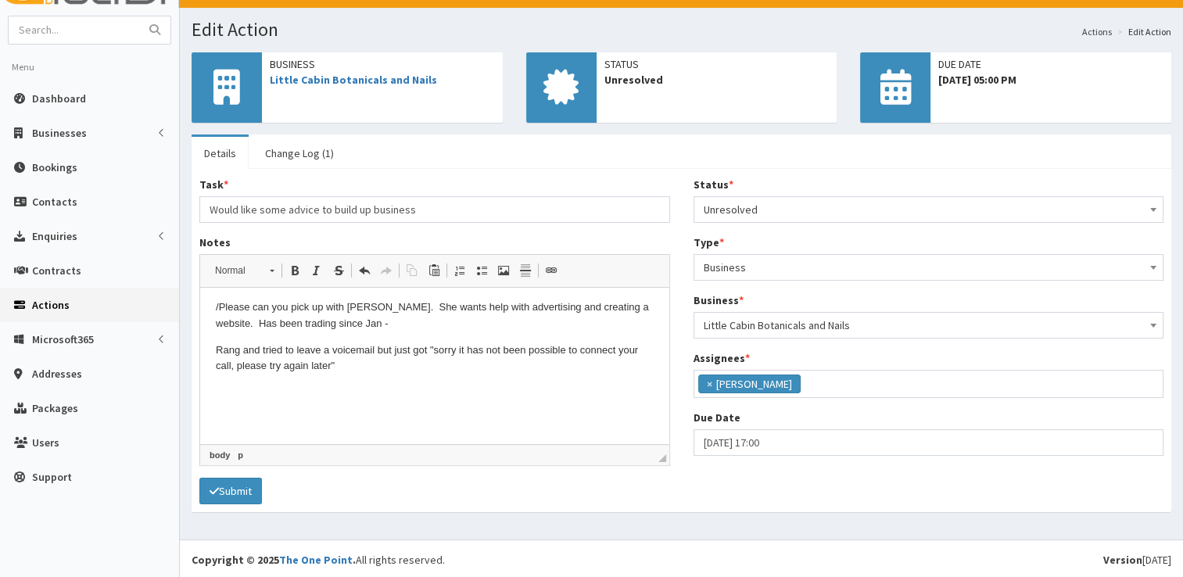
click at [216, 350] on p "Rang and tried to leave a voicemail but just got "sorry it has not been possibl…" at bounding box center [435, 358] width 438 height 33
click at [363, 367] on p "09/09 Rang and tried to leave a voicemail but just got "sorry it has not been p…" at bounding box center [435, 358] width 438 height 33
click at [238, 481] on button "Submit" at bounding box center [230, 491] width 63 height 27
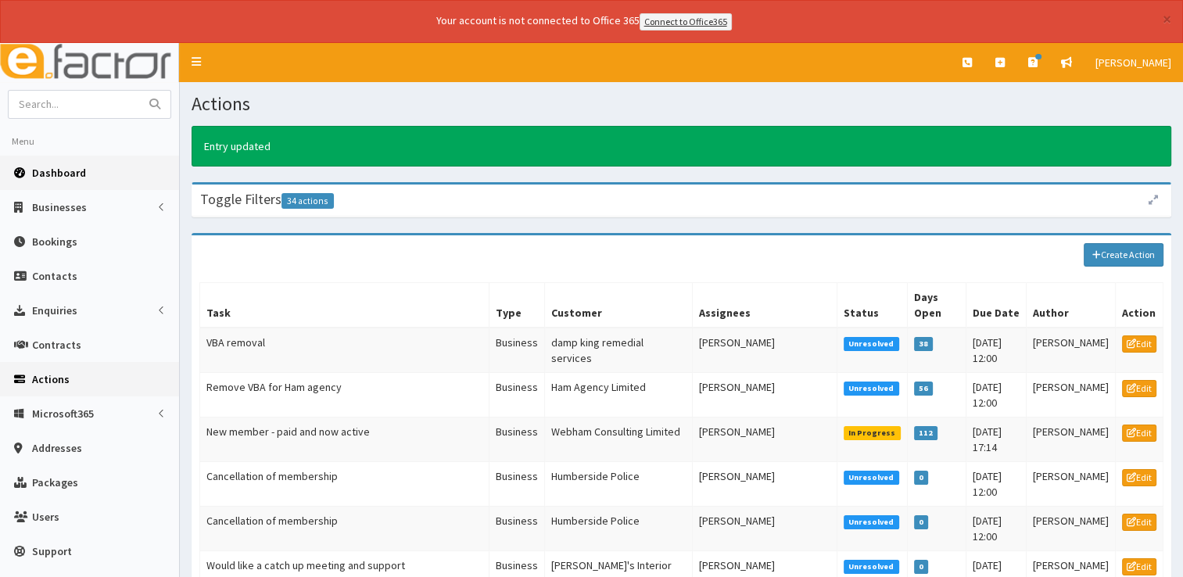
click at [59, 162] on link "Dashboard" at bounding box center [89, 173] width 179 height 34
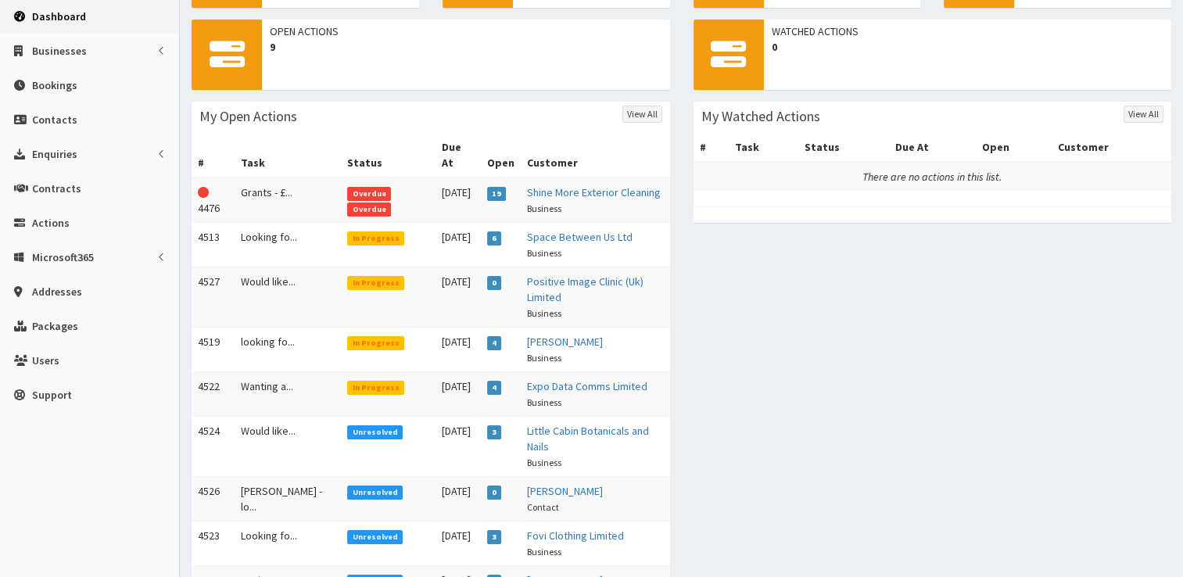
scroll to position [266, 0]
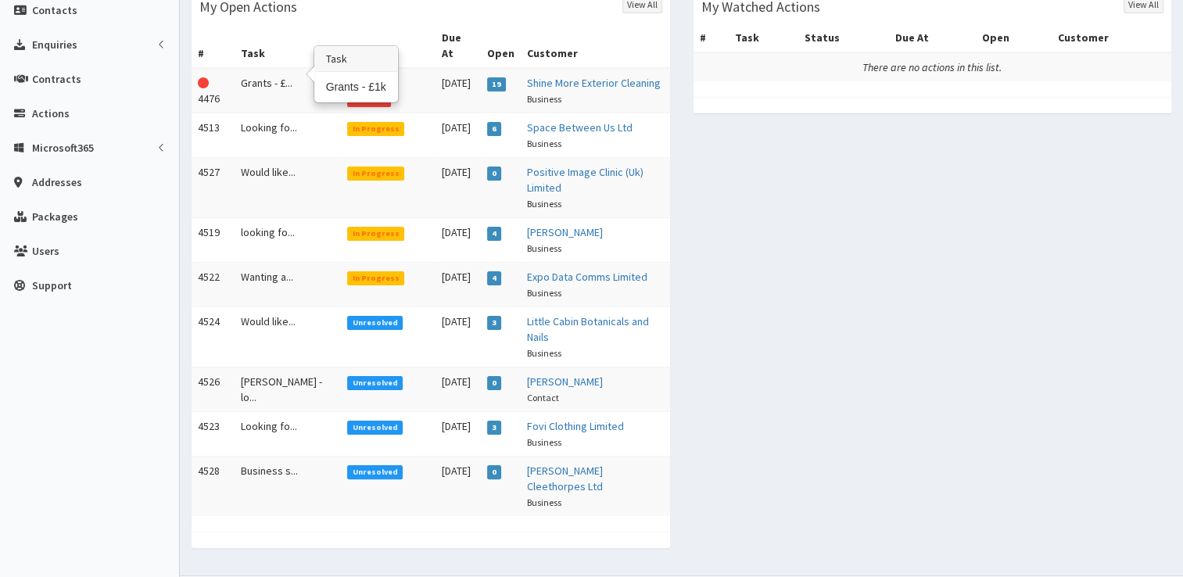
click at [269, 68] on td "Grants - £..." at bounding box center [288, 90] width 106 height 45
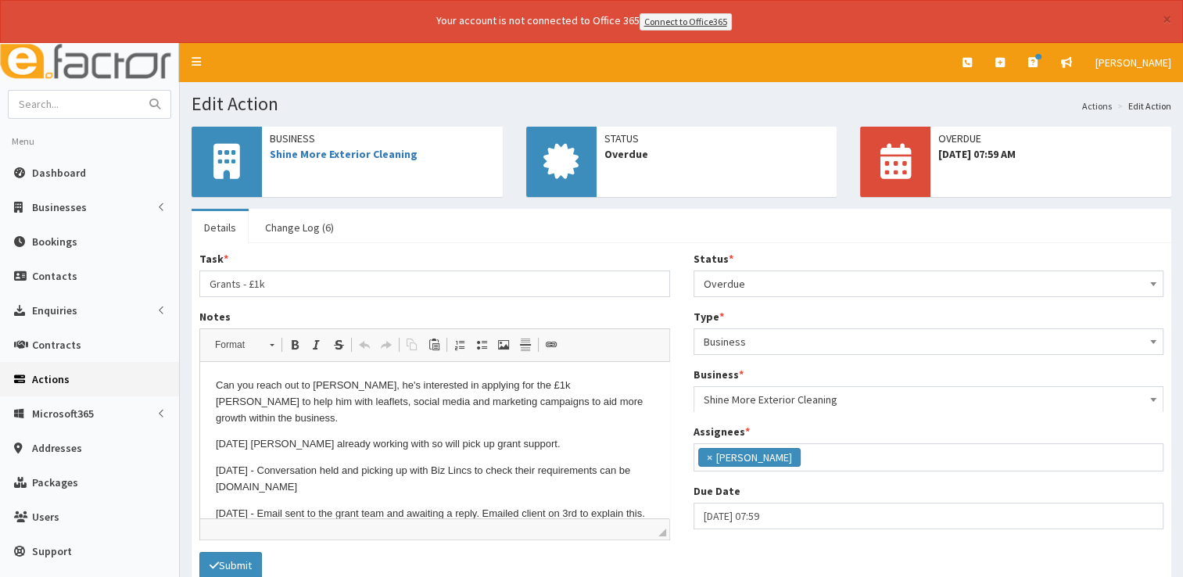
scroll to position [82, 0]
click at [317, 154] on link "Shine More Exterior Cleaning" at bounding box center [344, 154] width 148 height 14
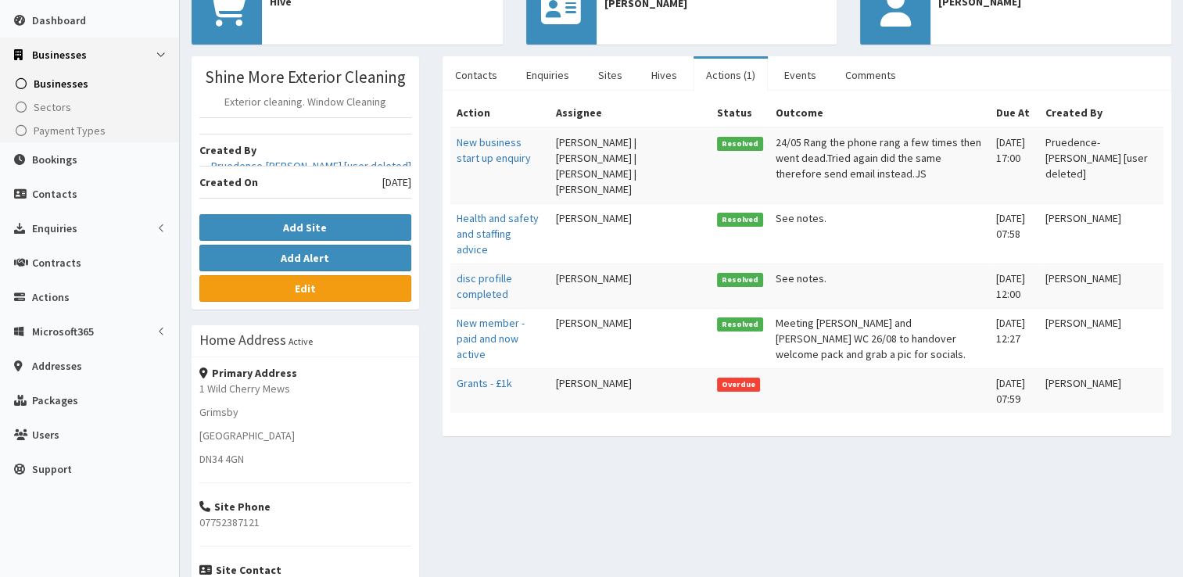
scroll to position [130, 0]
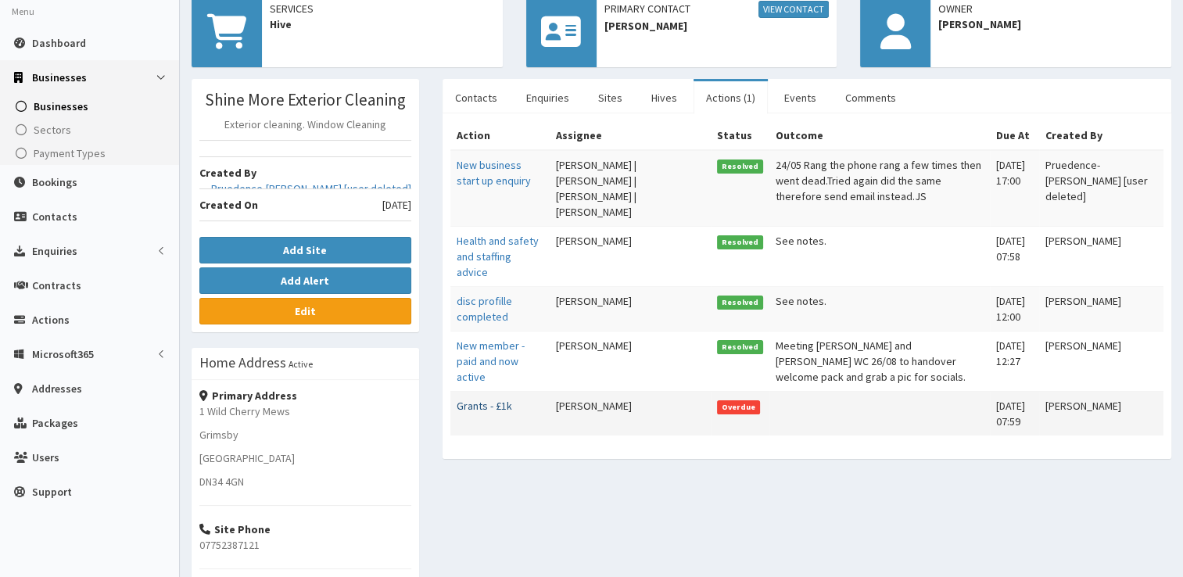
click at [503, 399] on link "Grants - £1k" at bounding box center [485, 406] width 56 height 14
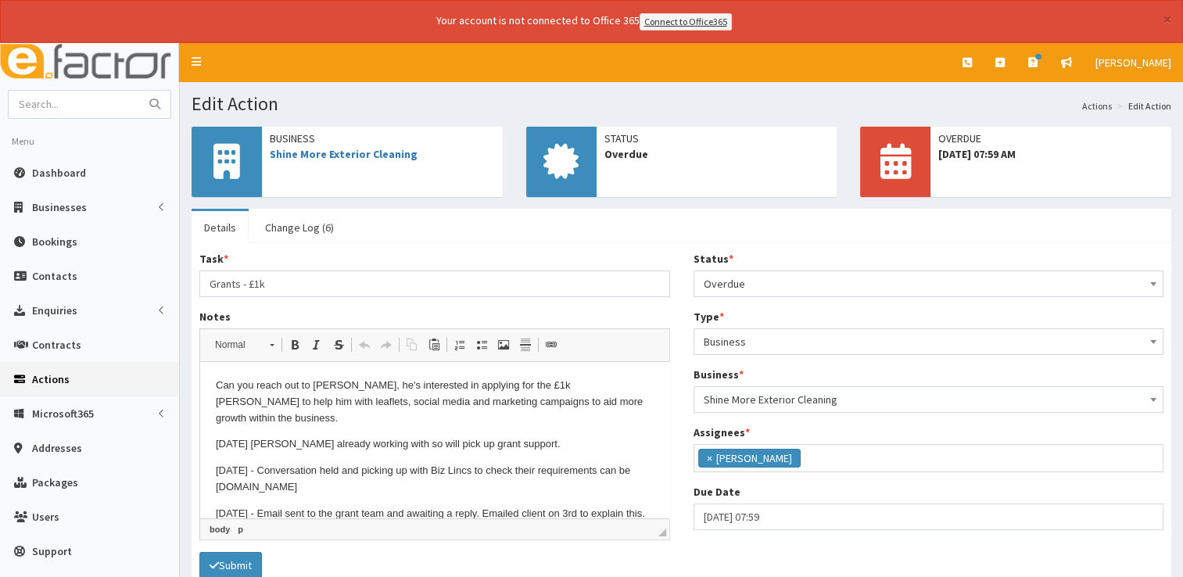
scroll to position [62, 0]
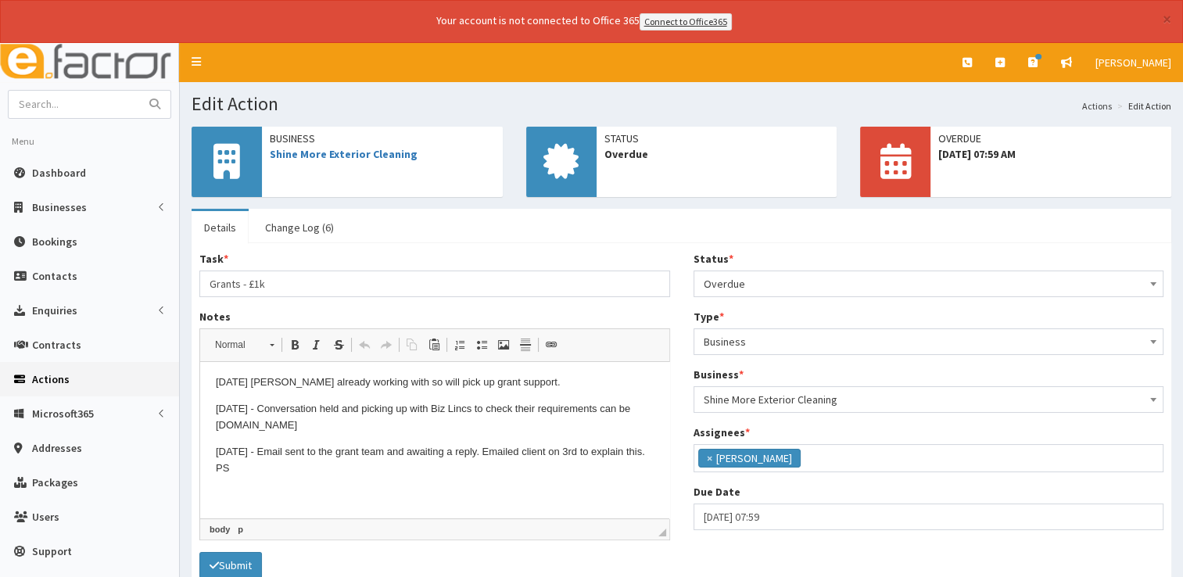
click at [354, 471] on p "[DATE] - Email sent to the grant team and awaiting a reply. Emailed client on 3…" at bounding box center [435, 460] width 438 height 33
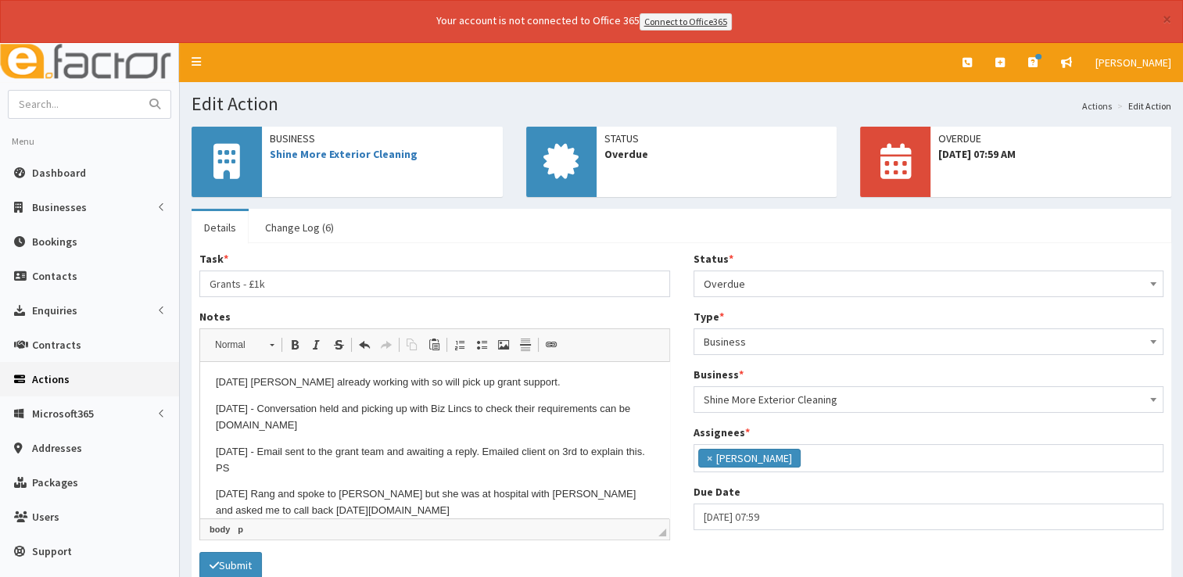
click at [943, 277] on span "Overdue" at bounding box center [929, 284] width 450 height 22
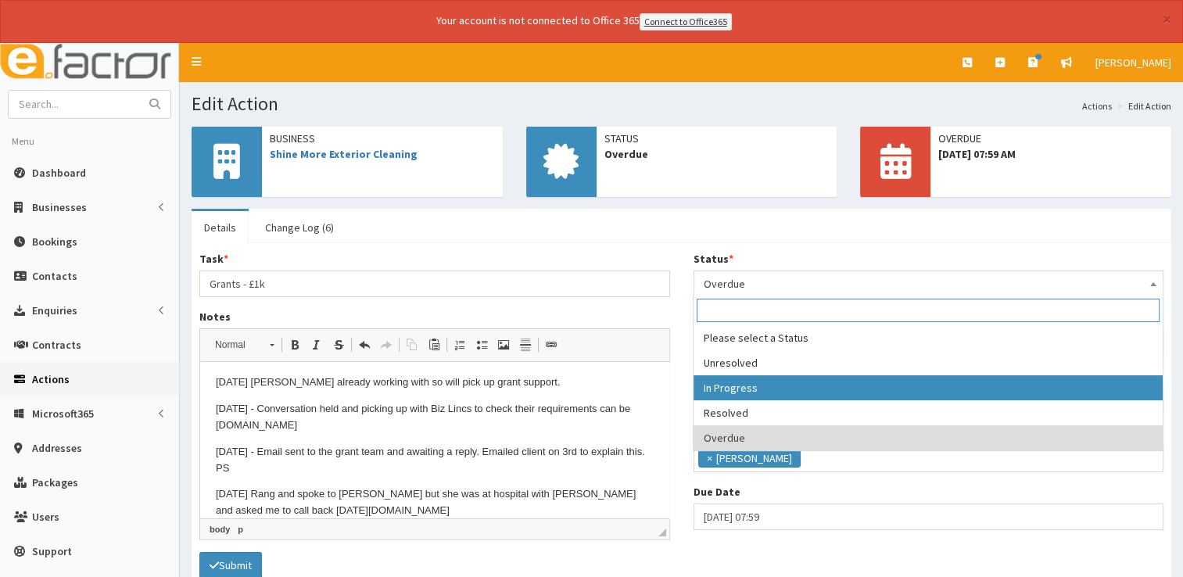
select select "2"
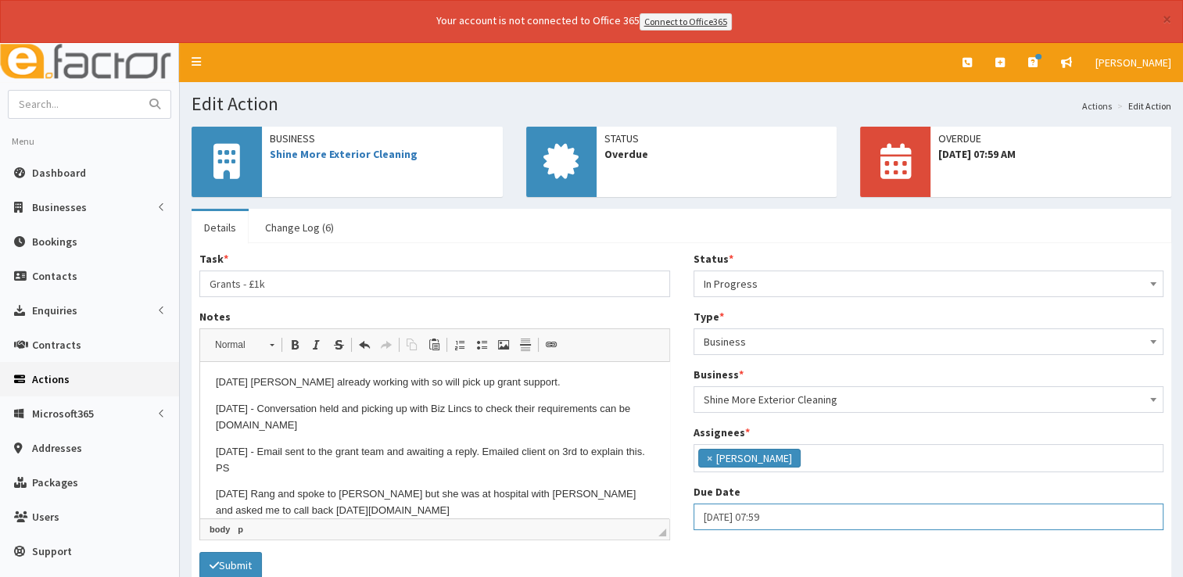
click at [790, 509] on input "06-09-2025 07:59" at bounding box center [928, 516] width 471 height 27
select select "7"
select select "59"
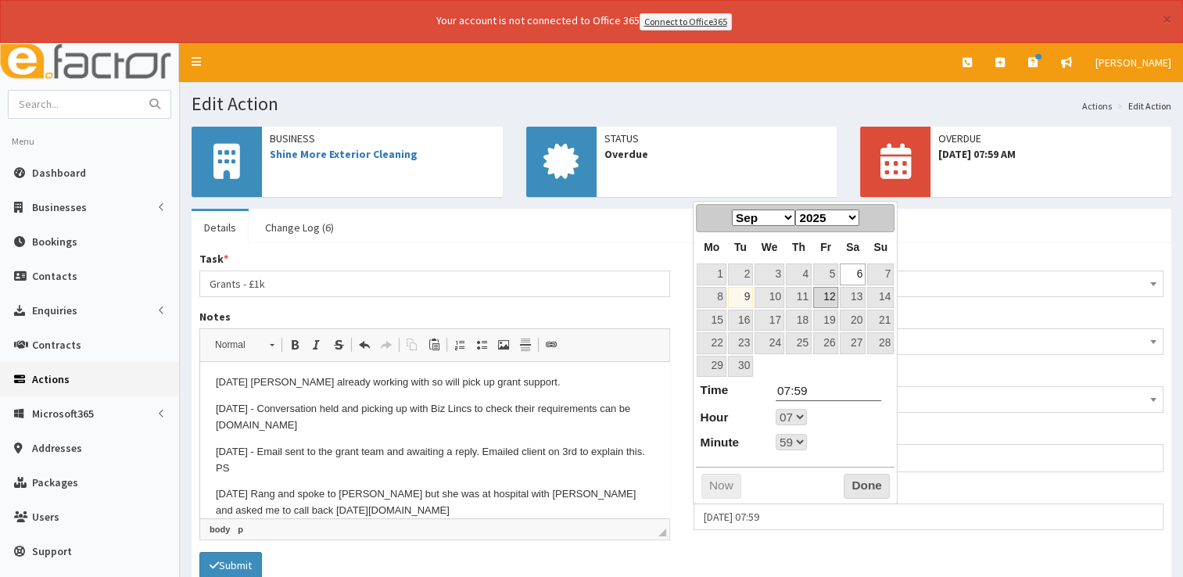
click at [829, 305] on link "12" at bounding box center [825, 297] width 25 height 21
type input "12-09-2025 07:59"
select select "7"
select select "59"
click at [857, 477] on button "Done" at bounding box center [867, 486] width 46 height 25
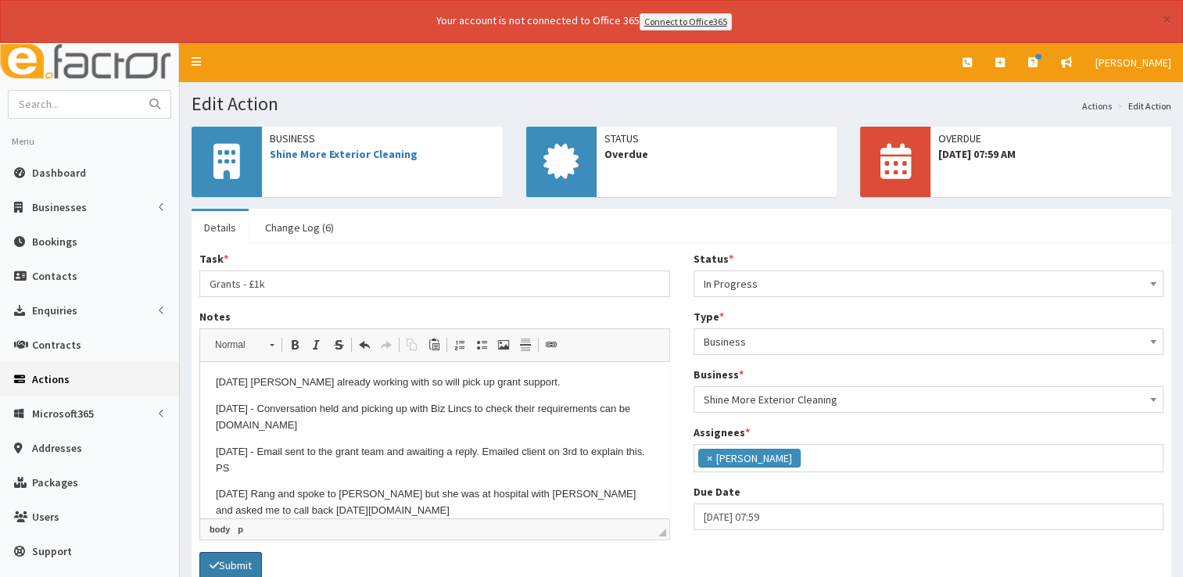
click at [228, 560] on button "Submit" at bounding box center [230, 565] width 63 height 27
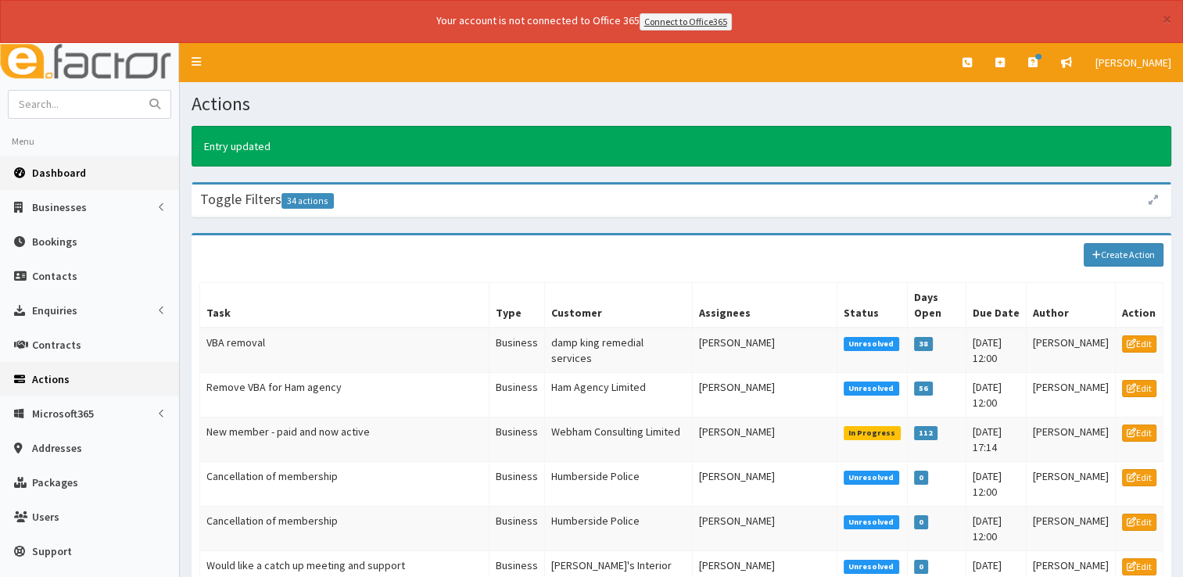
click at [45, 180] on link "Dashboard" at bounding box center [89, 173] width 179 height 34
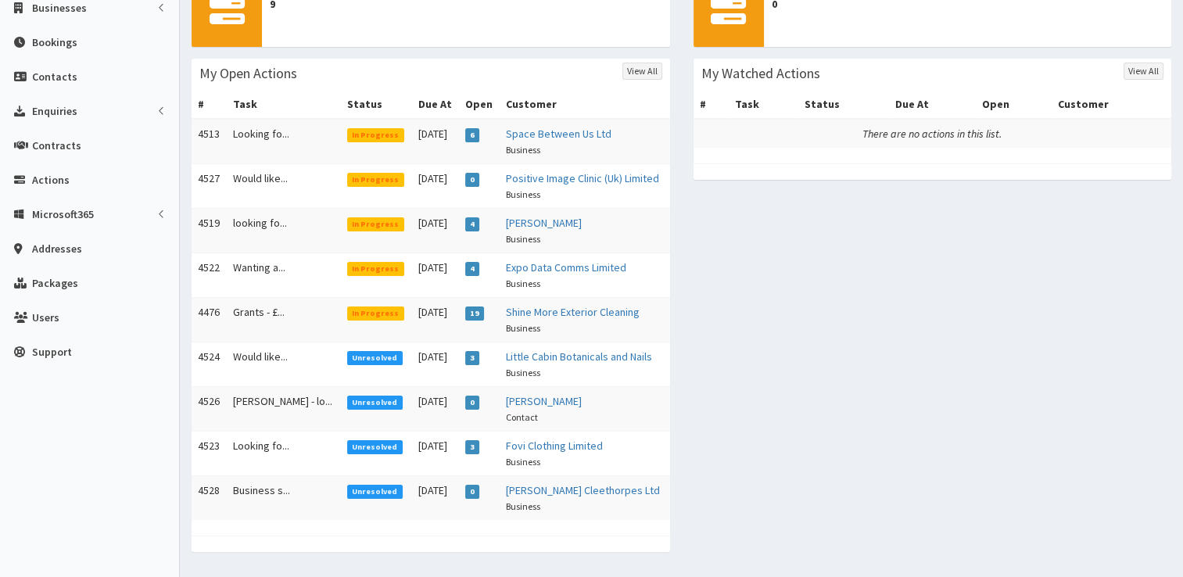
scroll to position [238, 0]
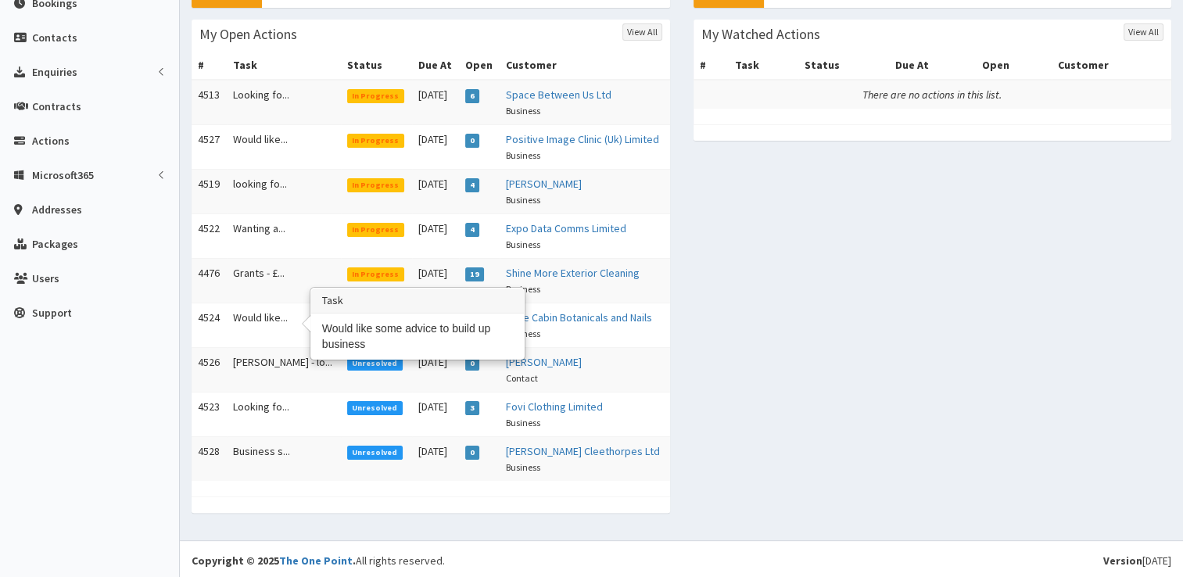
click at [266, 321] on td "Would like..." at bounding box center [284, 325] width 114 height 45
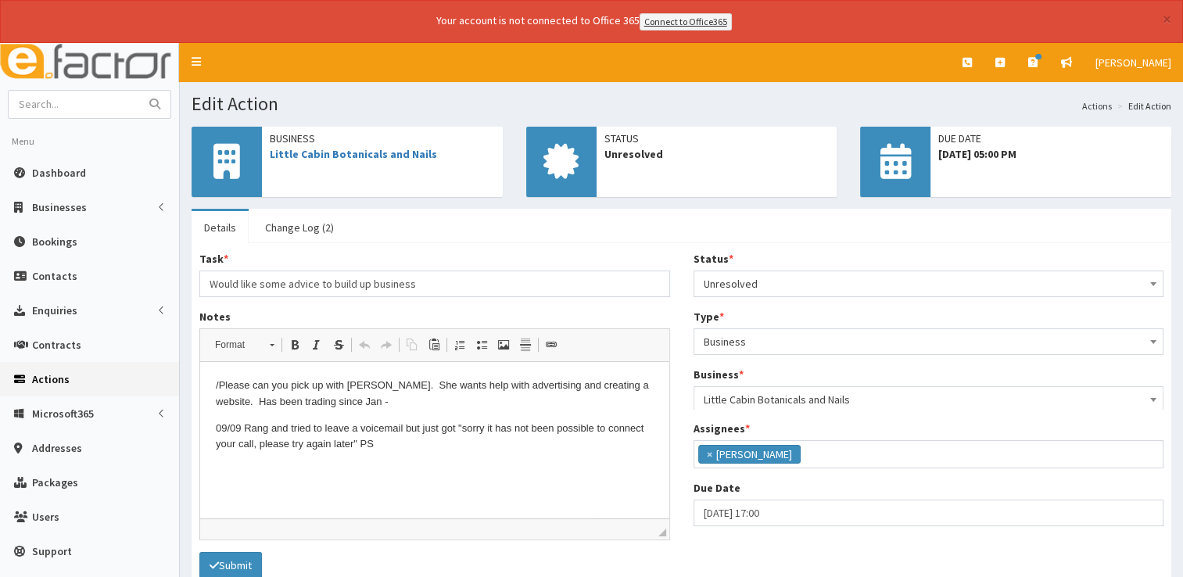
scroll to position [82, 0]
click at [772, 281] on span "Unresolved" at bounding box center [929, 284] width 450 height 22
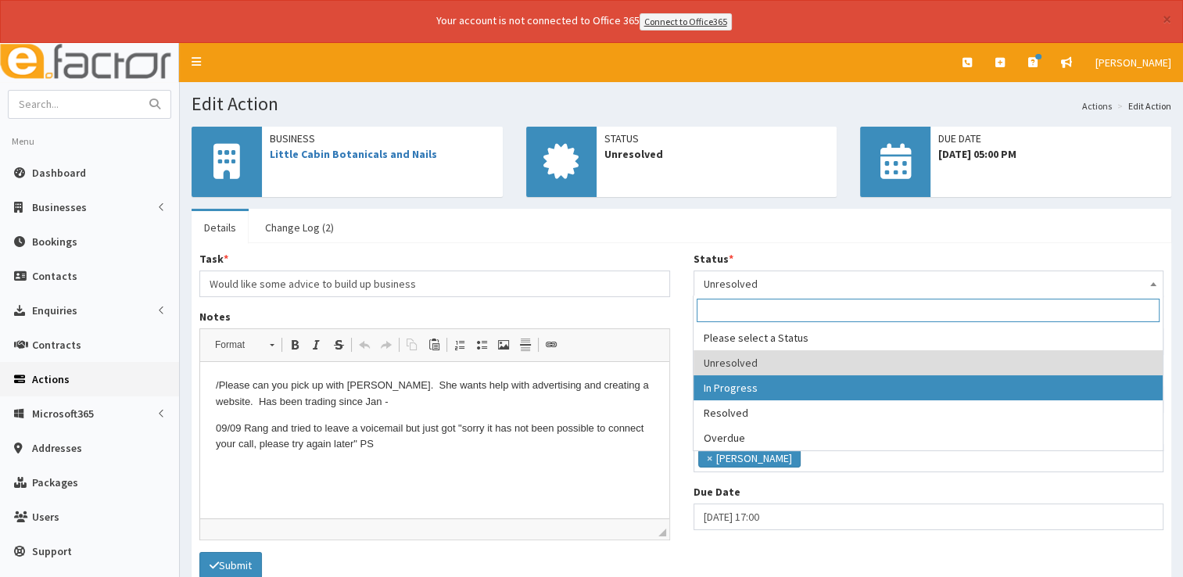
select select "2"
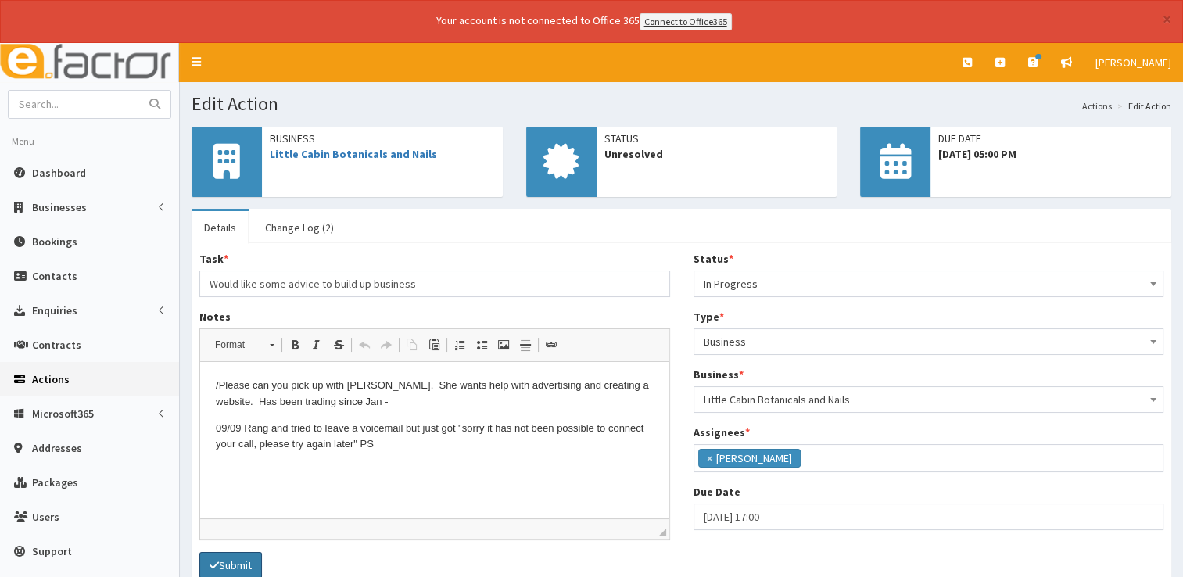
click at [228, 567] on button "Submit" at bounding box center [230, 565] width 63 height 27
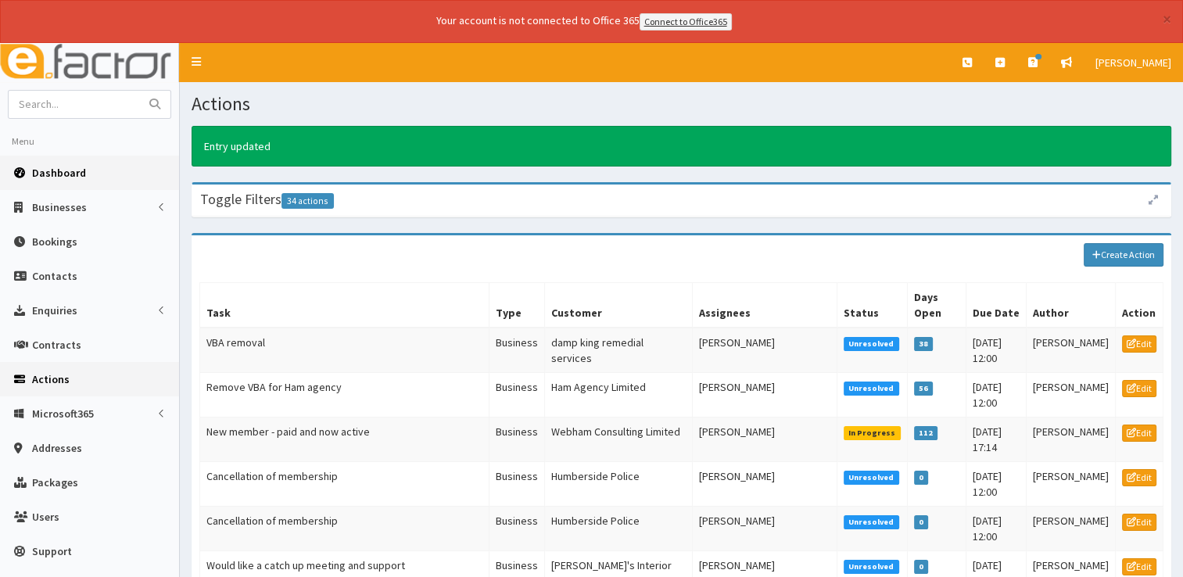
click at [57, 170] on span "Dashboard" at bounding box center [59, 173] width 54 height 14
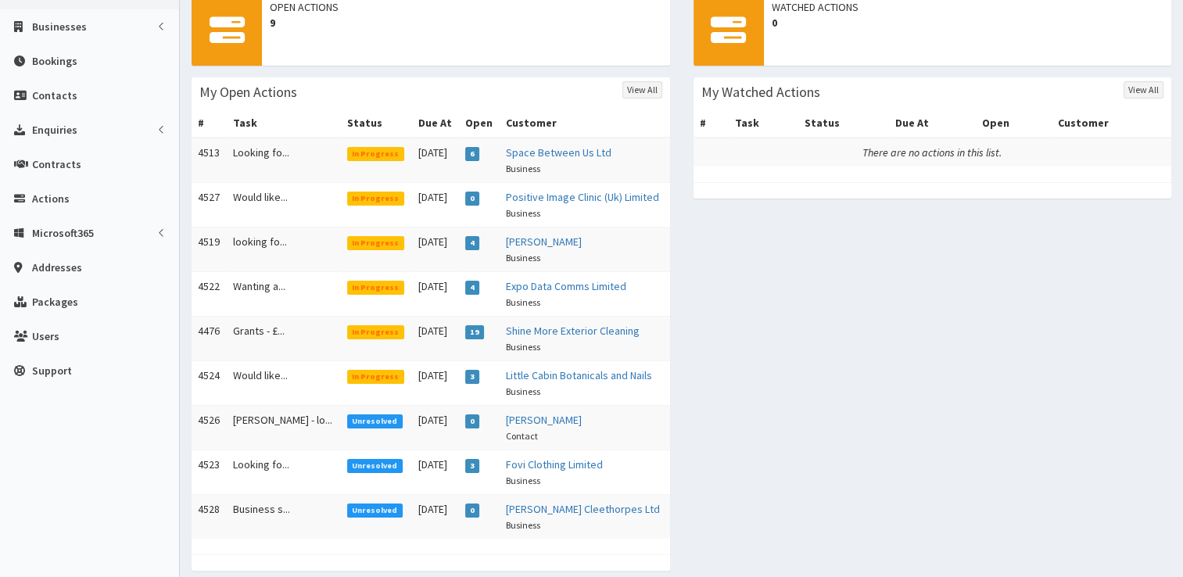
scroll to position [186, 0]
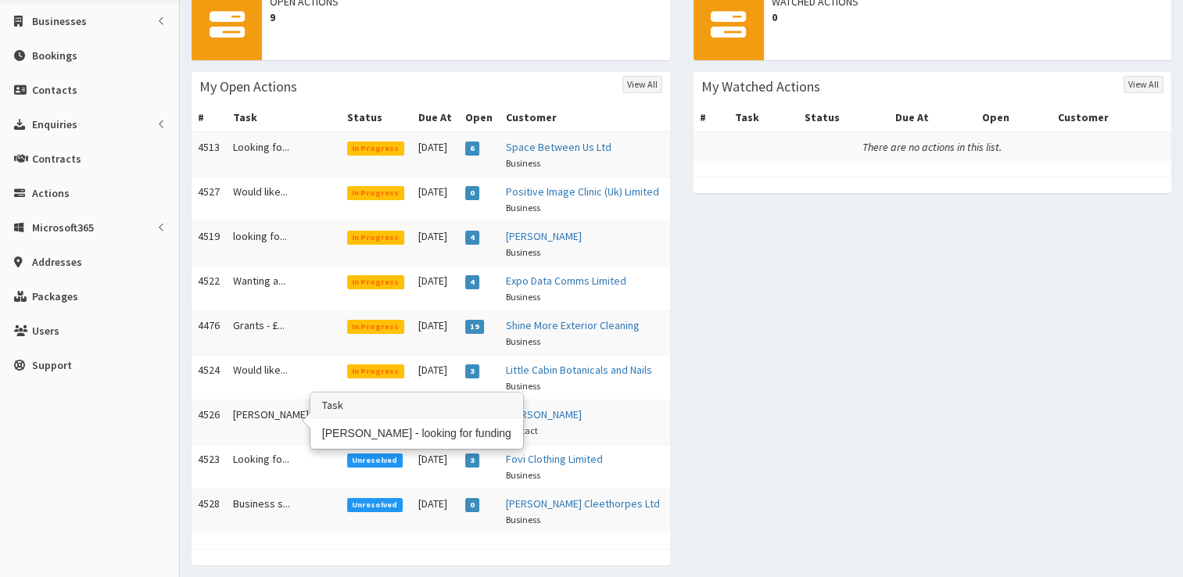
click at [253, 413] on td "Alex - lo..." at bounding box center [284, 421] width 114 height 45
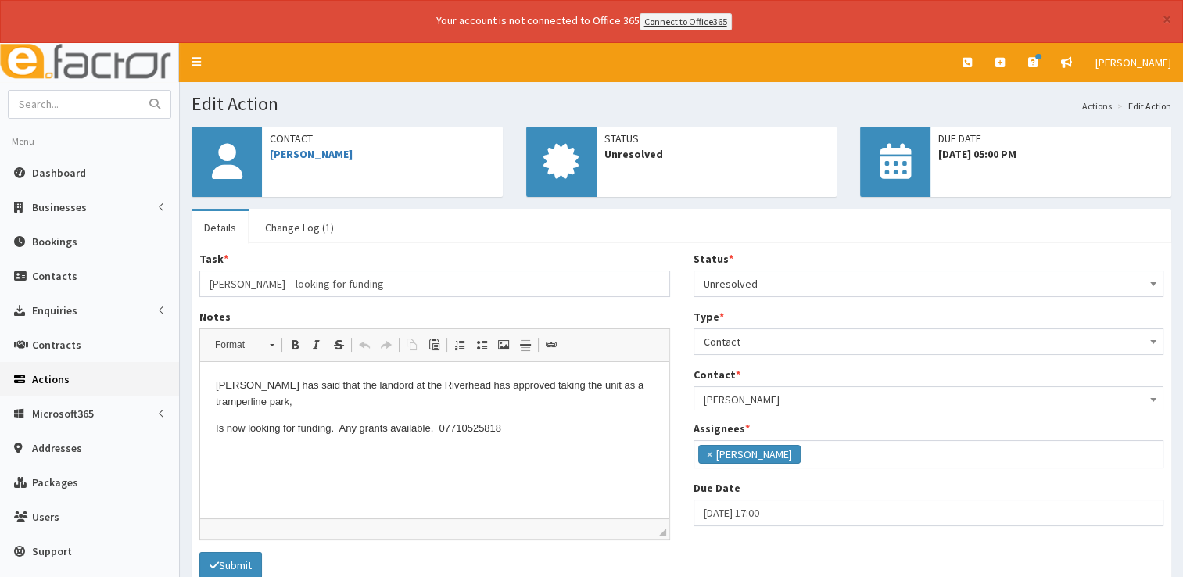
scroll to position [82, 0]
click at [300, 156] on link "[PERSON_NAME]" at bounding box center [311, 154] width 83 height 14
click at [70, 167] on span "Dashboard" at bounding box center [59, 173] width 54 height 14
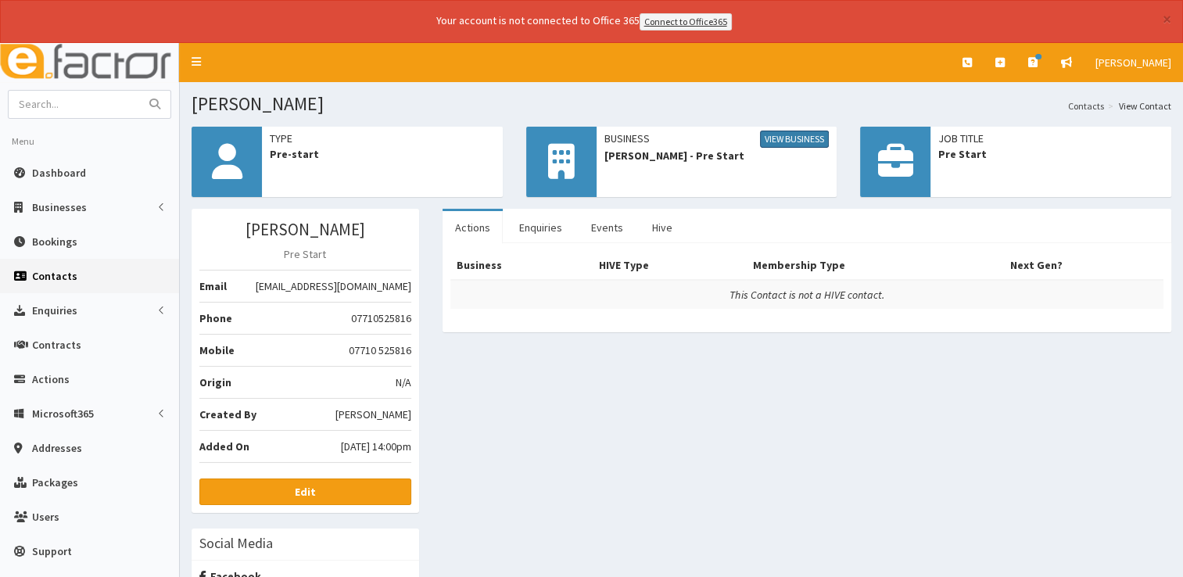
click at [778, 136] on link "View Business" at bounding box center [794, 139] width 69 height 17
click at [772, 139] on link "View Business" at bounding box center [794, 139] width 69 height 17
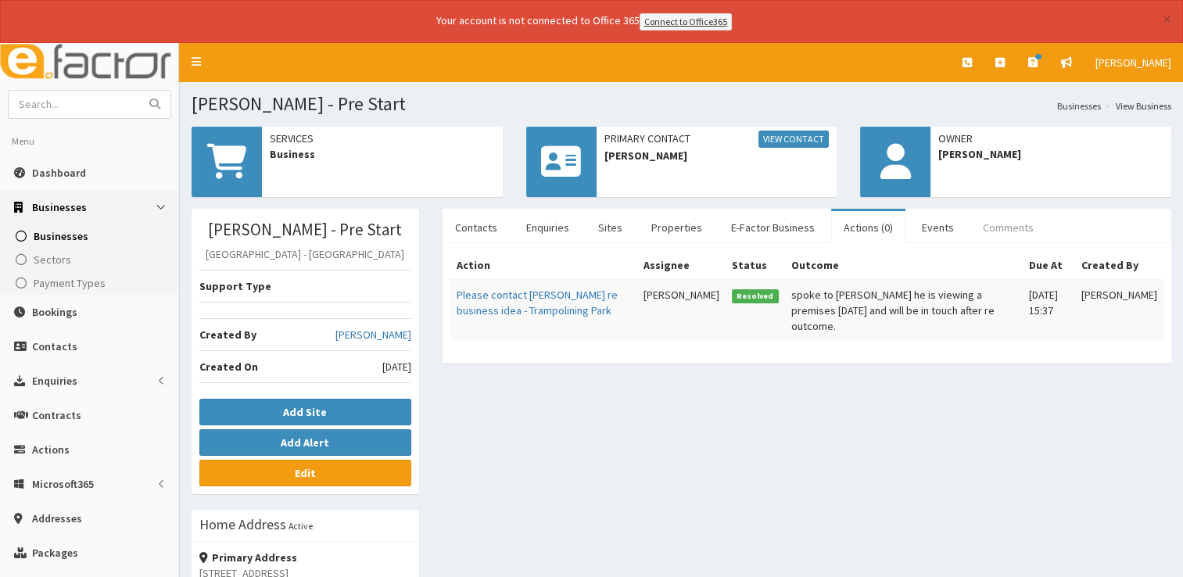
click at [992, 224] on link "Comments" at bounding box center [1008, 227] width 76 height 33
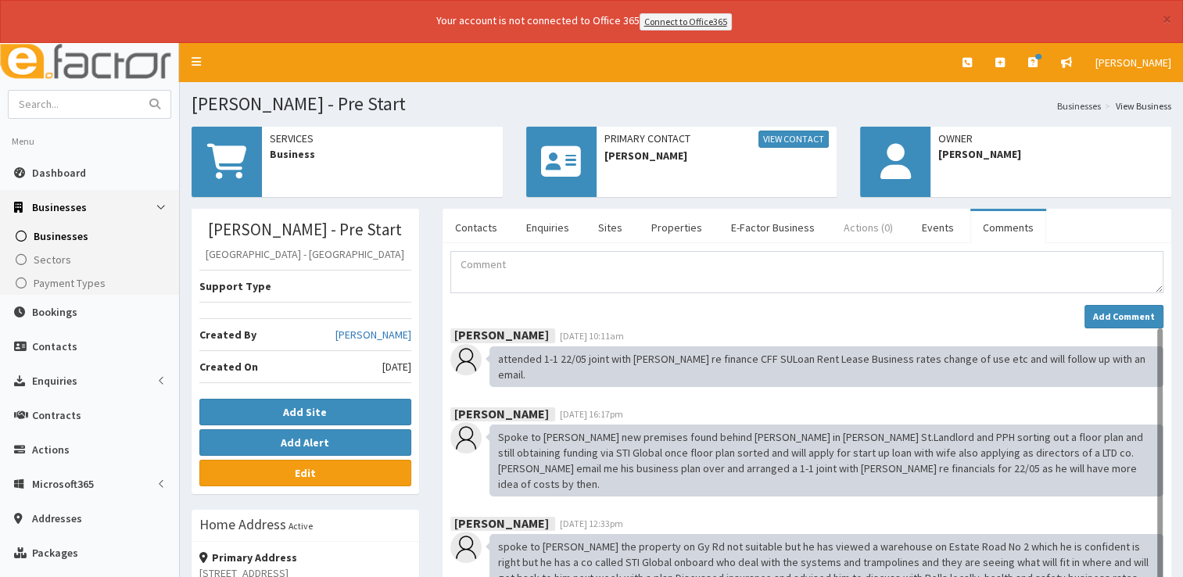
click at [863, 232] on link "Actions (0)" at bounding box center [868, 227] width 74 height 33
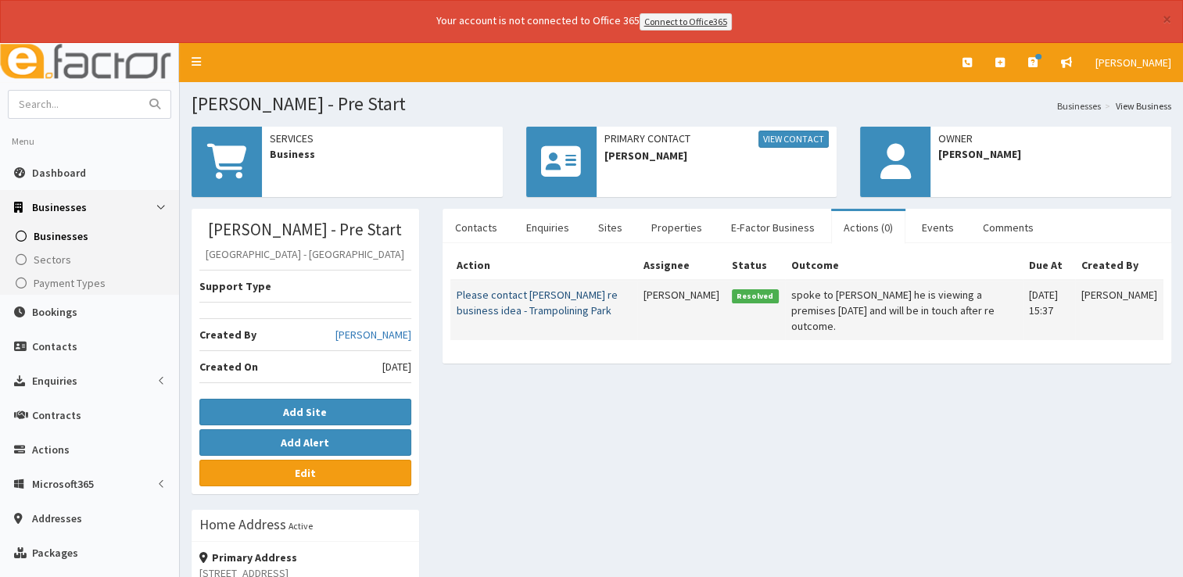
click at [539, 291] on link "Please contact [PERSON_NAME] re business idea - Trampolining Park" at bounding box center [537, 303] width 161 height 30
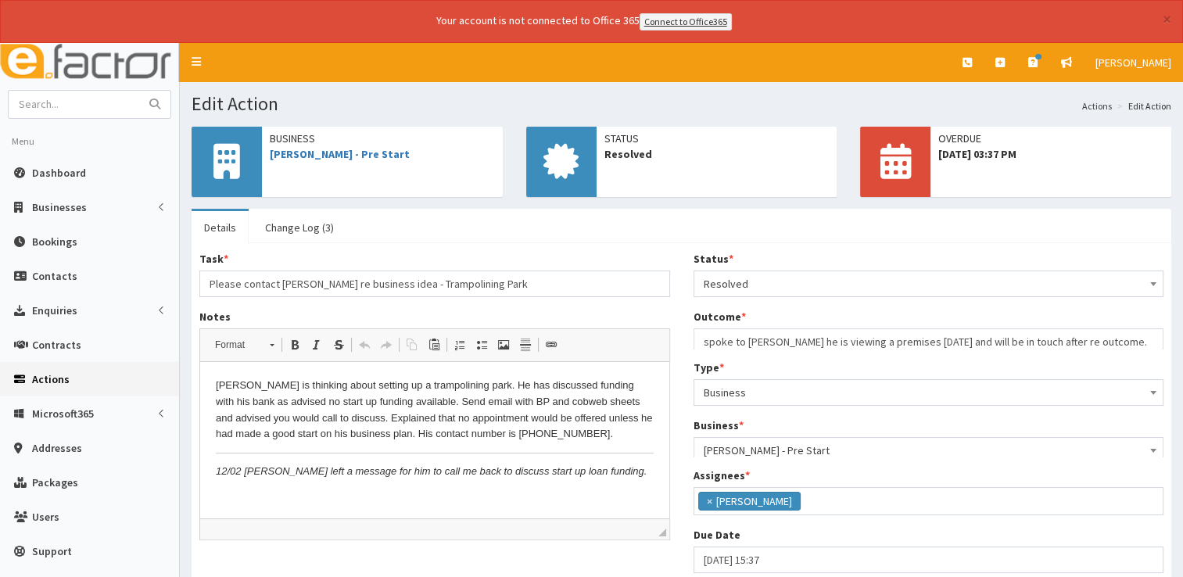
scroll to position [38, 0]
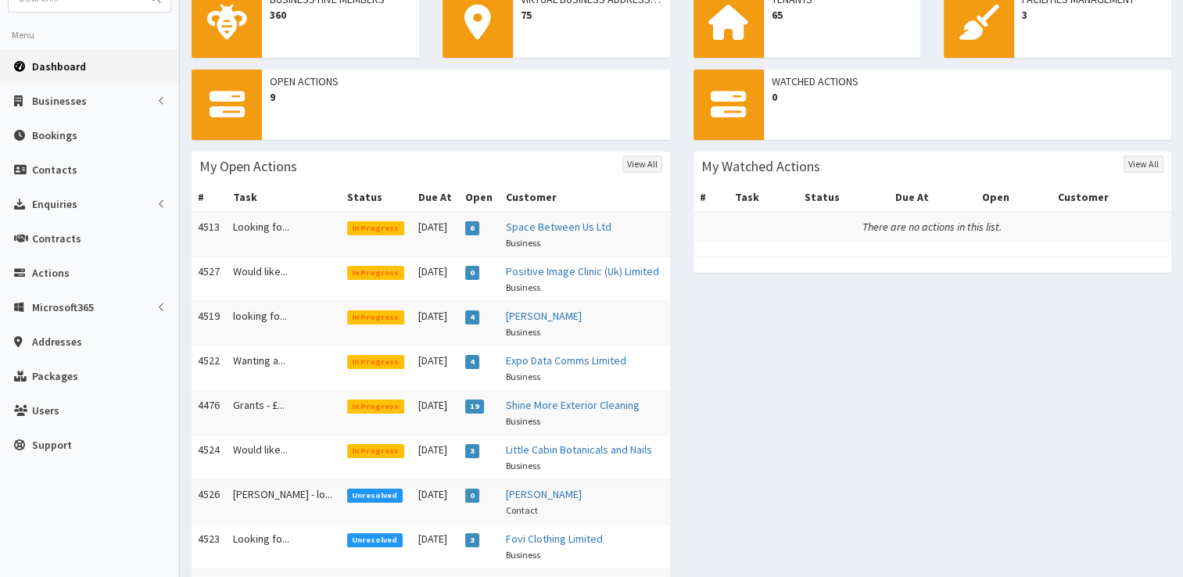
scroll to position [125, 0]
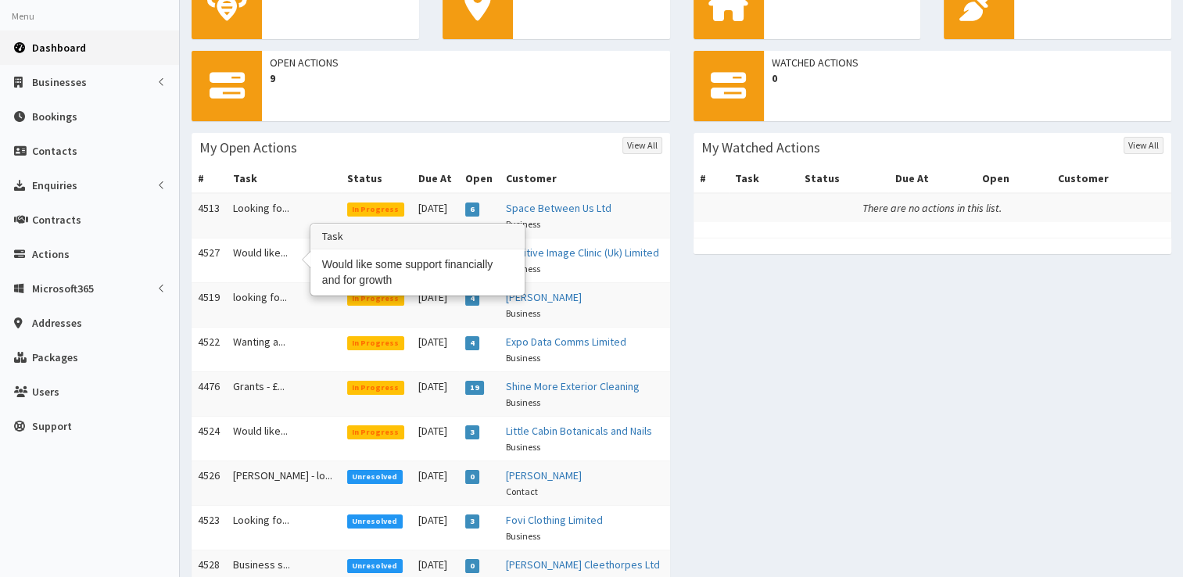
click at [257, 255] on td "Would like..." at bounding box center [284, 260] width 114 height 45
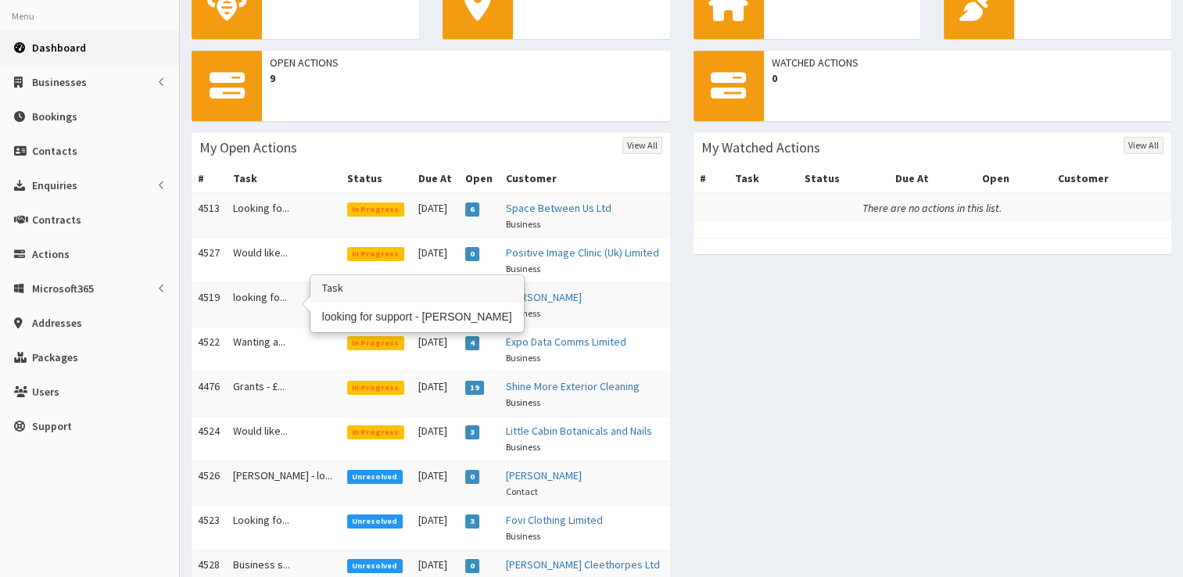
click at [257, 299] on td "looking fo..." at bounding box center [284, 304] width 114 height 45
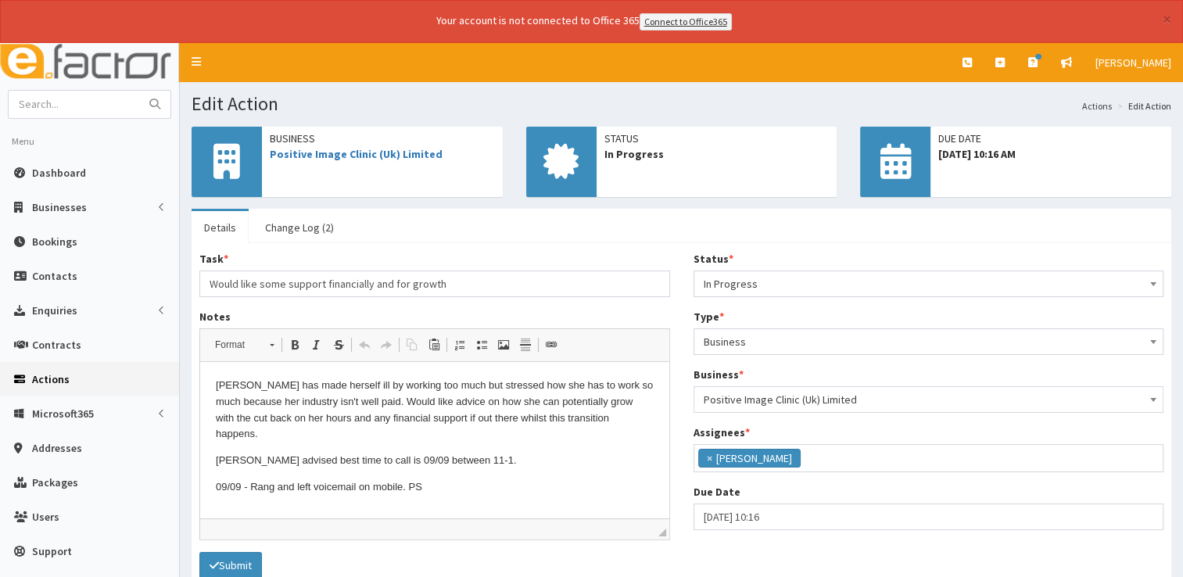
scroll to position [82, 0]
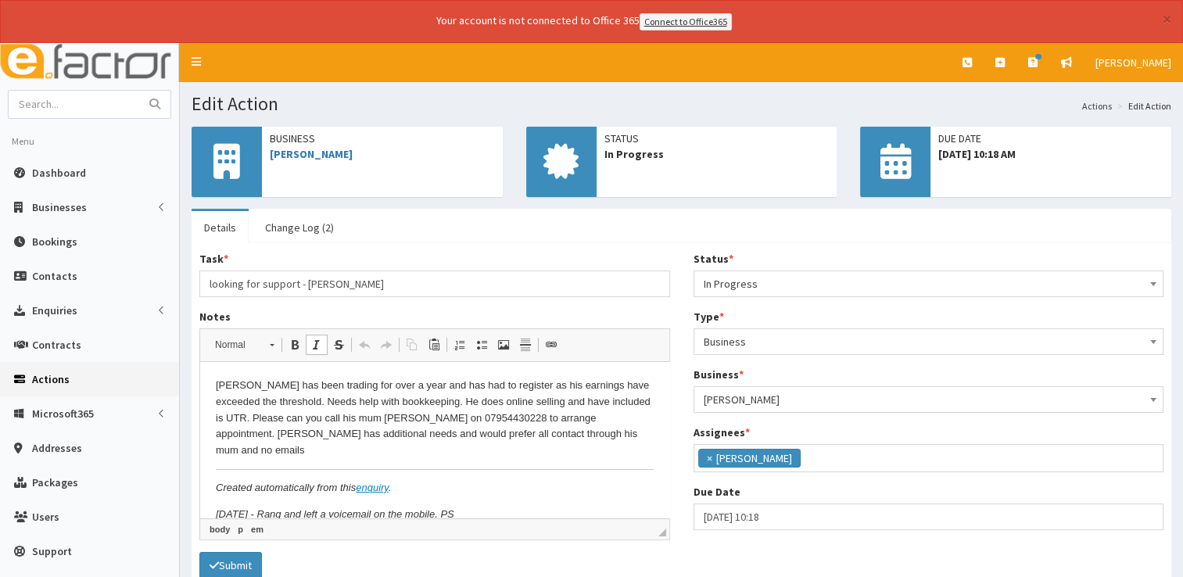
click at [485, 511] on html "[PERSON_NAME] has been trading for over a year and has had to register as his e…" at bounding box center [434, 450] width 469 height 177
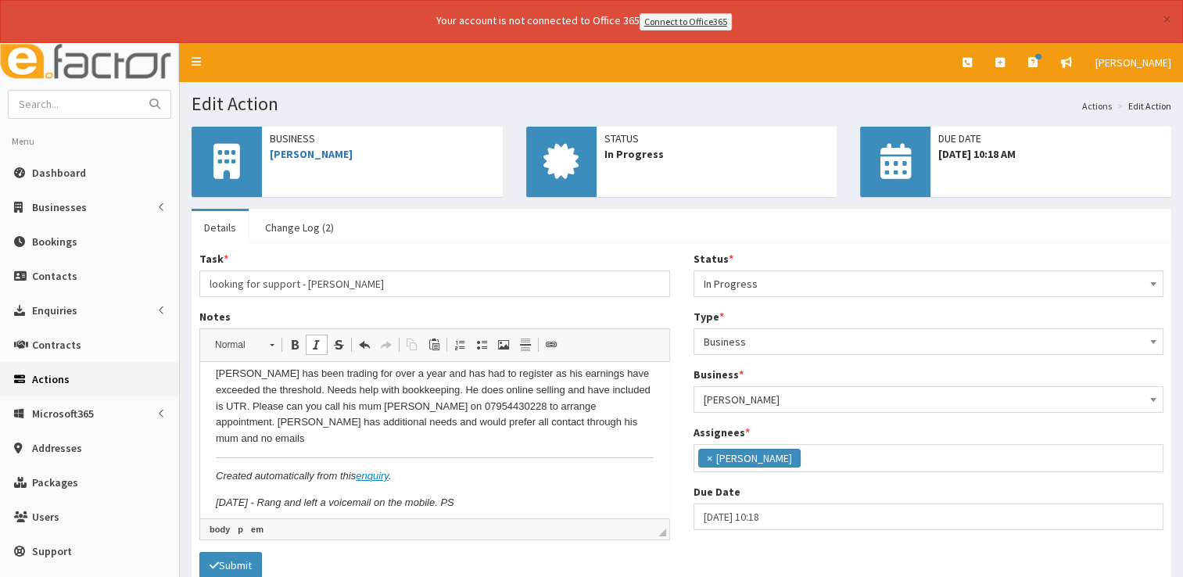
click at [779, 287] on span "In Progress" at bounding box center [929, 284] width 450 height 22
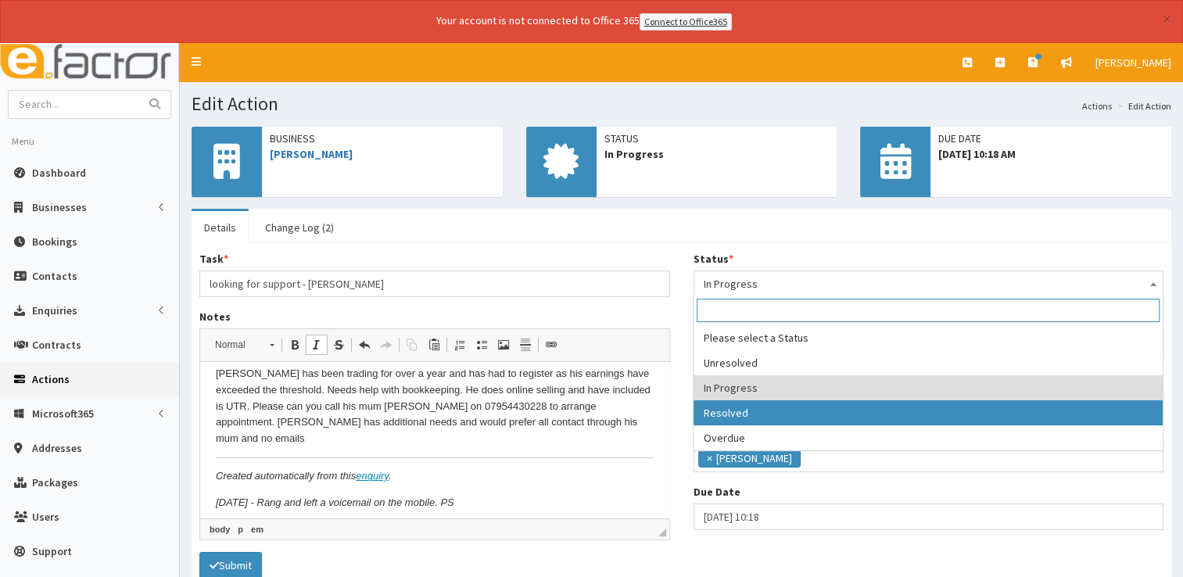
select select "3"
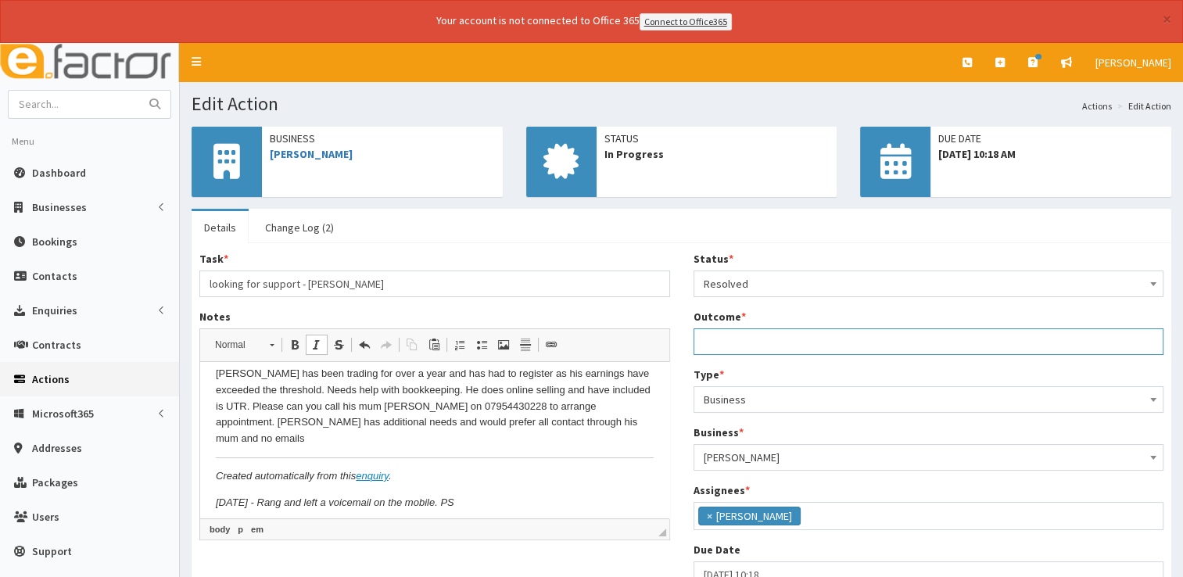
click at [732, 342] on input "Outcome *" at bounding box center [928, 341] width 471 height 27
type input "See notes."
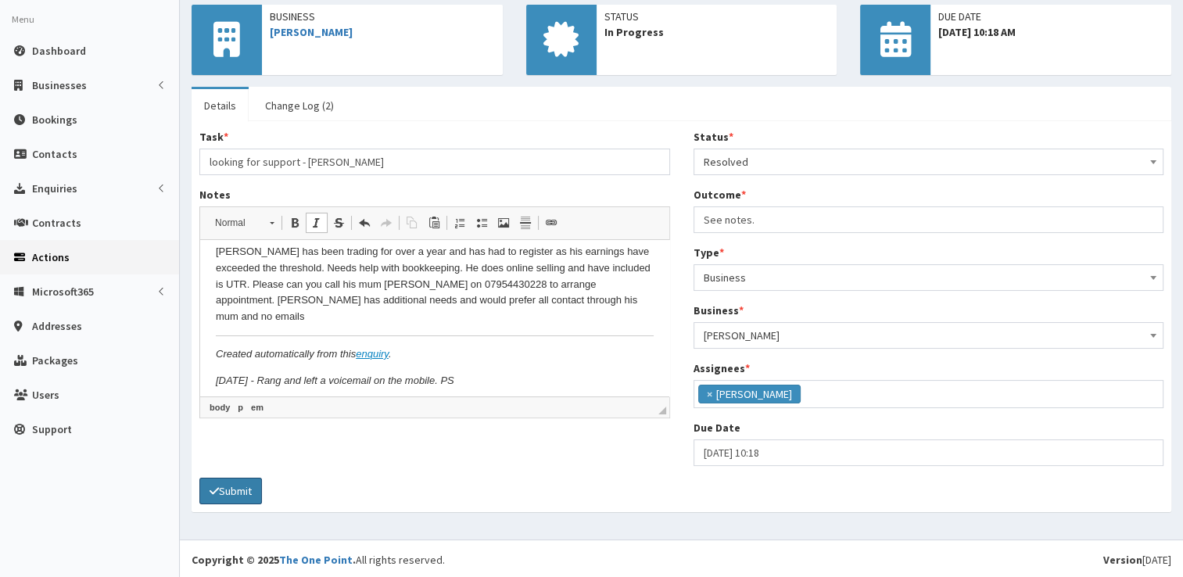
click at [231, 485] on button "Submit" at bounding box center [230, 491] width 63 height 27
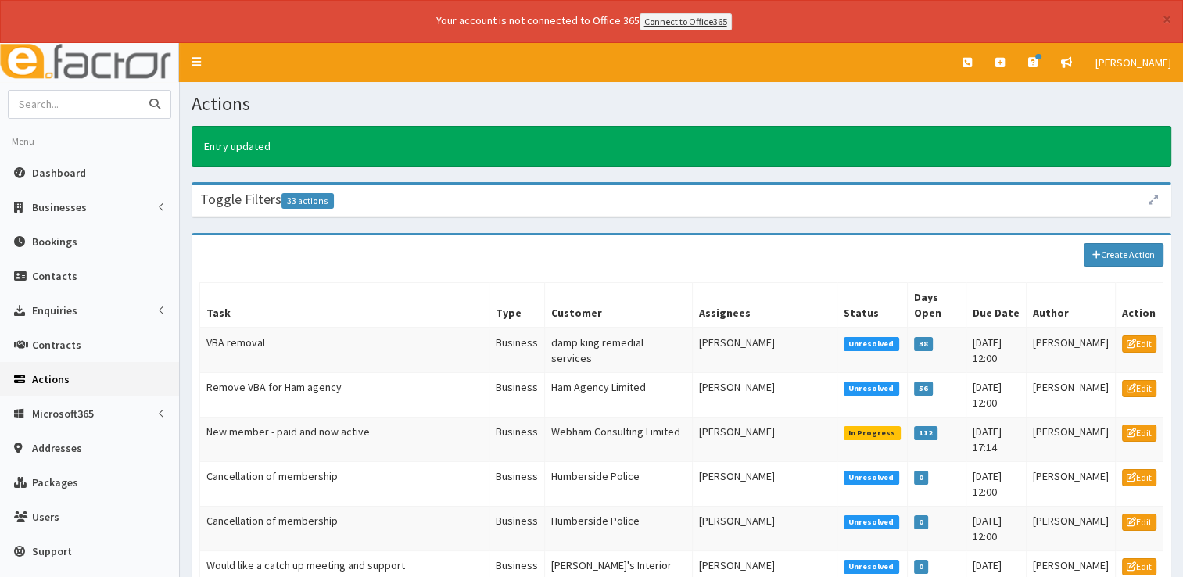
click at [78, 99] on input "text" at bounding box center [74, 104] width 131 height 27
type input "07759324883"
click at [139, 91] on button "submit" at bounding box center [154, 104] width 31 height 27
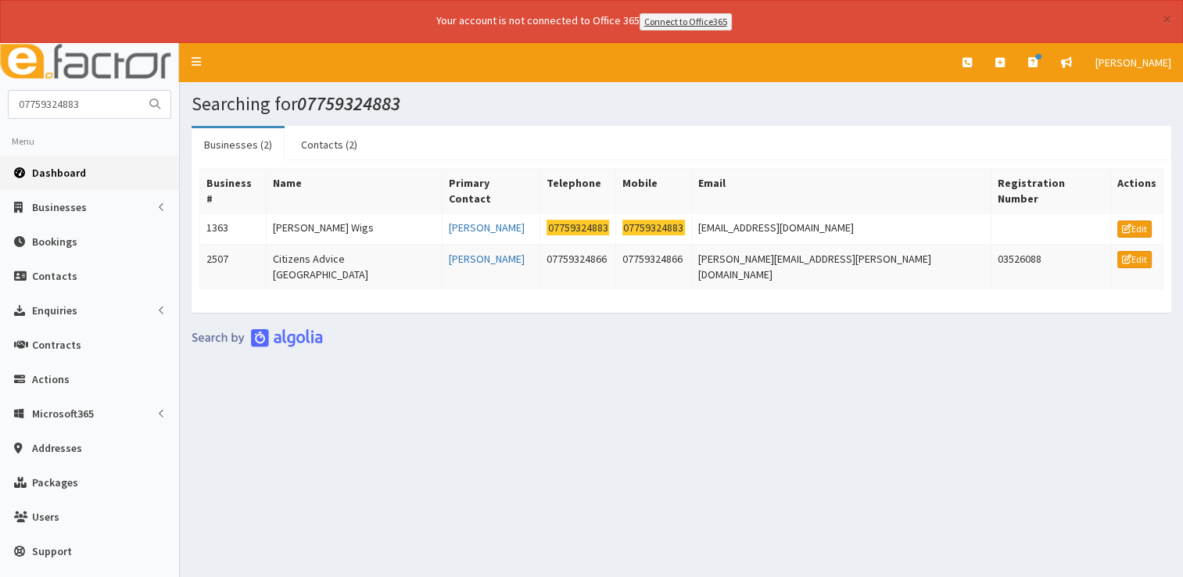
click at [70, 178] on link "Dashboard" at bounding box center [89, 173] width 179 height 34
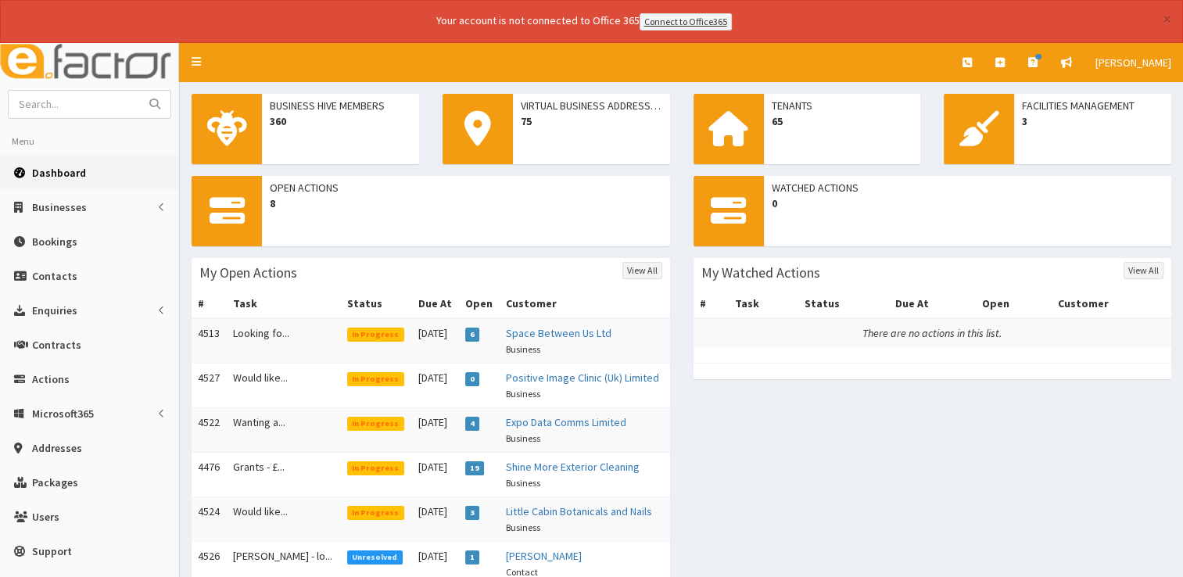
click at [75, 166] on span "Dashboard" at bounding box center [59, 173] width 54 height 14
click at [72, 173] on span "Dashboard" at bounding box center [59, 173] width 54 height 14
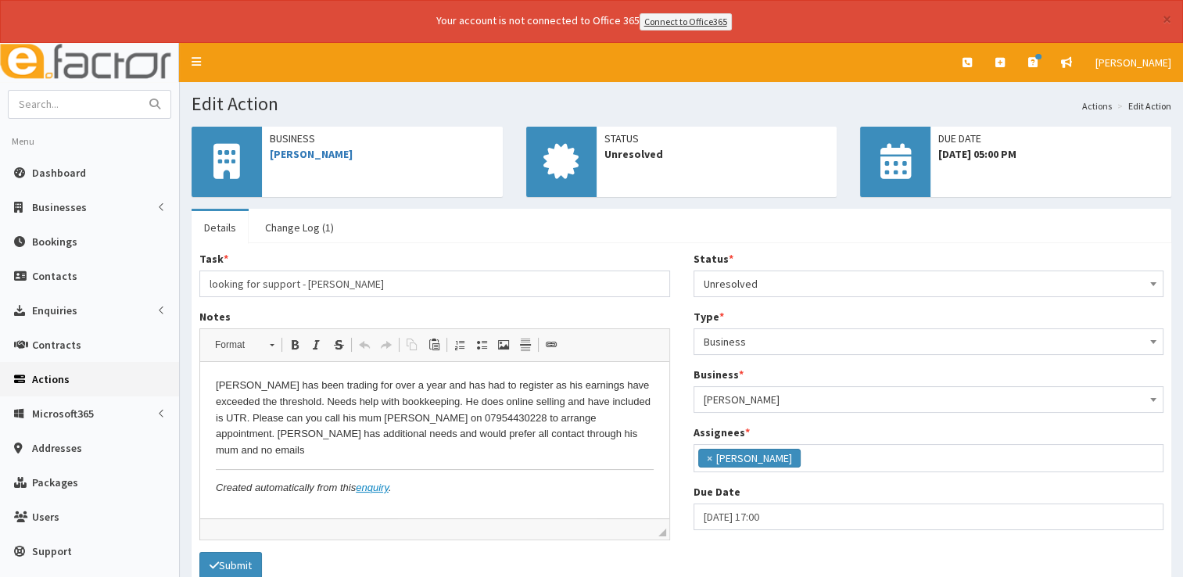
scroll to position [82, 0]
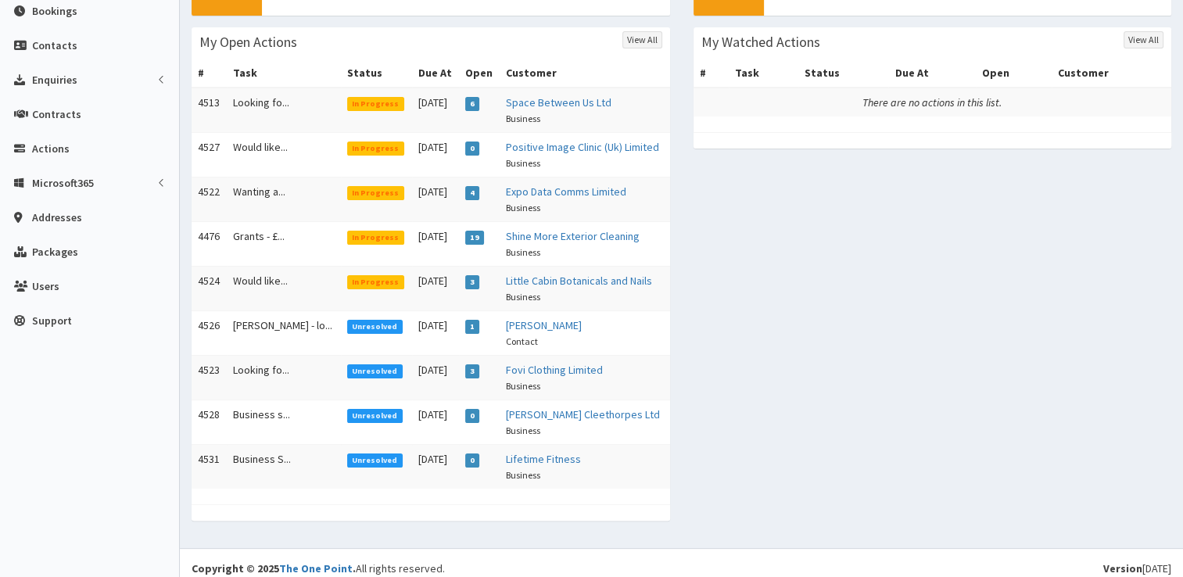
scroll to position [238, 0]
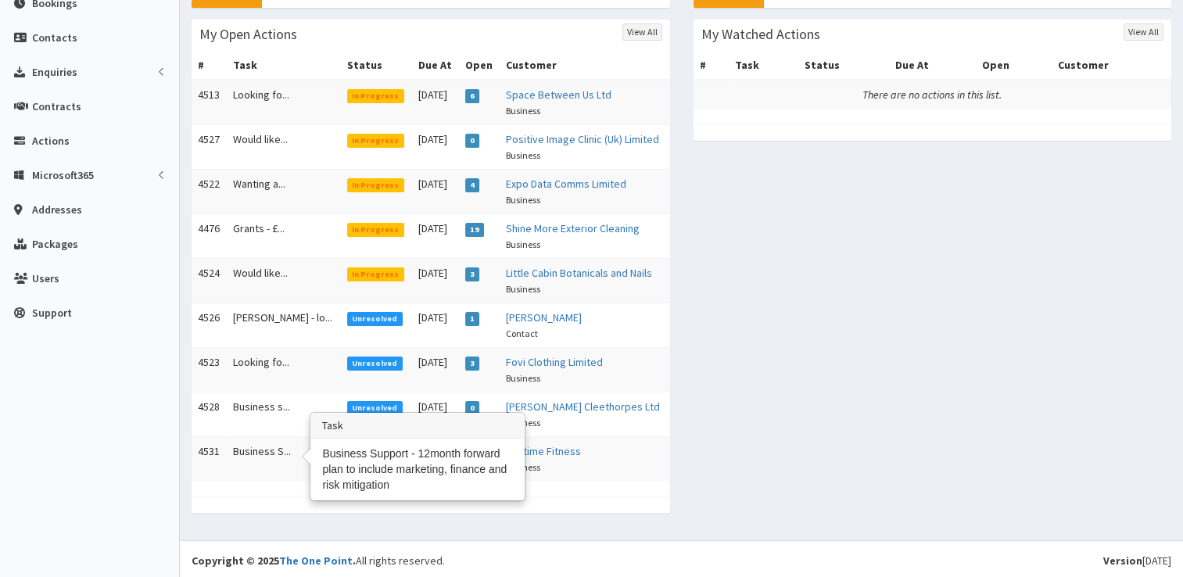
click at [264, 450] on td "Business S..." at bounding box center [284, 458] width 114 height 45
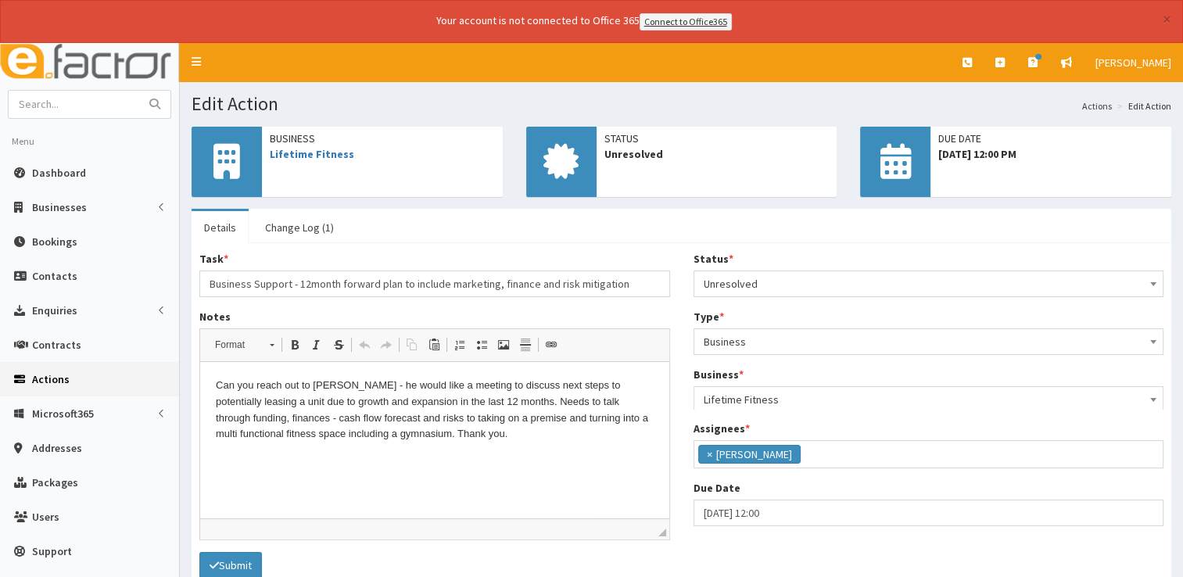
scroll to position [82, 0]
click at [312, 153] on link "Lifetime Fitness" at bounding box center [312, 154] width 84 height 14
click at [310, 218] on link "Change Log (1)" at bounding box center [300, 227] width 94 height 33
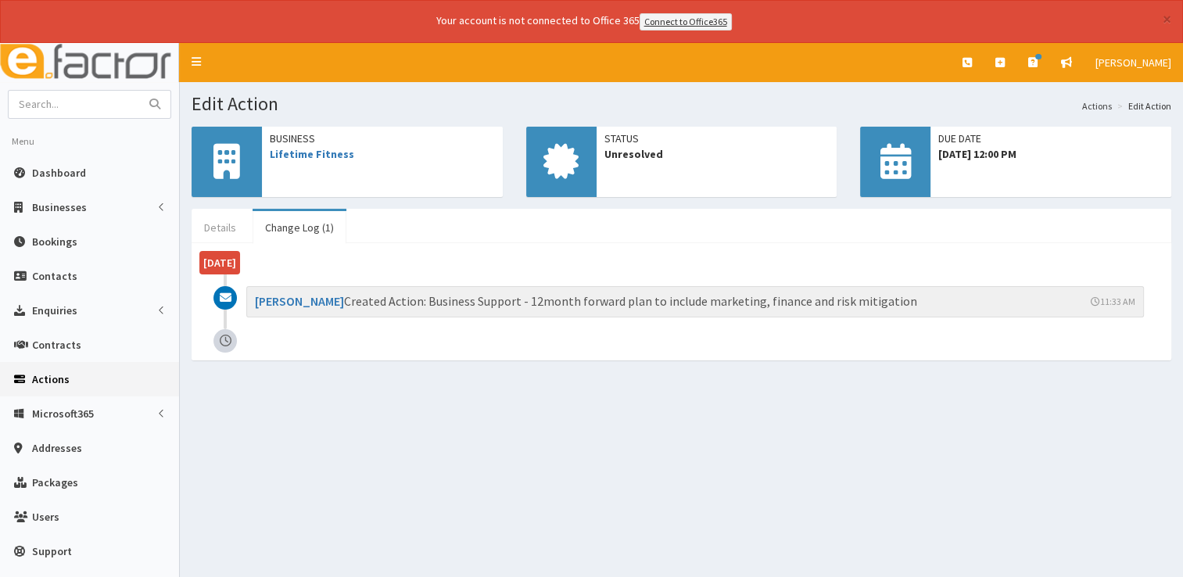
click at [213, 218] on link "Details" at bounding box center [220, 227] width 57 height 33
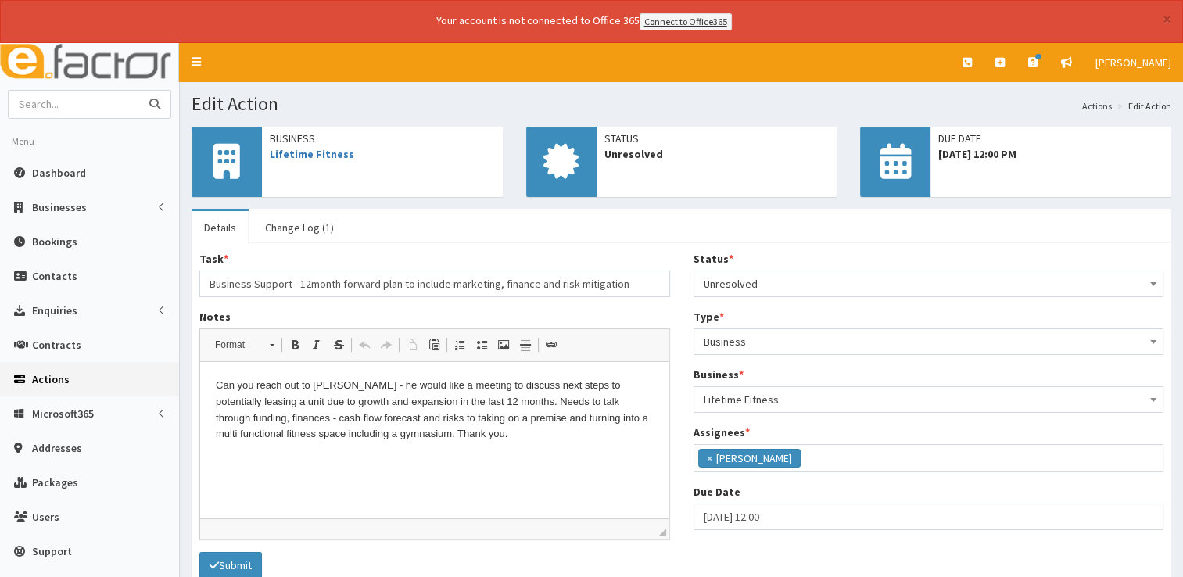
click at [65, 113] on input "text" at bounding box center [74, 104] width 131 height 27
type input "get perosnal"
click at [139, 91] on button "submit" at bounding box center [154, 104] width 31 height 27
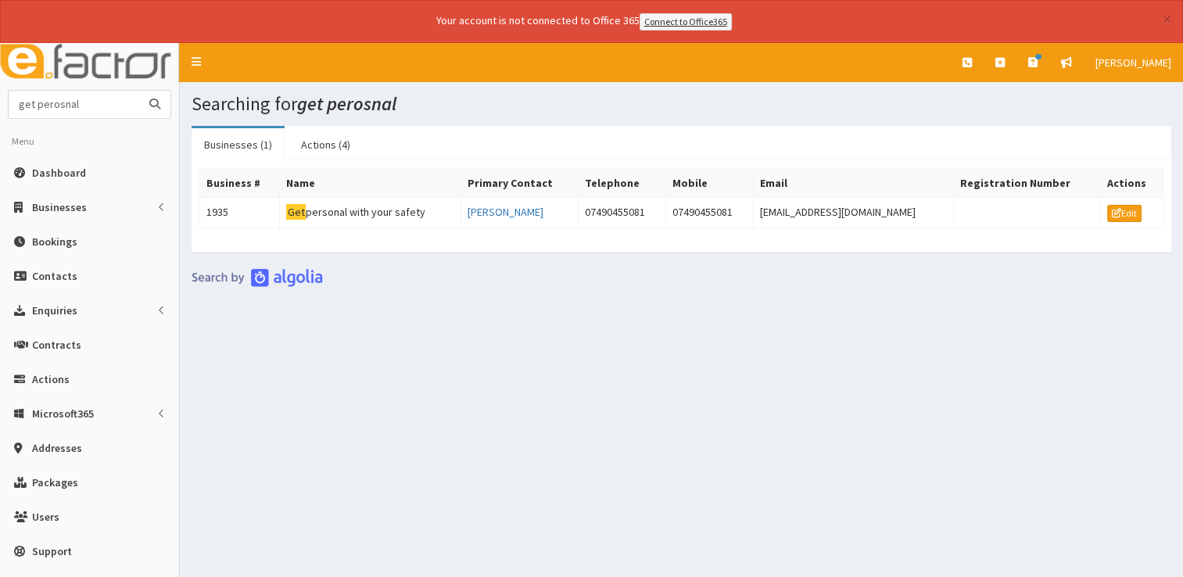
click at [90, 106] on input "get perosnal" at bounding box center [74, 104] width 131 height 27
type input "get personal"
click at [139, 91] on button "submit" at bounding box center [154, 104] width 31 height 27
drag, startPoint x: 760, startPoint y: 214, endPoint x: 919, endPoint y: 215, distance: 159.5
click at [919, 215] on td "[EMAIL_ADDRESS][DOMAIN_NAME]" at bounding box center [854, 212] width 200 height 31
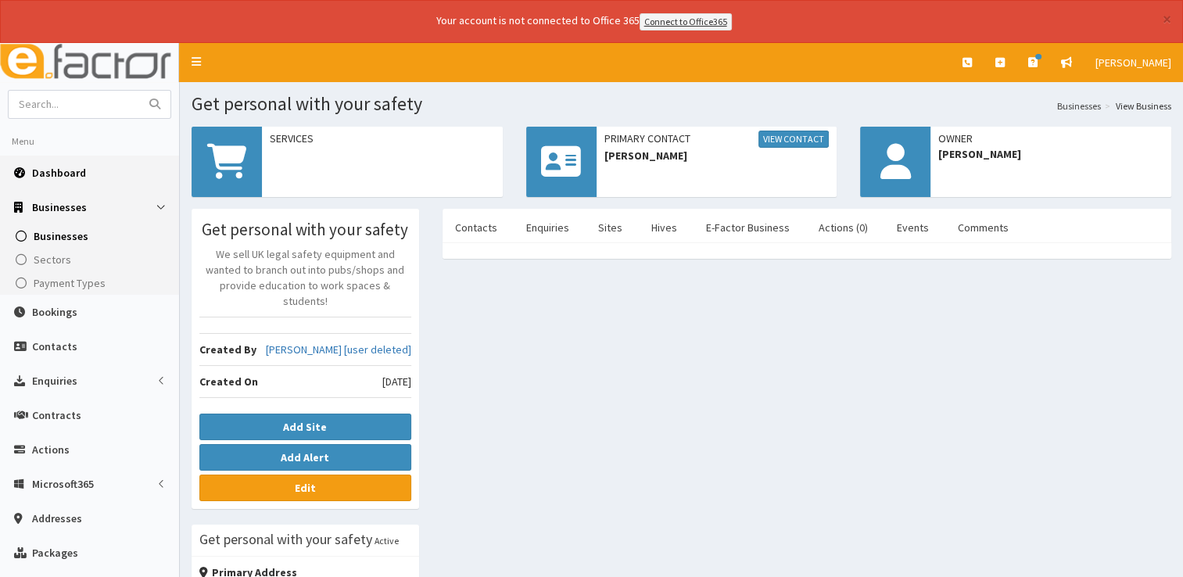
click at [62, 162] on link "Dashboard" at bounding box center [89, 173] width 179 height 34
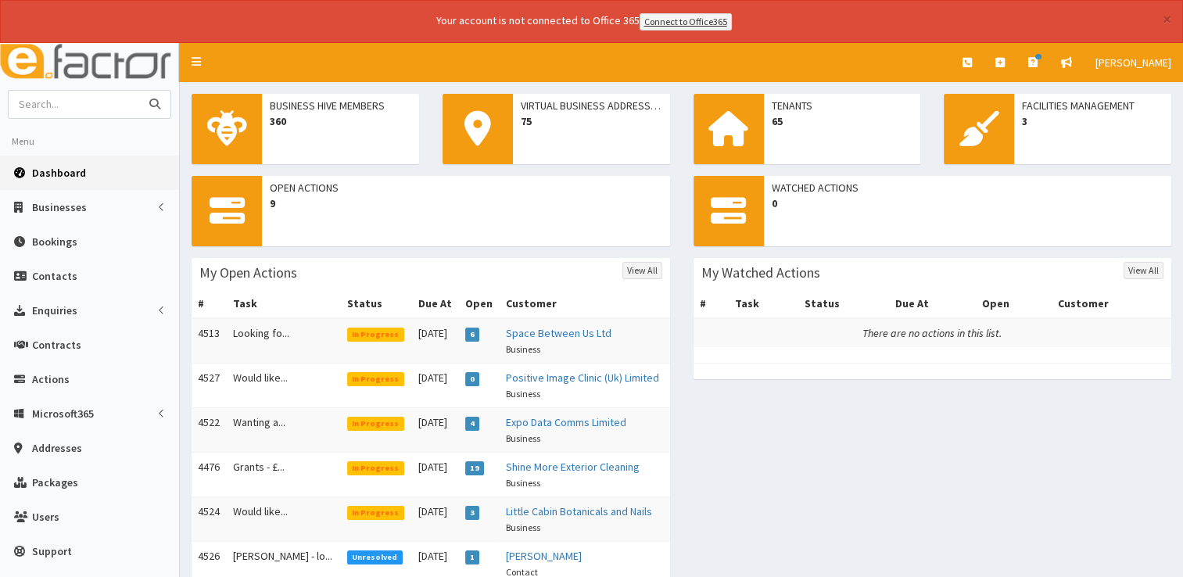
click at [83, 111] on input "text" at bounding box center [74, 104] width 131 height 27
type input "[PERSON_NAME]"
click at [139, 91] on button "submit" at bounding box center [154, 104] width 31 height 27
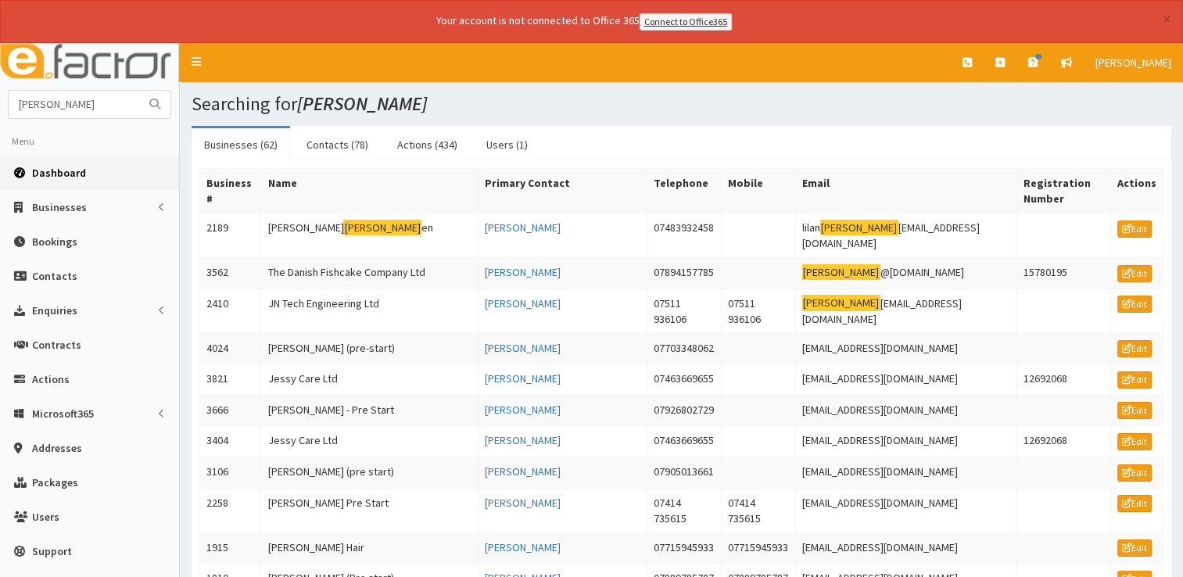
click at [53, 167] on span "Dashboard" at bounding box center [59, 173] width 54 height 14
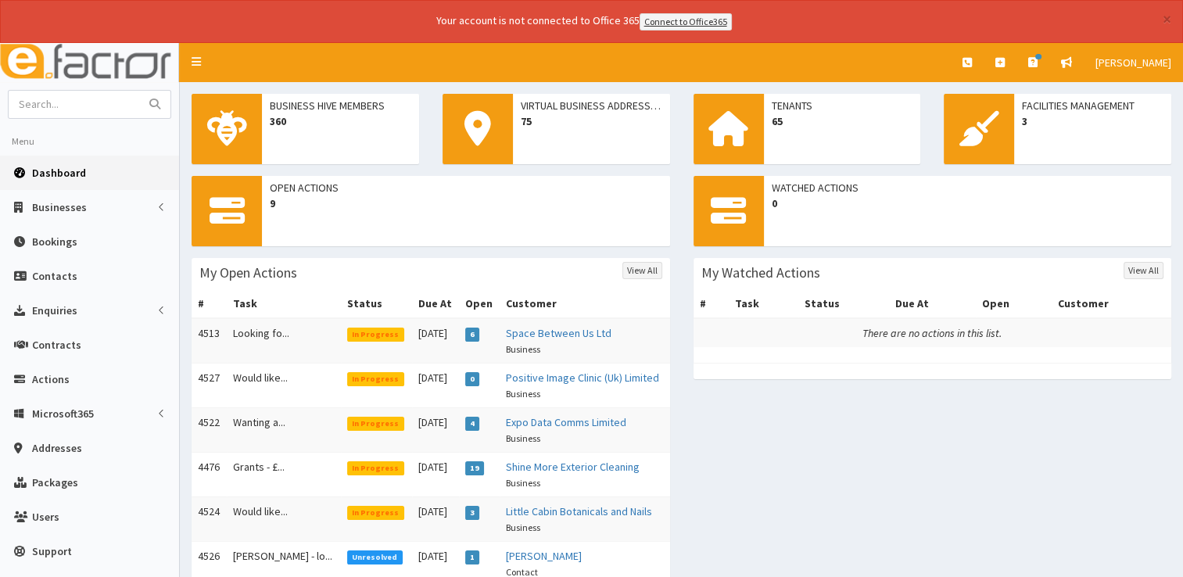
click at [50, 176] on span "Dashboard" at bounding box center [59, 173] width 54 height 14
click at [59, 174] on span "Dashboard" at bounding box center [59, 173] width 54 height 14
click at [67, 170] on span "Dashboard" at bounding box center [59, 173] width 54 height 14
click at [54, 175] on span "Dashboard" at bounding box center [59, 173] width 54 height 14
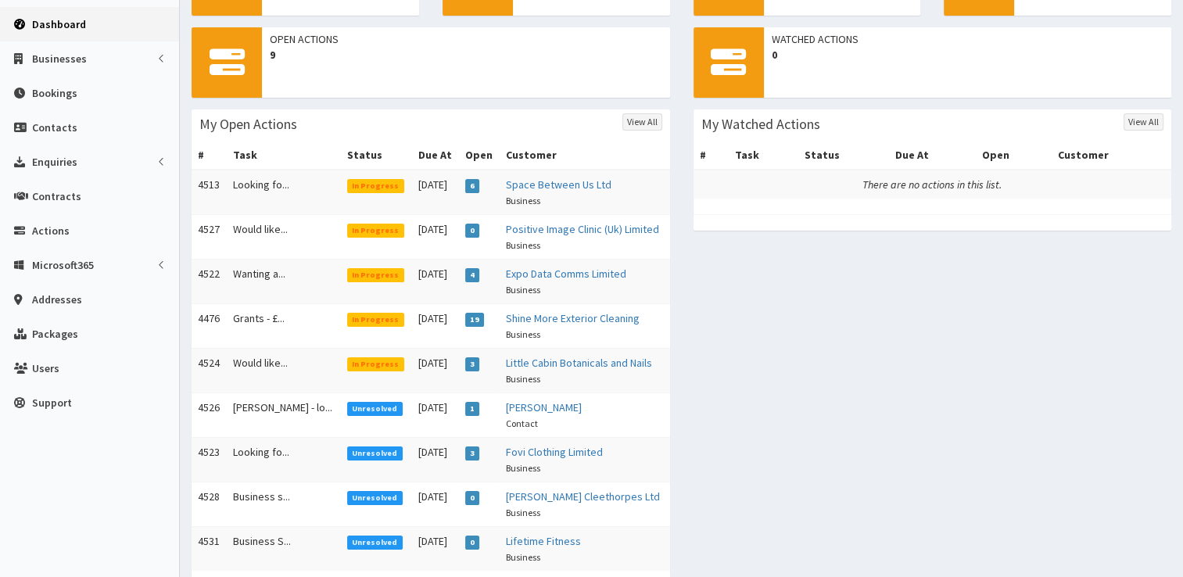
scroll to position [82, 0]
